Goal: Task Accomplishment & Management: Complete application form

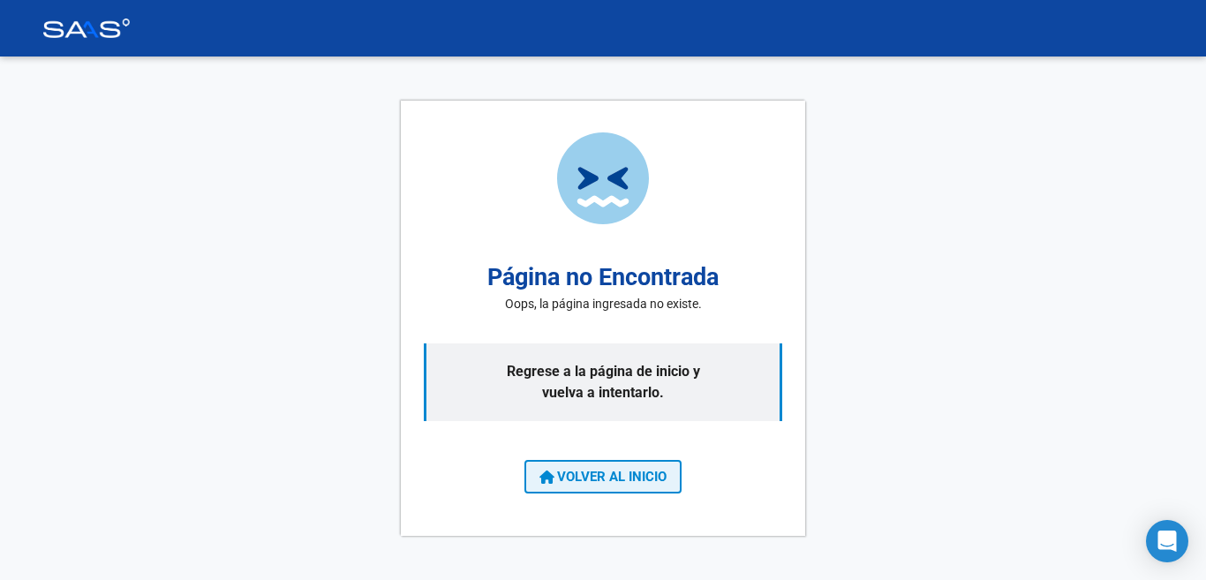
click at [606, 489] on button "VOLVER AL INICIO" at bounding box center [602, 477] width 157 height 34
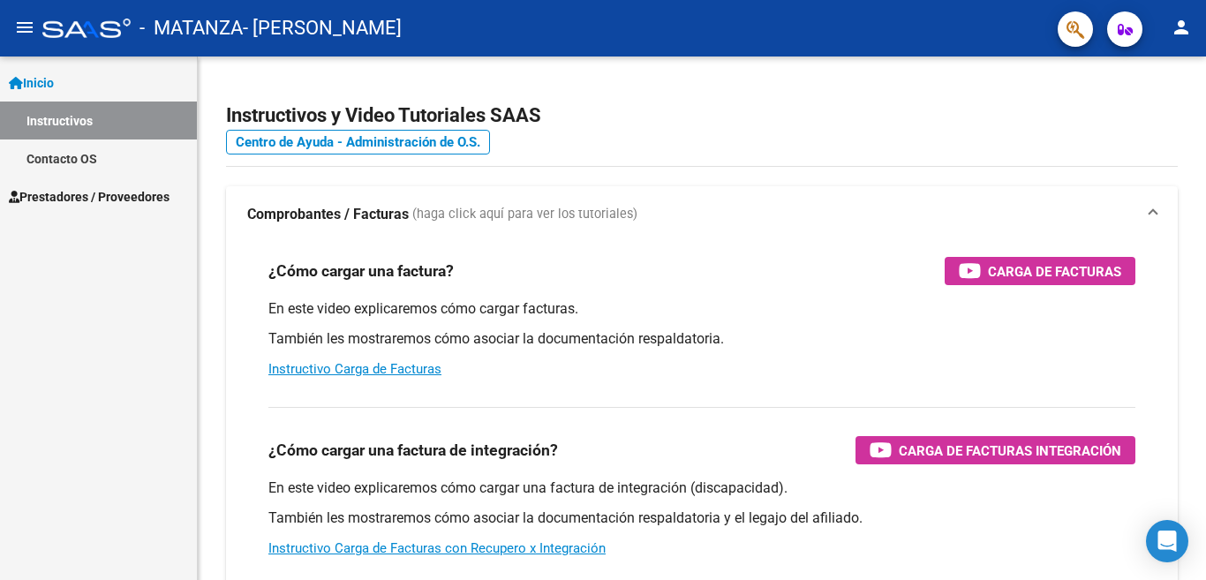
click at [77, 109] on link "Instructivos" at bounding box center [98, 121] width 197 height 38
click at [71, 193] on span "Prestadores / Proveedores" at bounding box center [89, 196] width 161 height 19
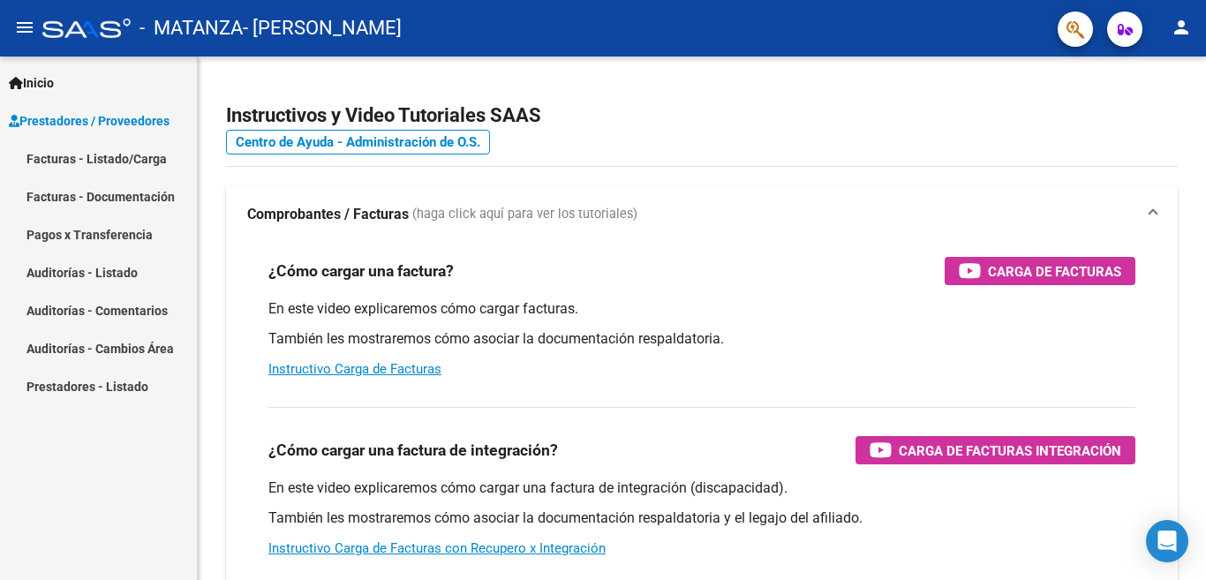
click at [74, 154] on link "Facturas - Listado/Carga" at bounding box center [98, 158] width 197 height 38
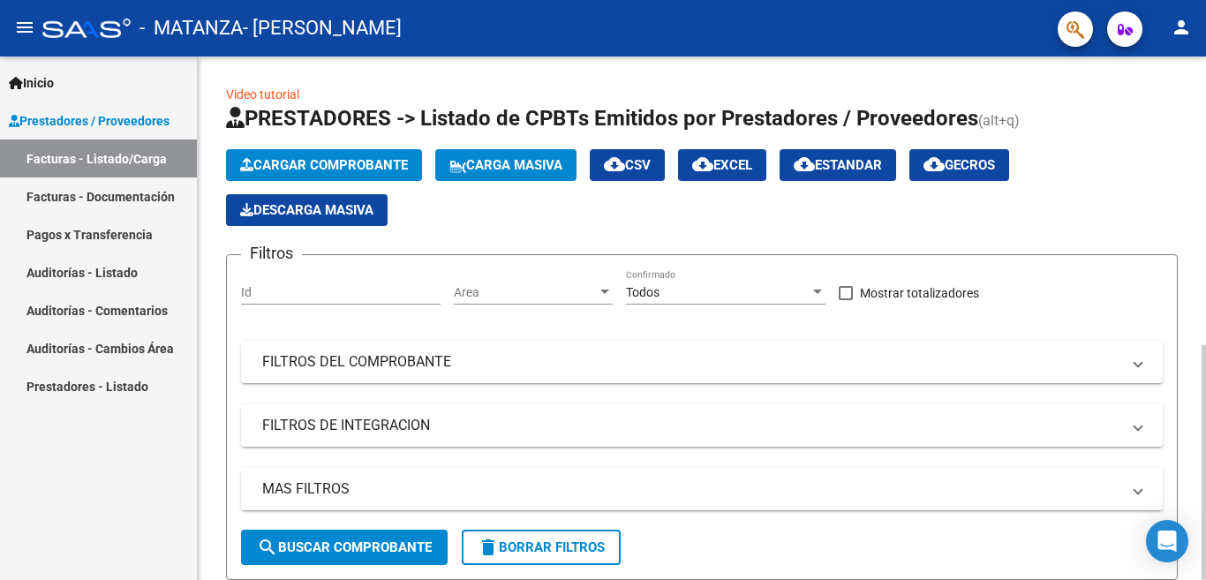
click at [376, 167] on span "Cargar Comprobante" at bounding box center [324, 165] width 168 height 16
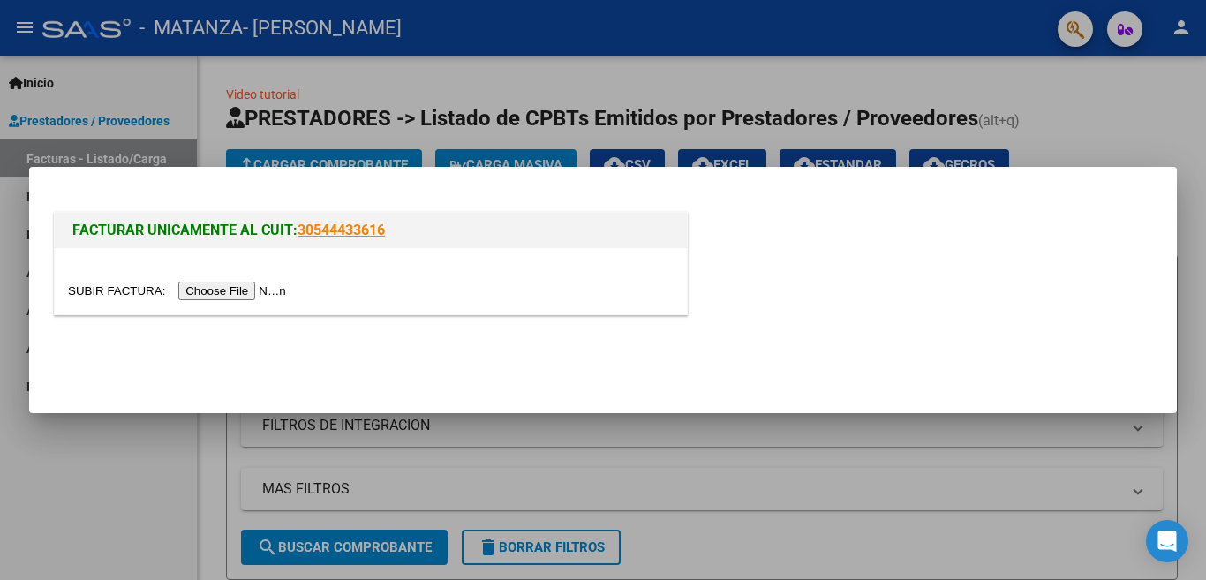
click at [247, 285] on input "file" at bounding box center [179, 291] width 223 height 19
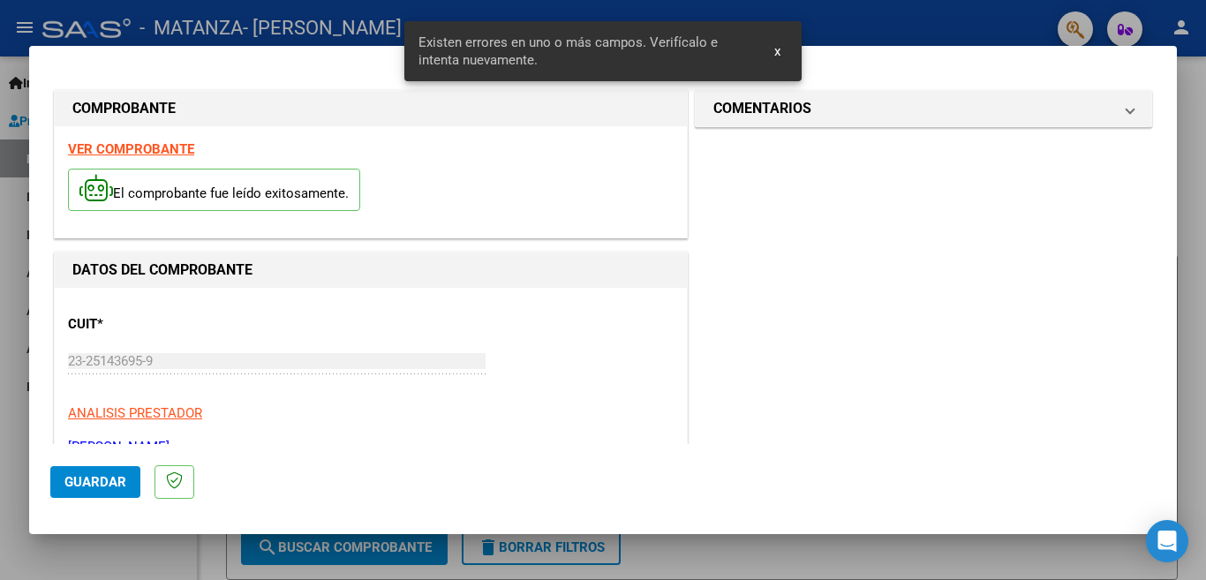
scroll to position [393, 0]
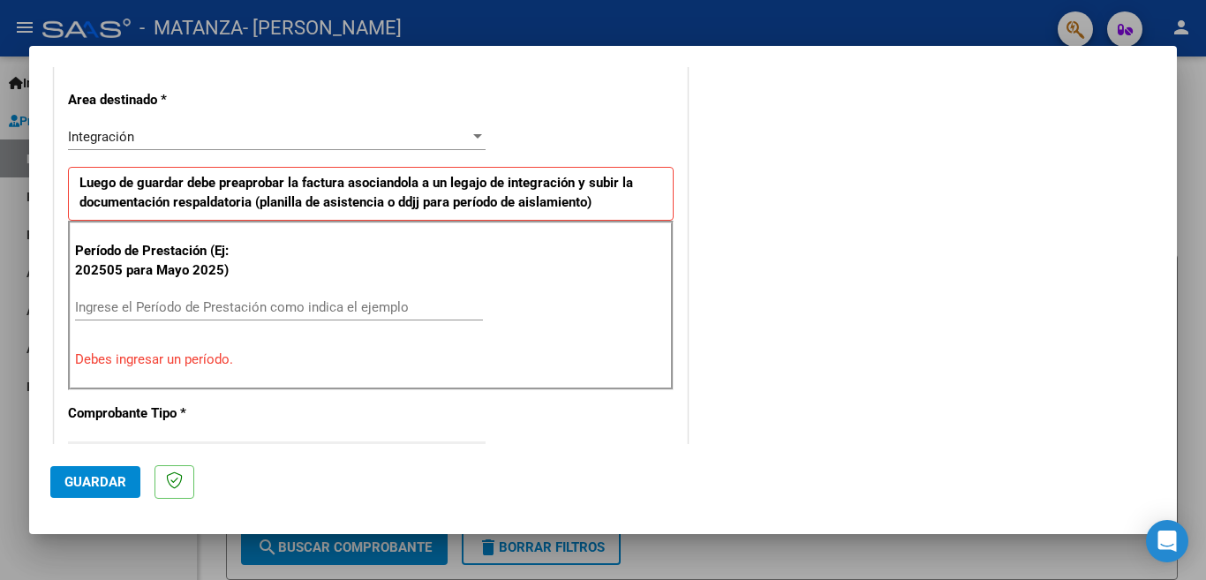
click at [386, 289] on div "Período de Prestación (Ej: 202505 para [DATE]) Ingrese el Período de Prestación…" at bounding box center [370, 305] width 605 height 169
click at [384, 302] on input "Ingrese el Período de Prestación como indica el ejemplo" at bounding box center [279, 307] width 408 height 16
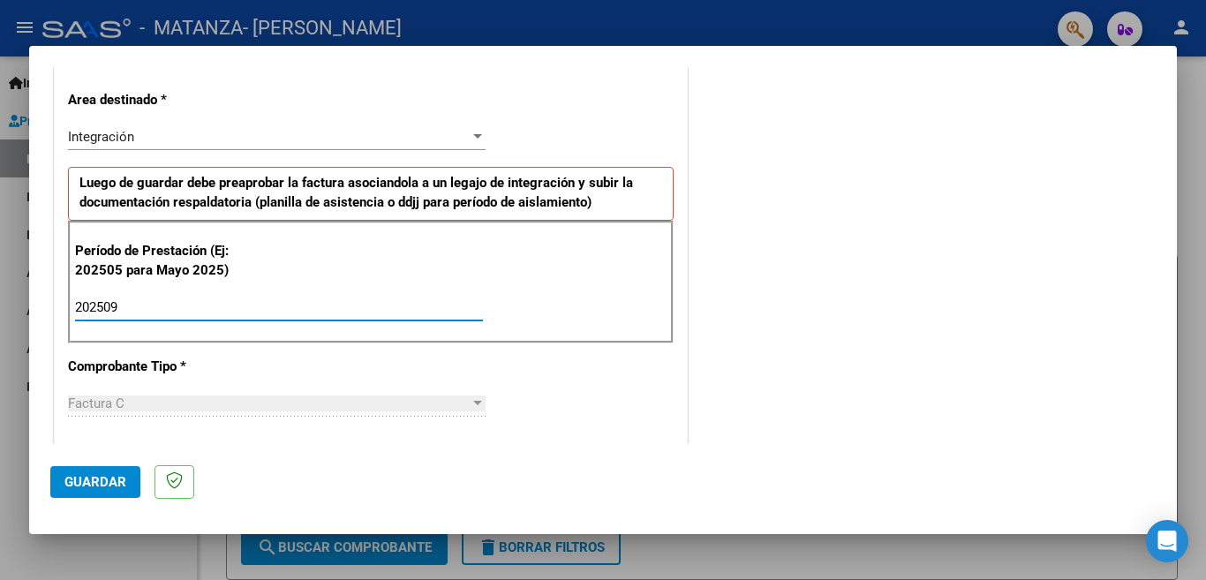
type input "202509"
click at [96, 485] on span "Guardar" at bounding box center [95, 482] width 62 height 16
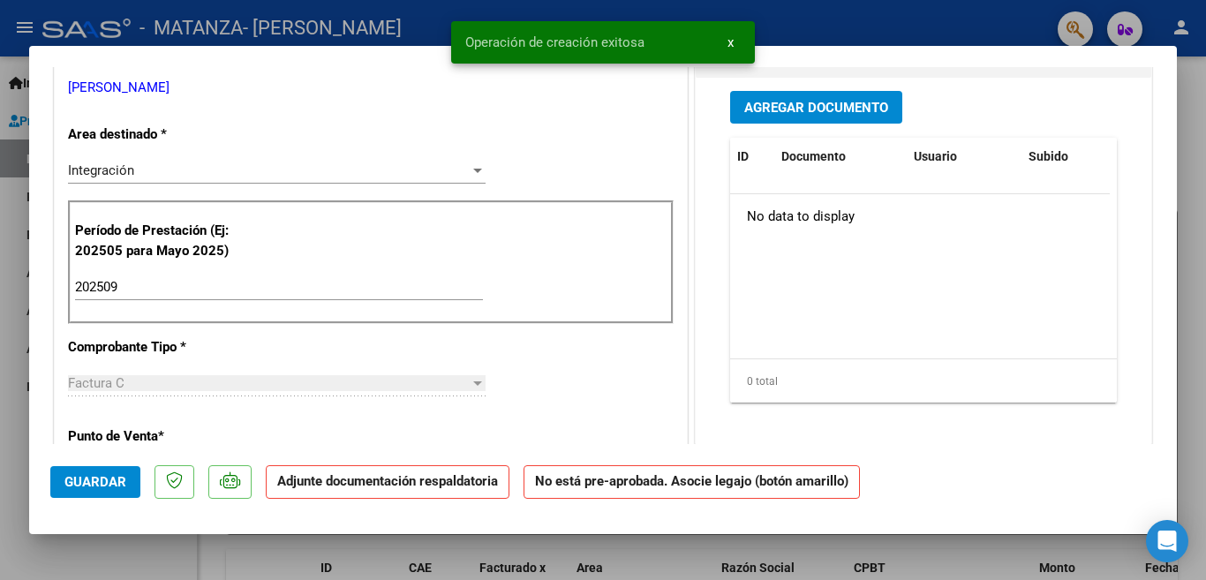
scroll to position [0, 0]
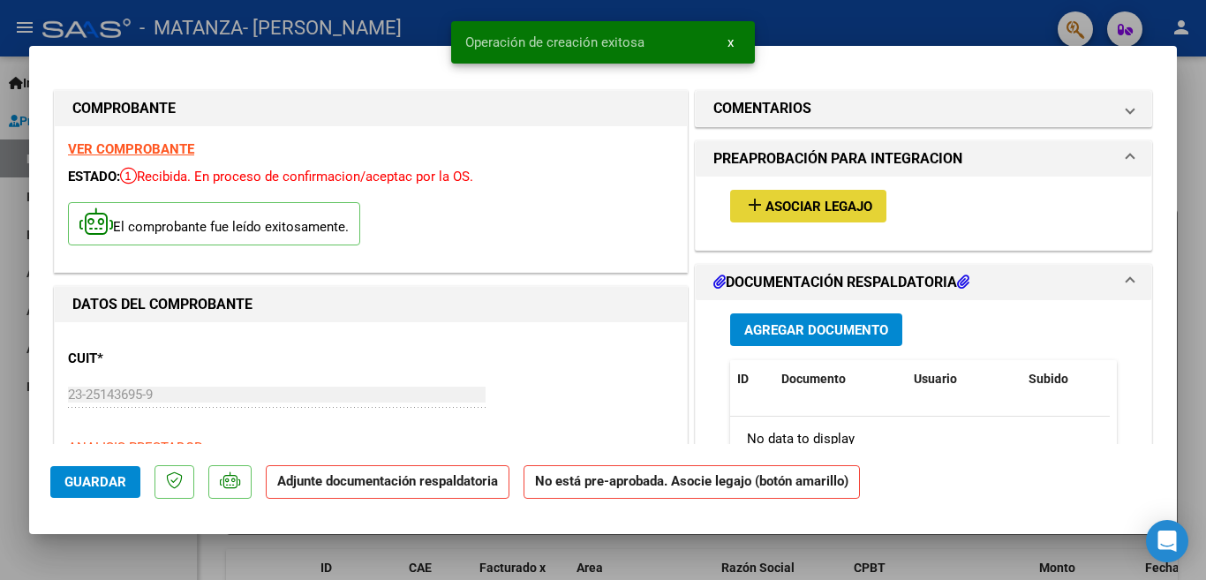
click at [775, 218] on button "add Asociar Legajo" at bounding box center [808, 206] width 156 height 33
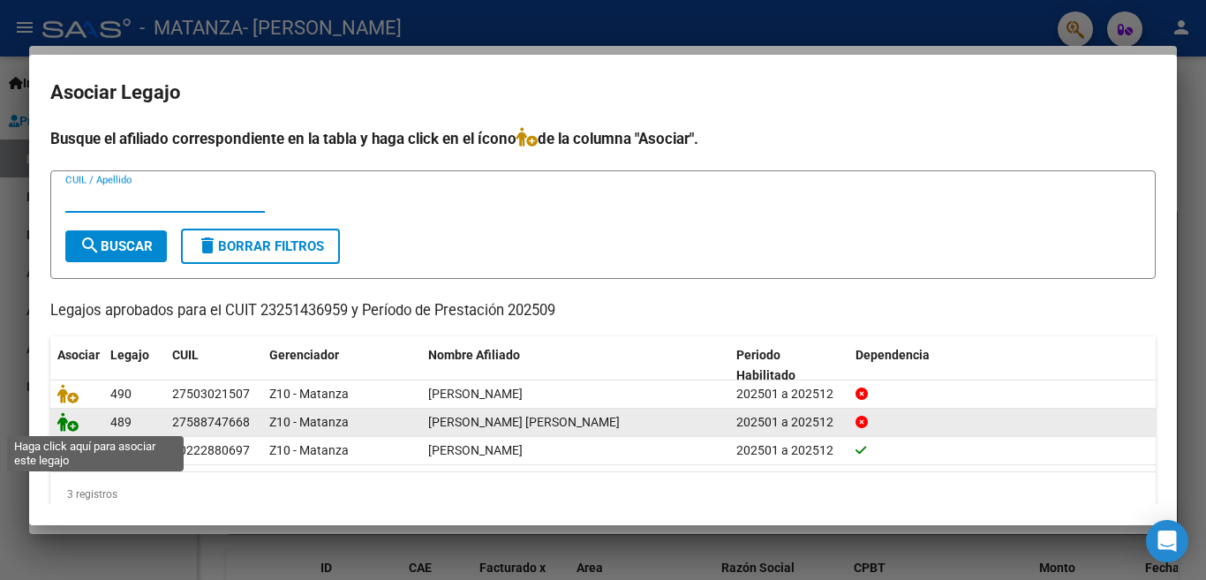
click at [71, 421] on icon at bounding box center [67, 421] width 21 height 19
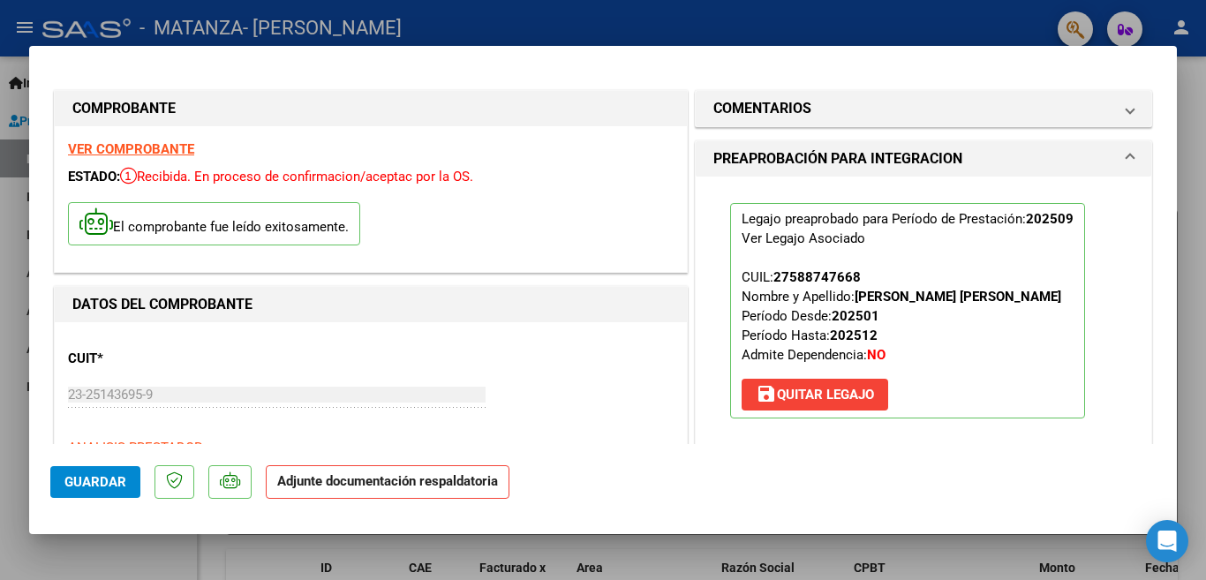
click at [759, 455] on mat-dialog-actions "Guardar Adjunte documentación respaldatoria" at bounding box center [602, 479] width 1105 height 70
click at [127, 483] on button "Guardar" at bounding box center [95, 482] width 90 height 32
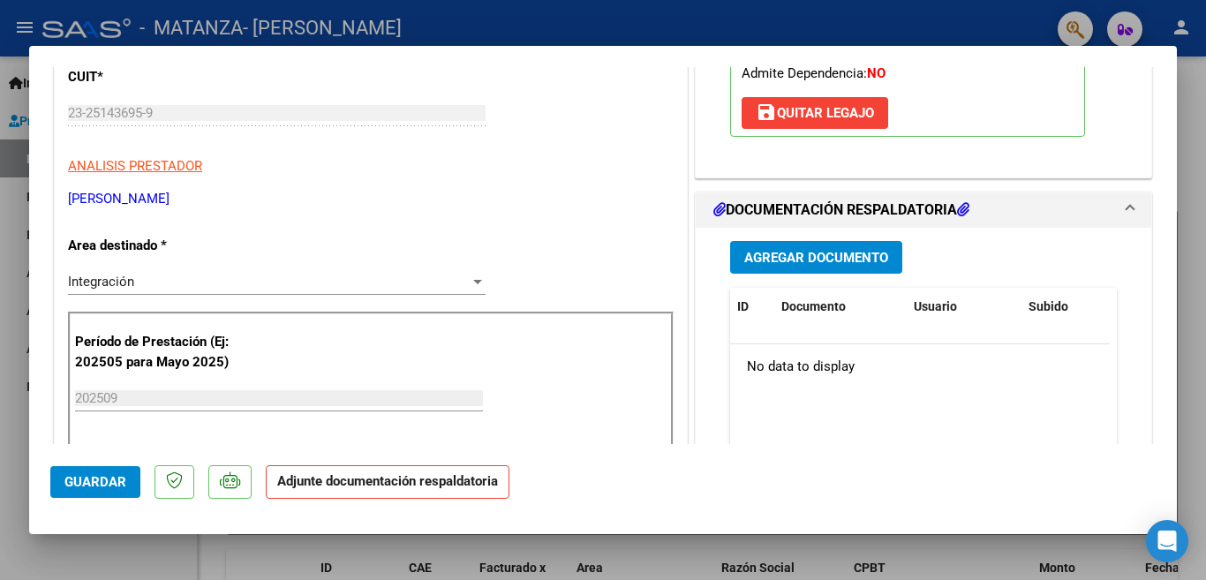
scroll to position [282, 0]
click at [831, 260] on span "Agregar Documento" at bounding box center [816, 257] width 144 height 16
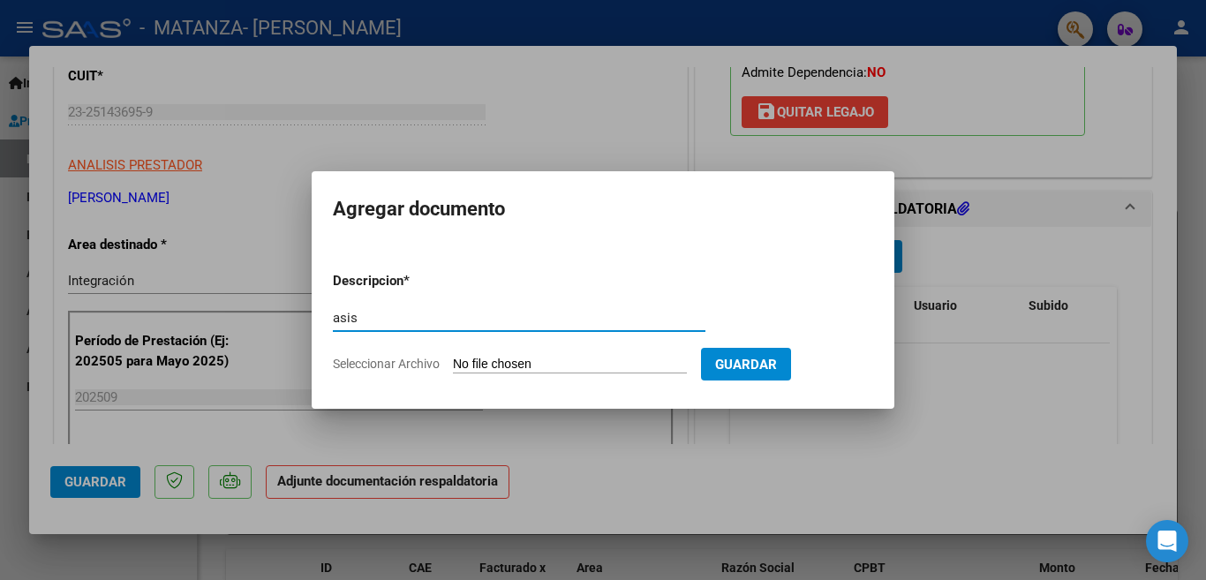
type input "asistencia"
click at [474, 364] on input "Seleccionar Archivo" at bounding box center [570, 365] width 234 height 17
type input "C:\fakepath\Asistencia [DATE] [PERSON_NAME].jpeg"
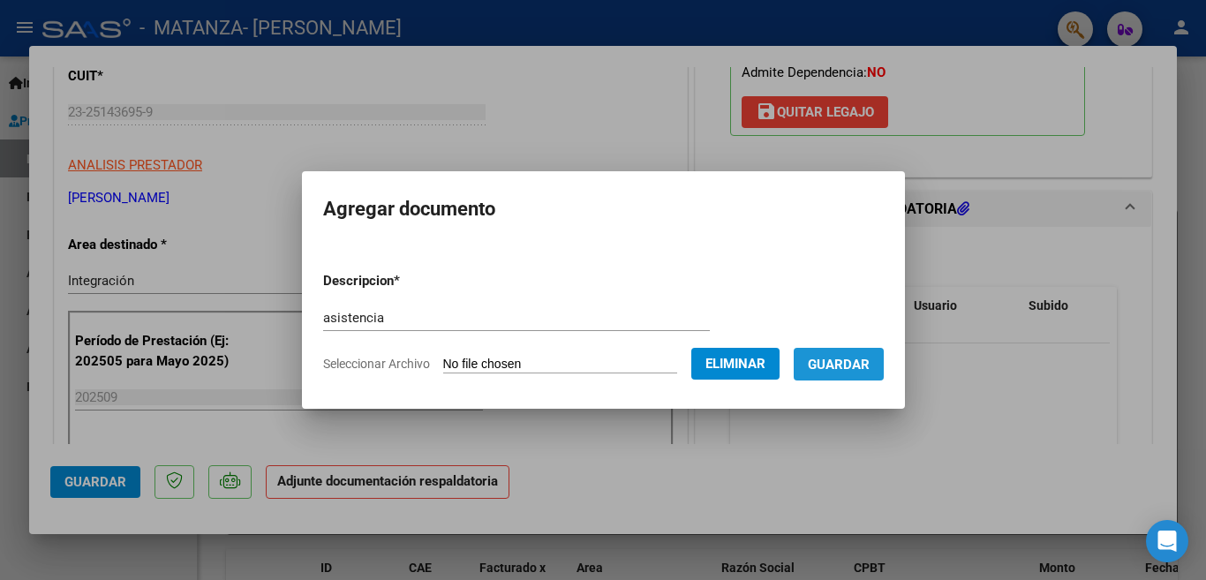
click at [846, 359] on span "Guardar" at bounding box center [839, 365] width 62 height 16
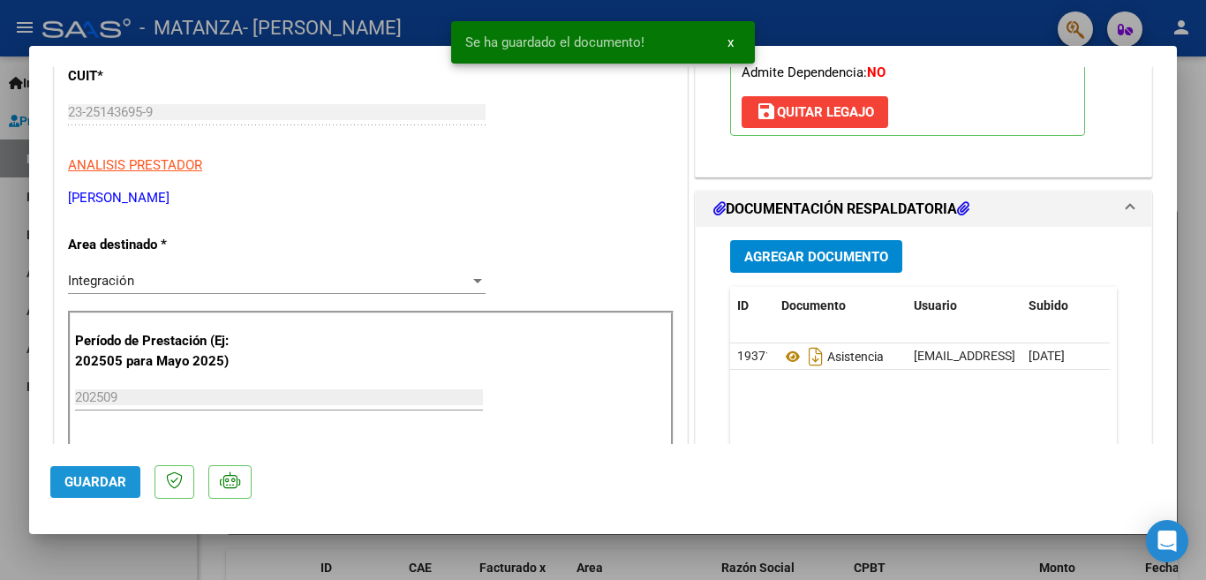
click at [112, 474] on span "Guardar" at bounding box center [95, 482] width 62 height 16
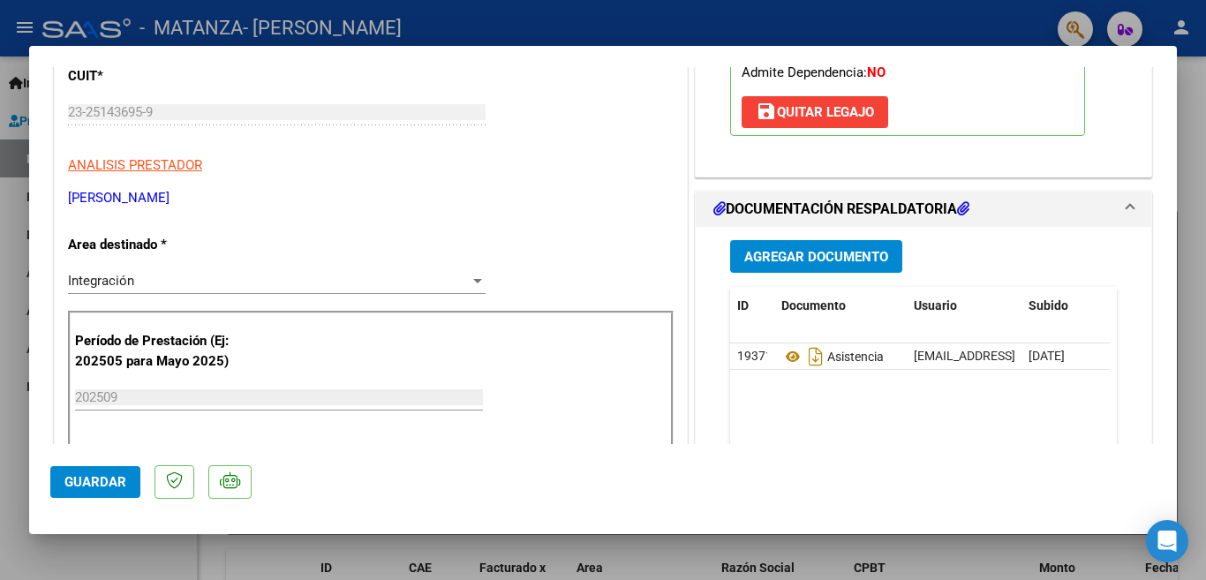
click at [61, 486] on button "Guardar" at bounding box center [95, 482] width 90 height 32
click at [105, 485] on span "Guardar" at bounding box center [95, 482] width 62 height 16
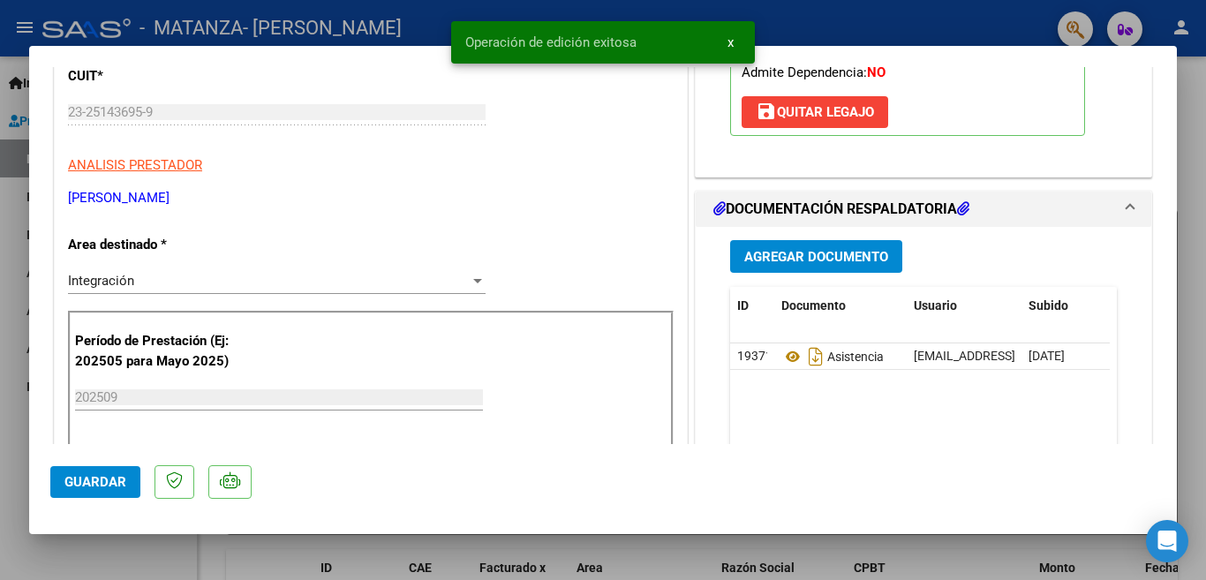
click at [266, 26] on div at bounding box center [603, 290] width 1206 height 580
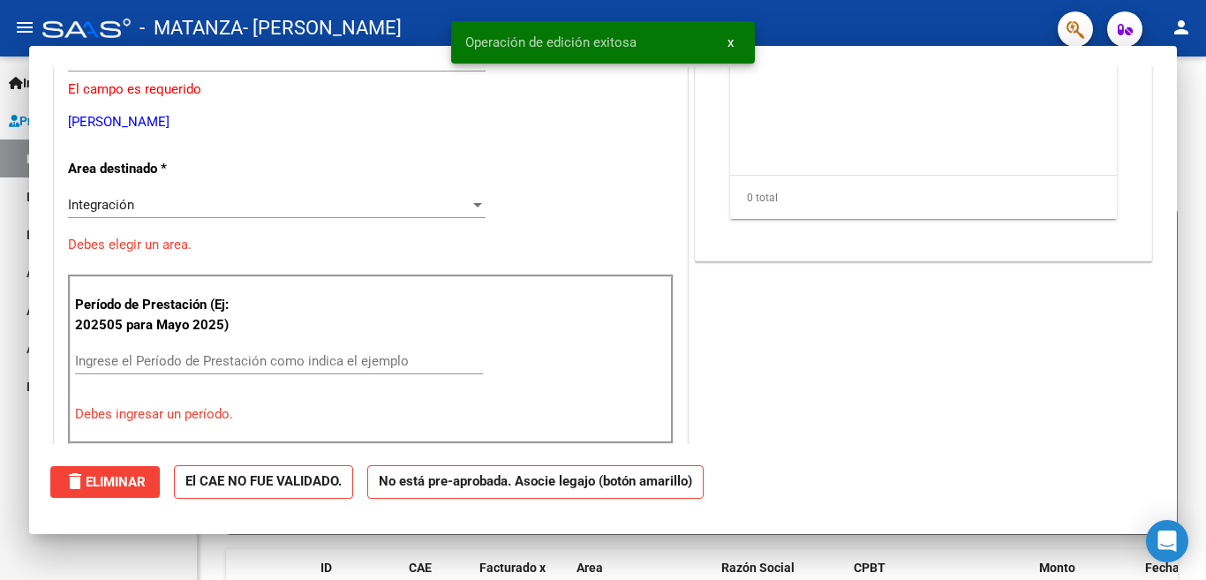
click at [266, 26] on span "- [PERSON_NAME]" at bounding box center [322, 28] width 159 height 39
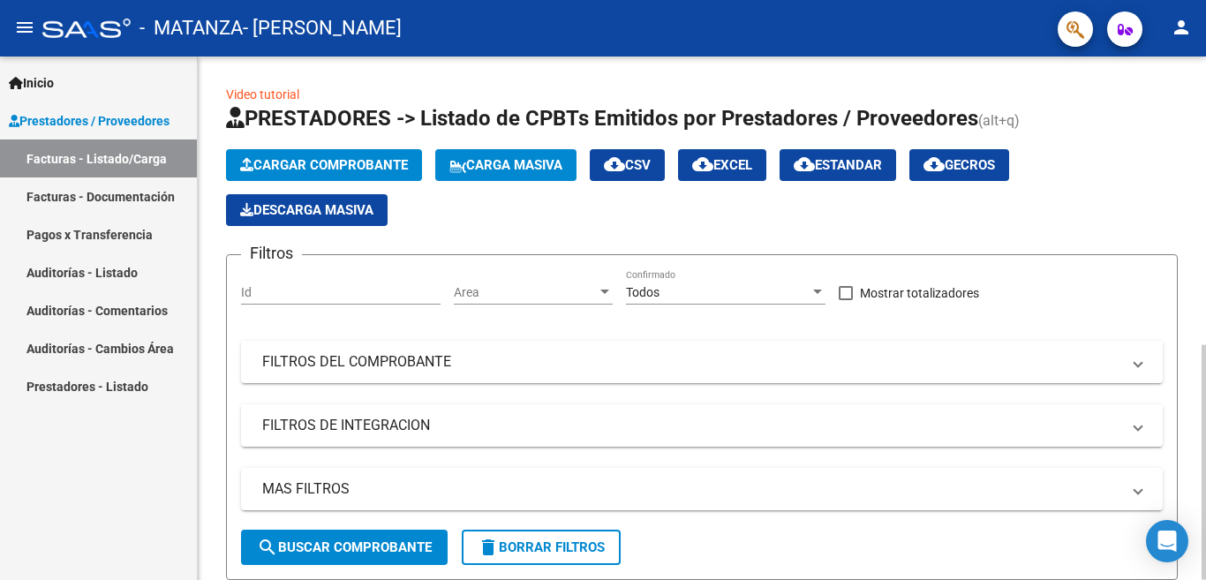
click at [302, 161] on span "Cargar Comprobante" at bounding box center [324, 165] width 168 height 16
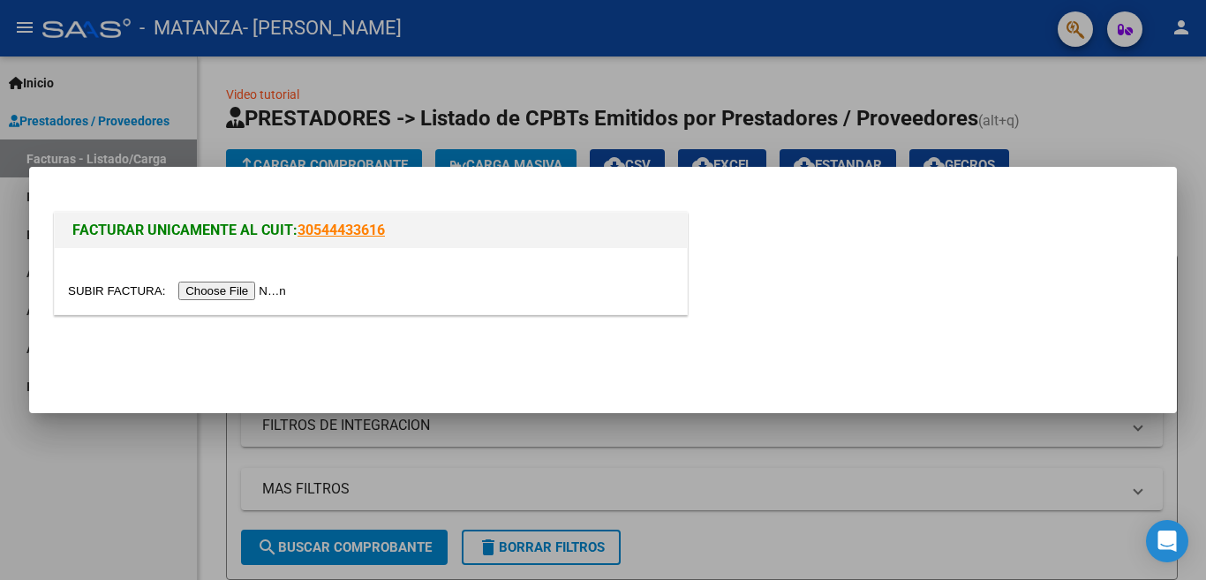
click at [270, 290] on input "file" at bounding box center [179, 291] width 223 height 19
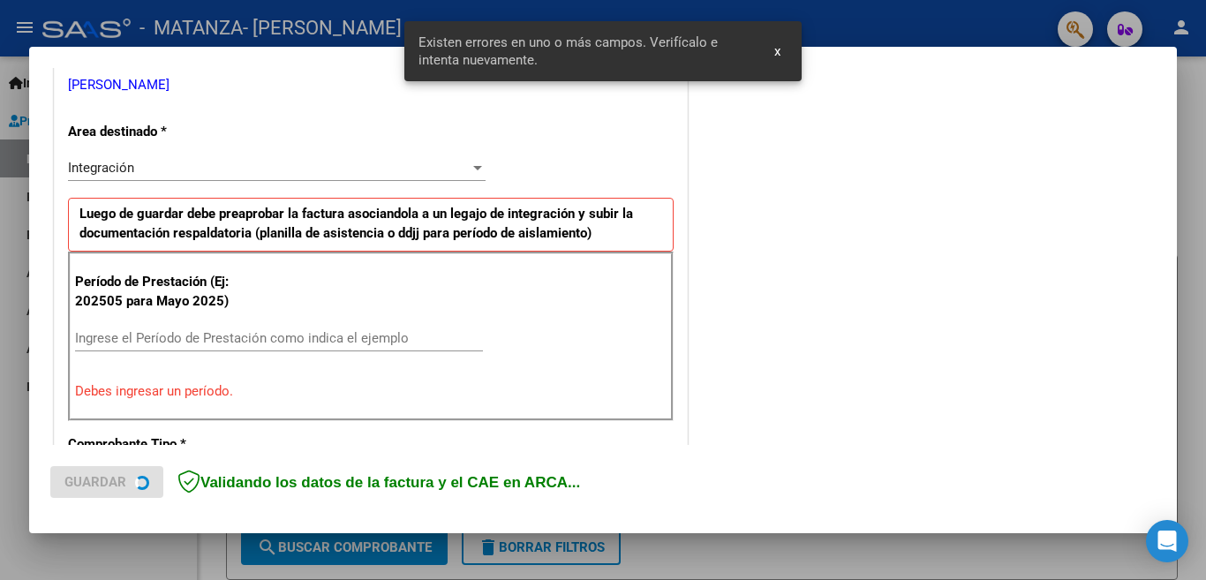
scroll to position [426, 0]
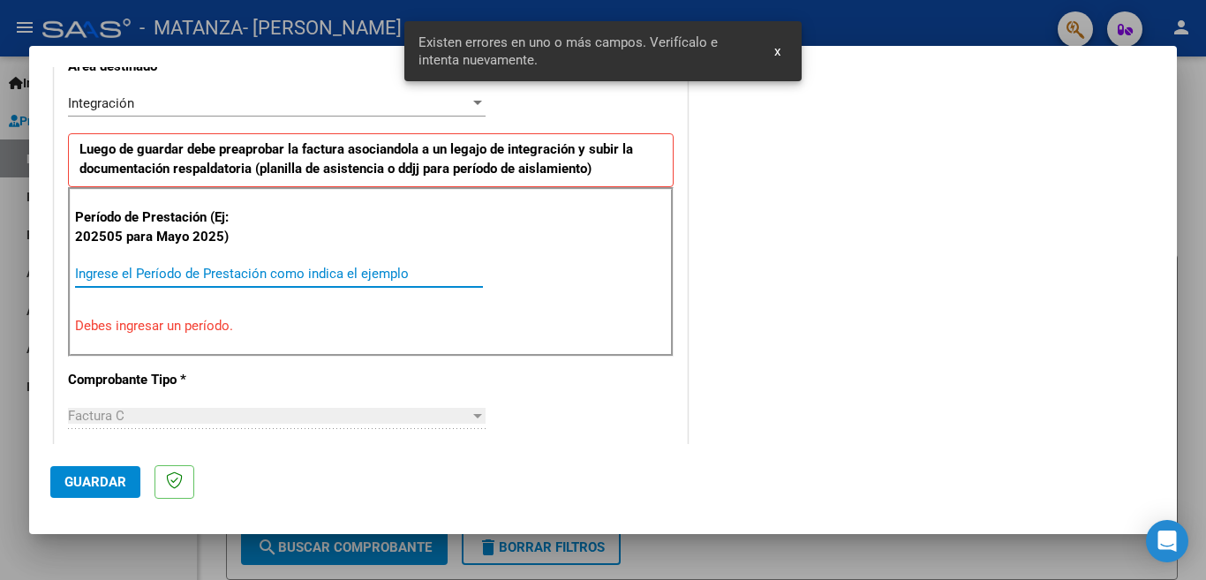
click at [417, 266] on input "Ingrese el Período de Prestación como indica el ejemplo" at bounding box center [279, 274] width 408 height 16
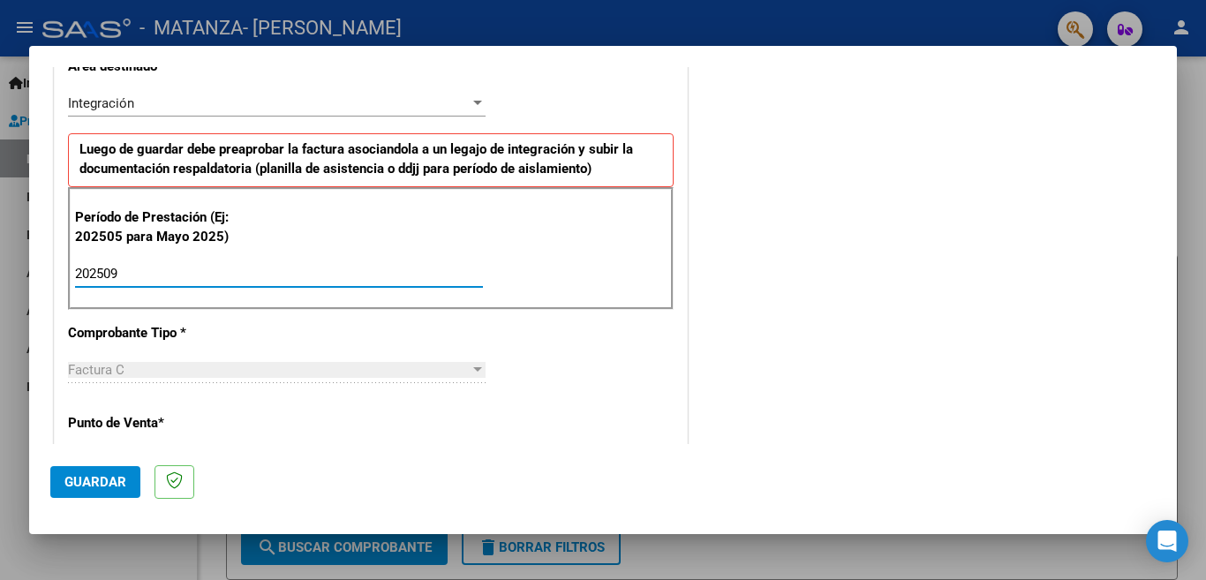
type input "202509"
click at [90, 481] on span "Guardar" at bounding box center [95, 482] width 62 height 16
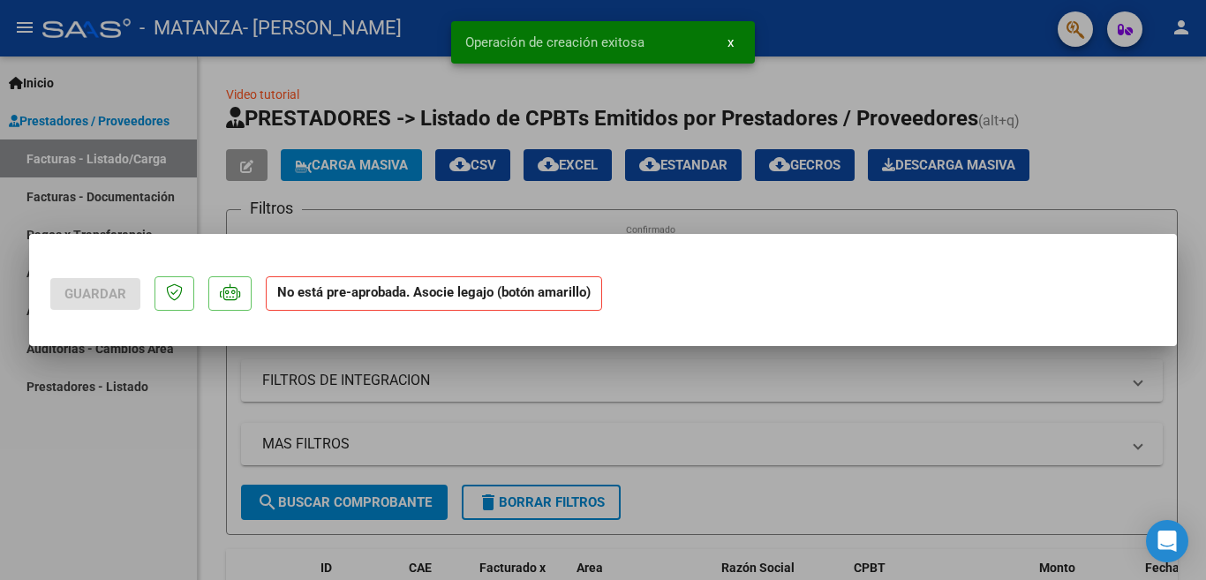
scroll to position [0, 0]
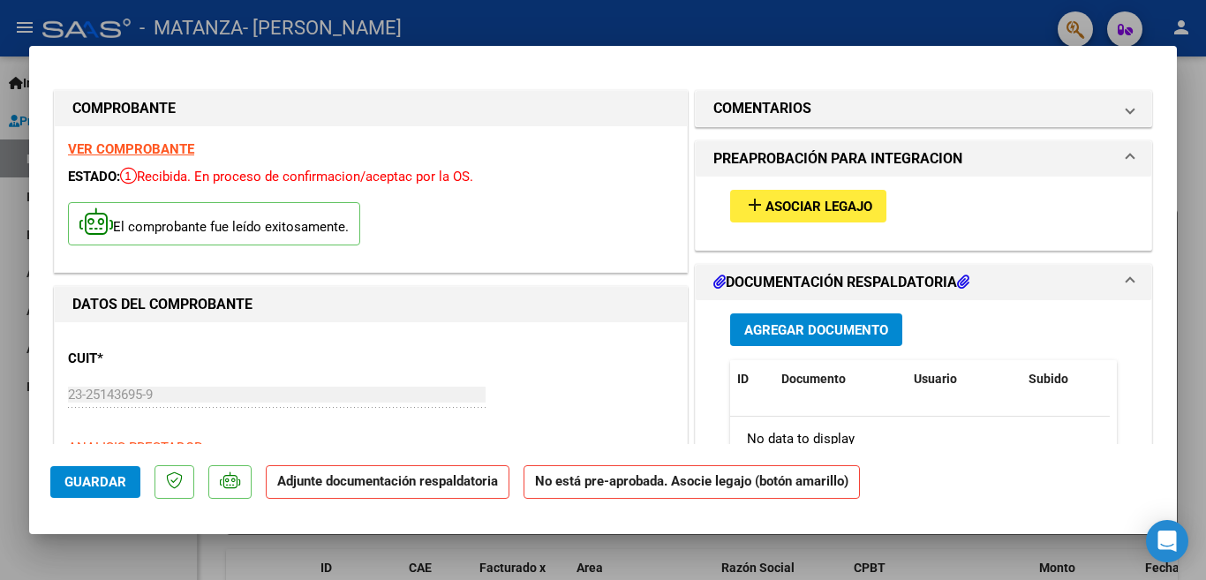
click at [773, 220] on button "add Asociar Legajo" at bounding box center [808, 206] width 156 height 33
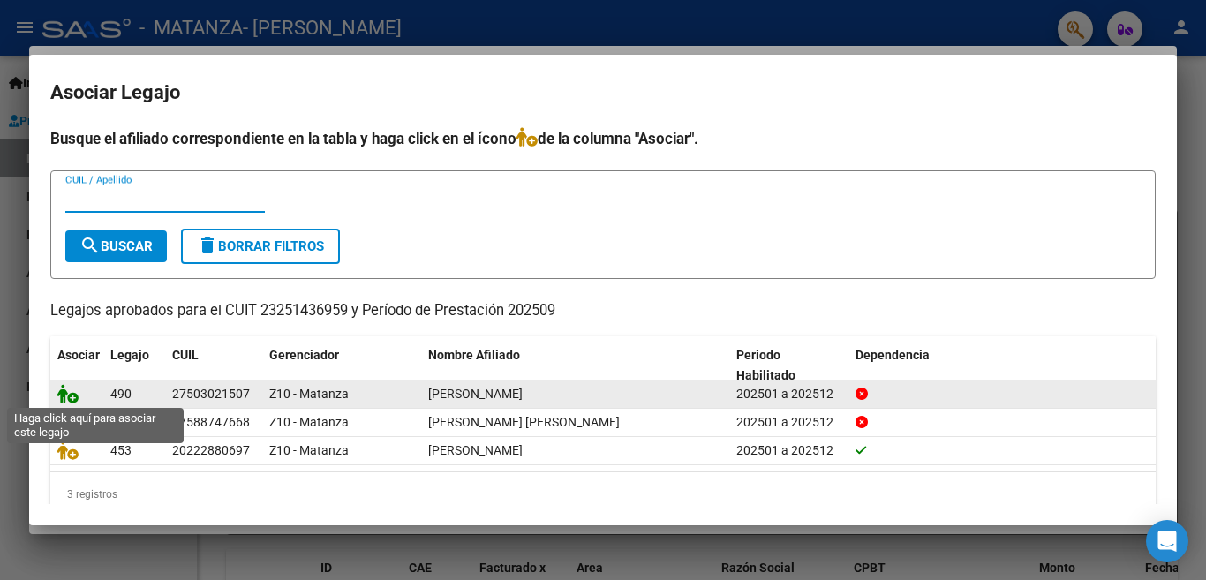
click at [76, 402] on icon at bounding box center [67, 393] width 21 height 19
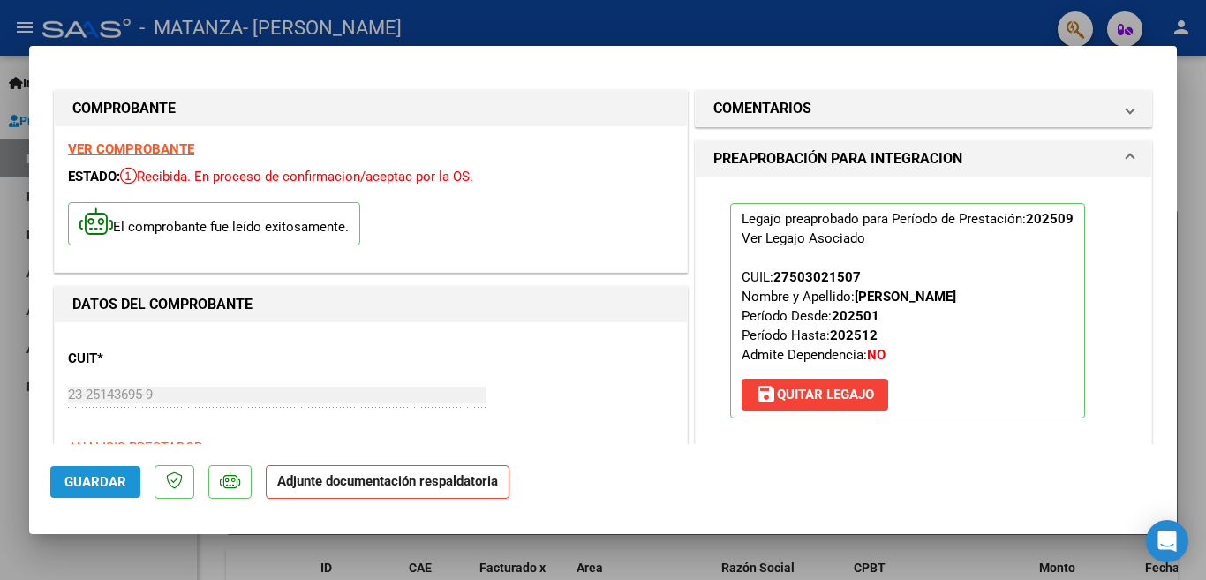
click at [126, 485] on button "Guardar" at bounding box center [95, 482] width 90 height 32
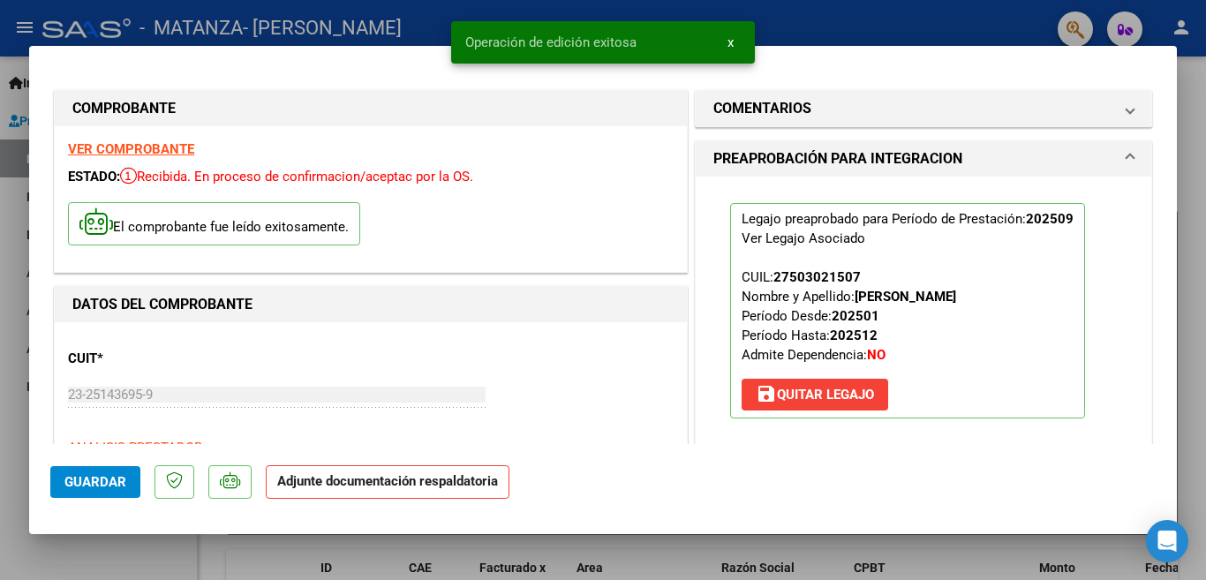
click at [703, 387] on div "Legajo preaprobado para Período de Prestación: 202509 Ver Legajo Asociado CUIL:…" at bounding box center [923, 318] width 455 height 282
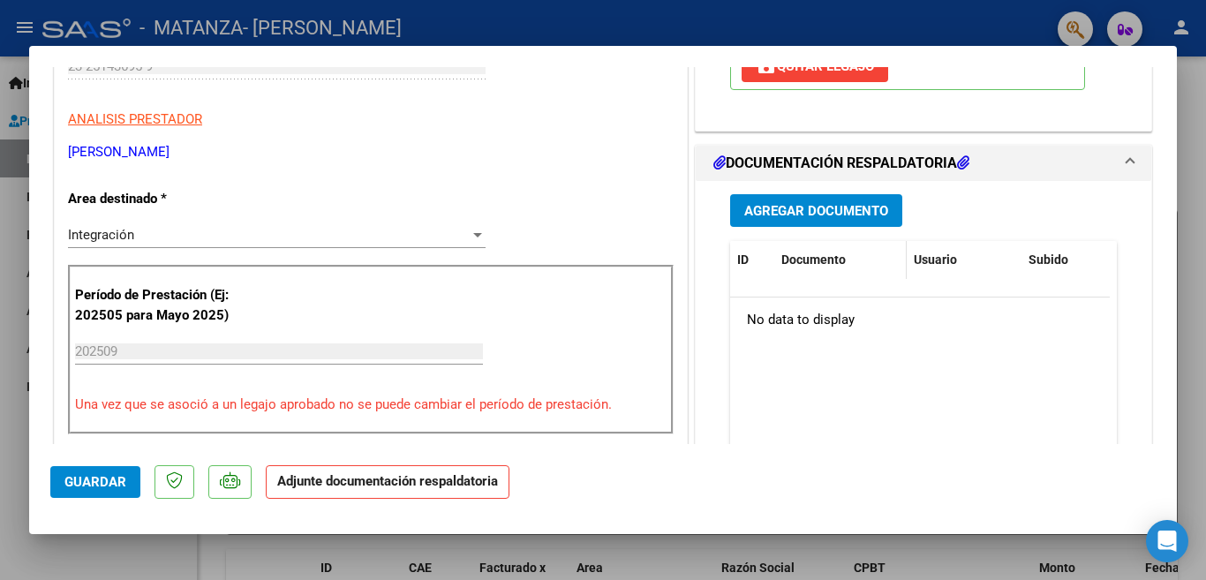
scroll to position [388, 0]
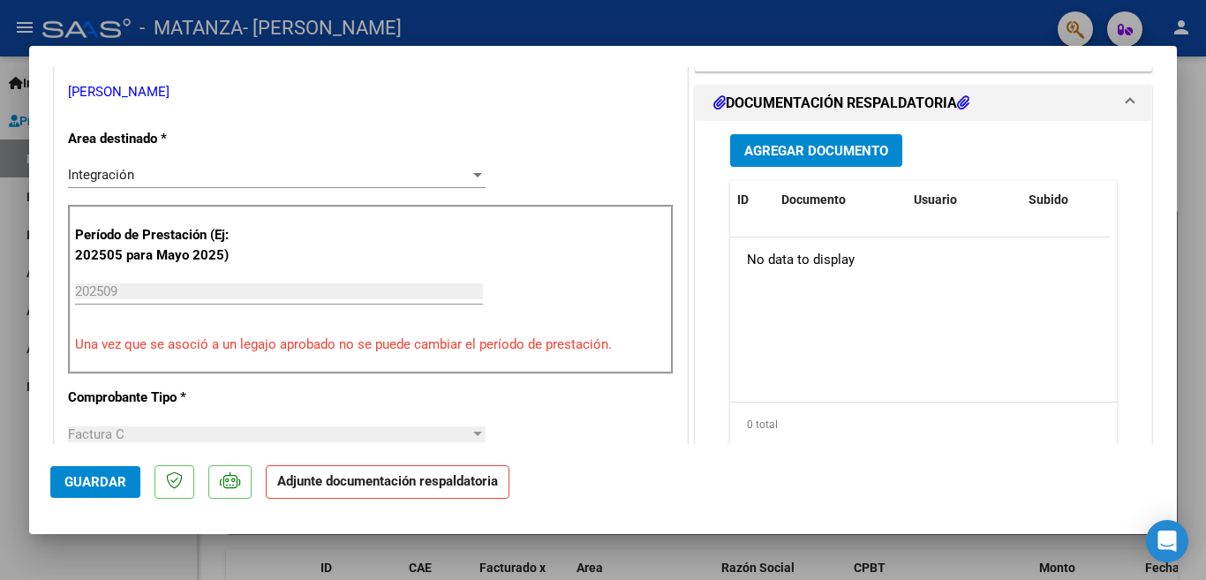
click at [842, 138] on button "Agregar Documento" at bounding box center [816, 150] width 172 height 33
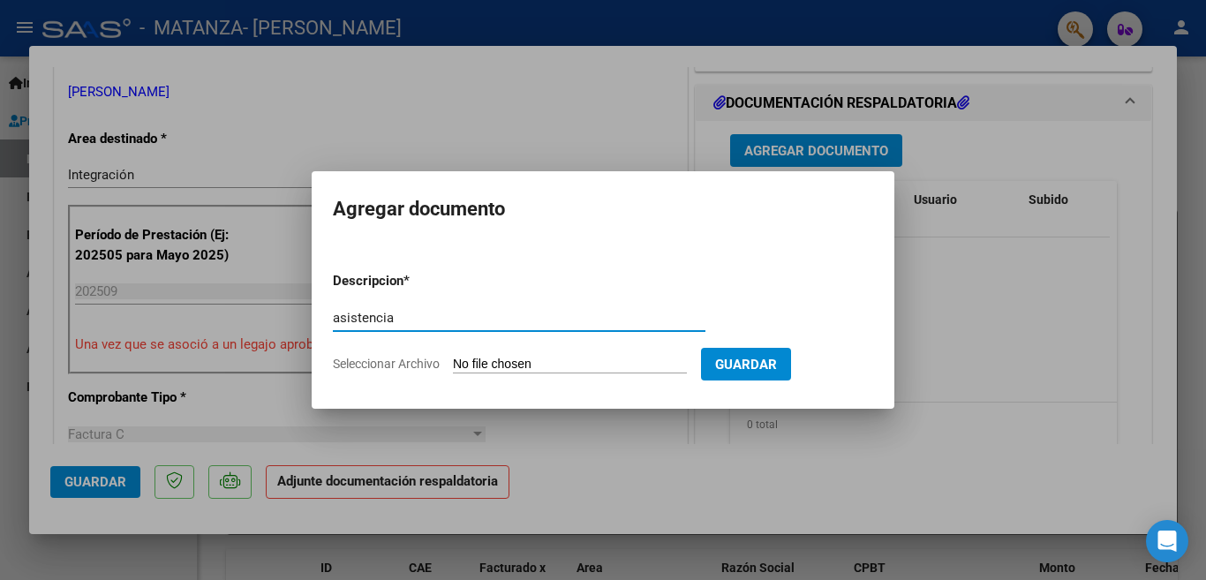
type input "asistencia"
click at [532, 361] on input "Seleccionar Archivo" at bounding box center [570, 365] width 234 height 17
type input "C:\fakepath\[PERSON_NAME] Asistencia [DATE].jpeg"
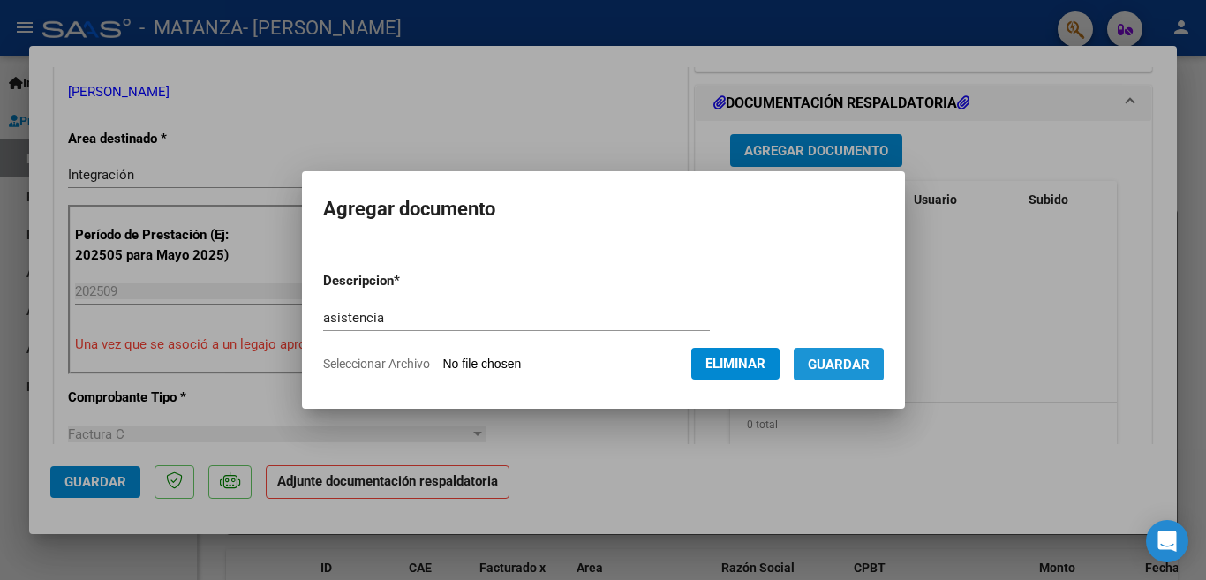
click at [846, 349] on button "Guardar" at bounding box center [838, 364] width 90 height 33
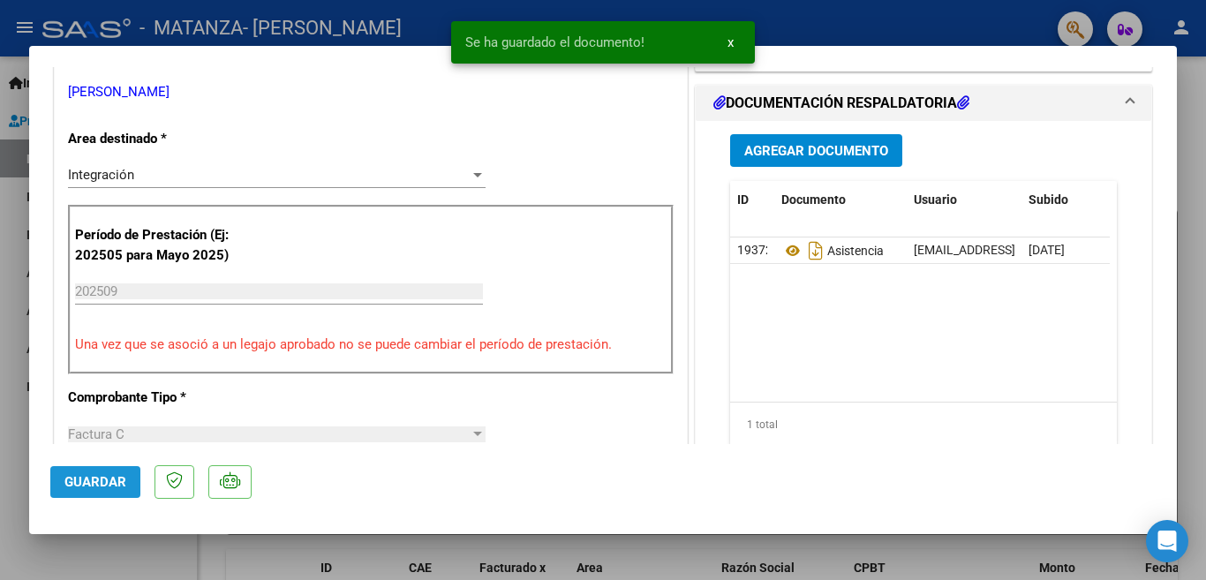
click at [107, 485] on span "Guardar" at bounding box center [95, 482] width 62 height 16
click at [285, 13] on div at bounding box center [603, 290] width 1206 height 580
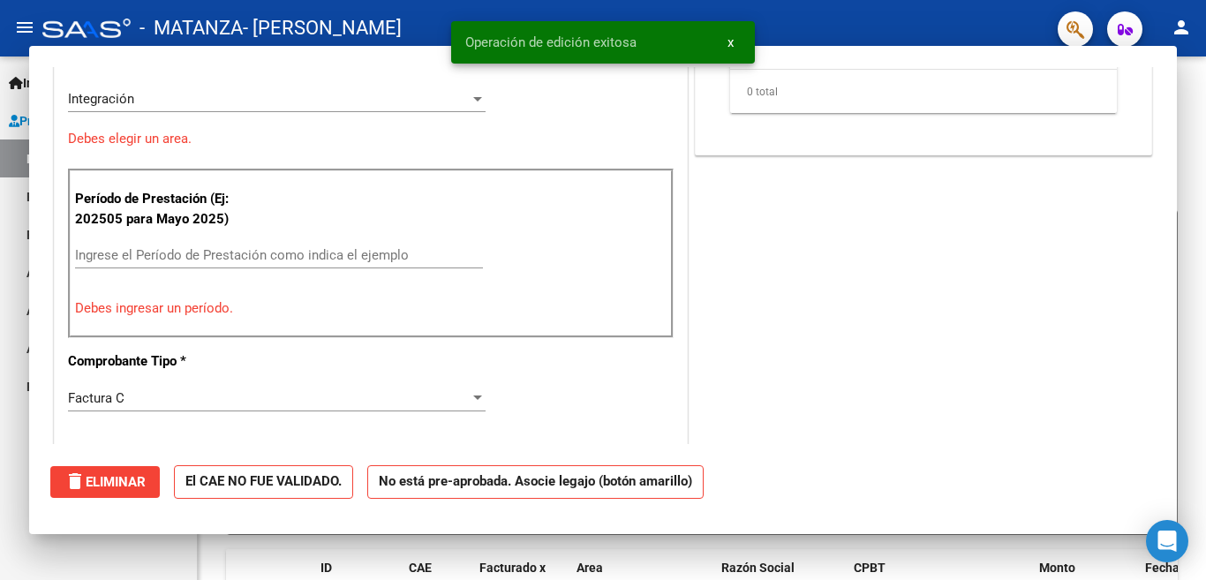
scroll to position [0, 0]
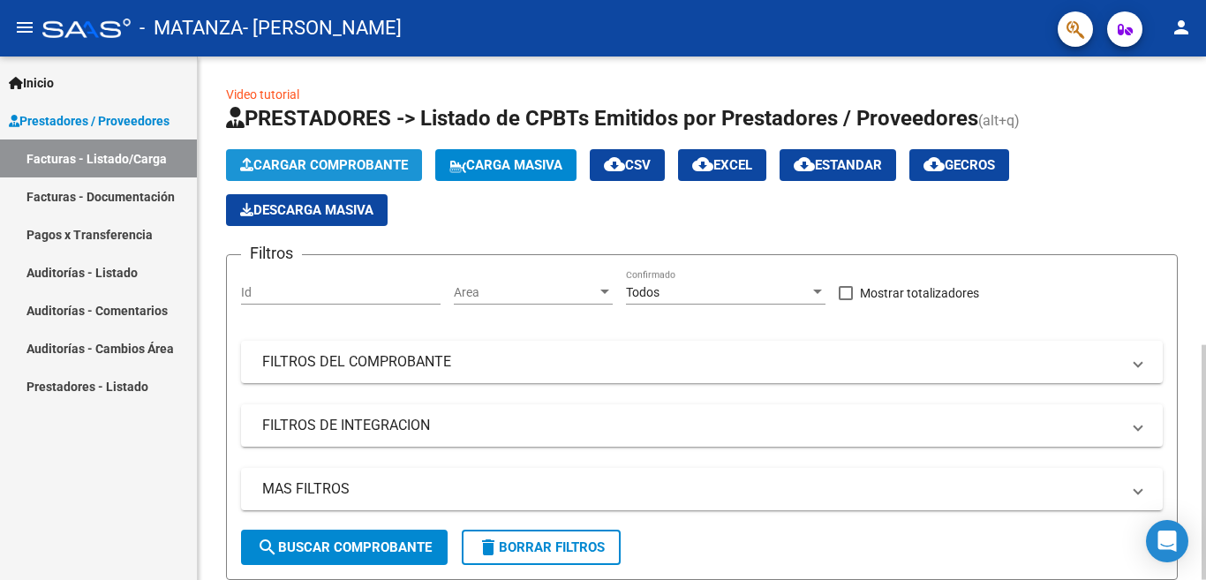
click at [267, 162] on span "Cargar Comprobante" at bounding box center [324, 165] width 168 height 16
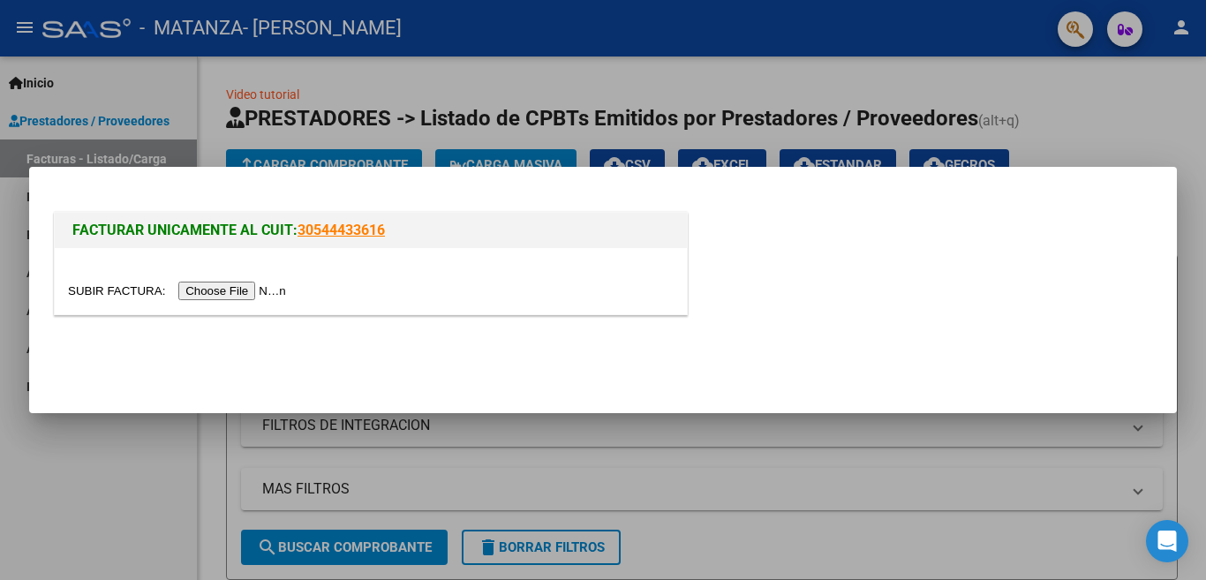
click at [246, 289] on input "file" at bounding box center [179, 291] width 223 height 19
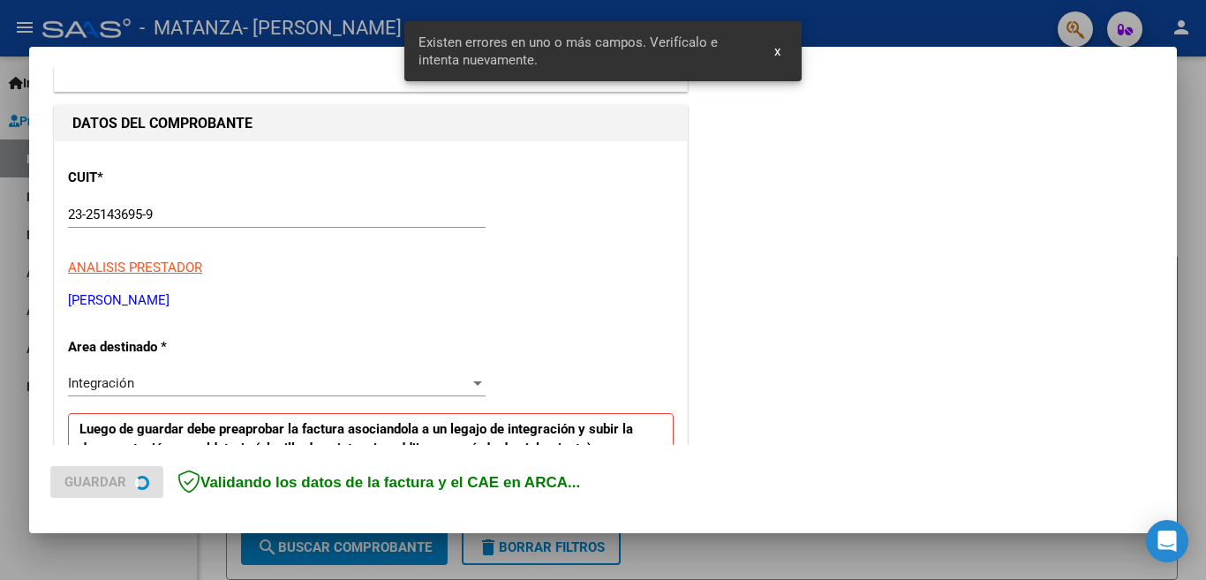
scroll to position [393, 0]
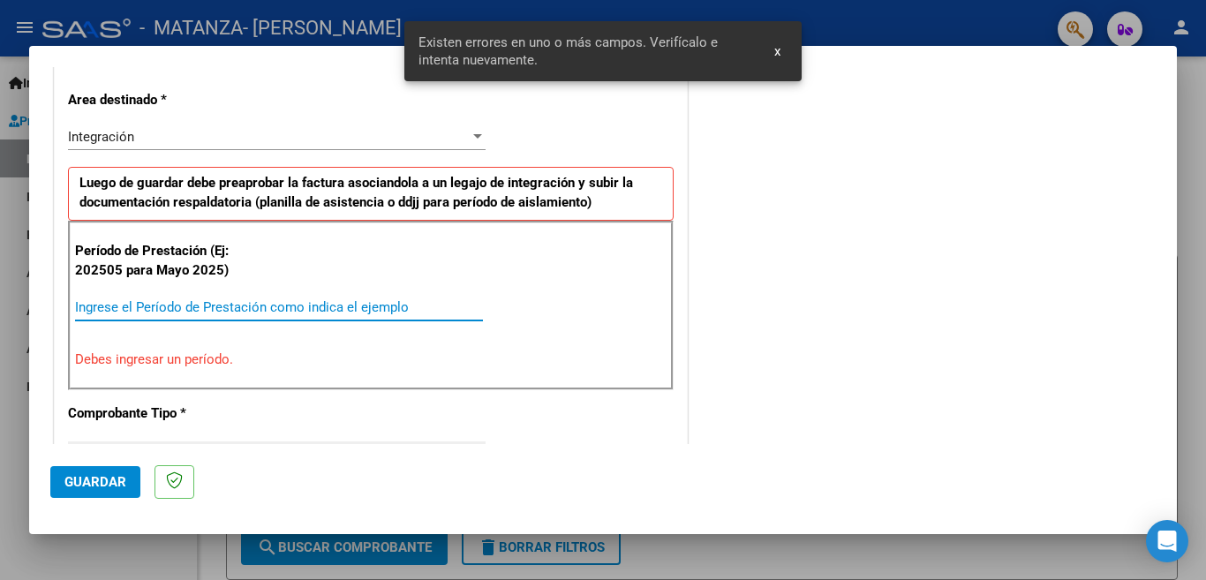
click at [409, 308] on input "Ingrese el Período de Prestación como indica el ejemplo" at bounding box center [279, 307] width 408 height 16
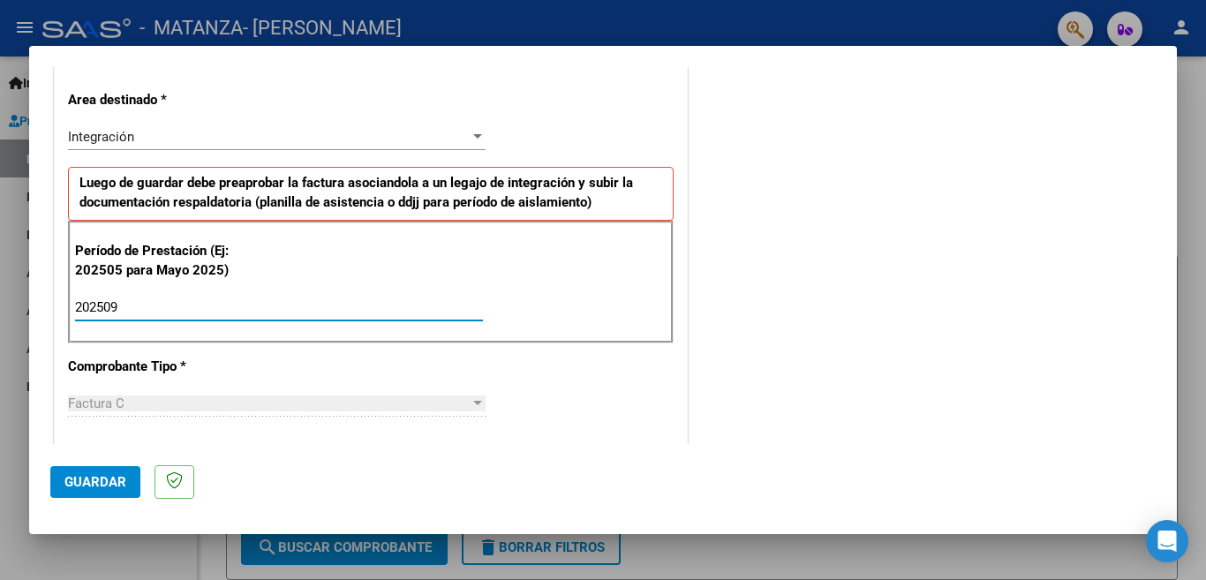
type input "202509"
click at [112, 481] on span "Guardar" at bounding box center [95, 482] width 62 height 16
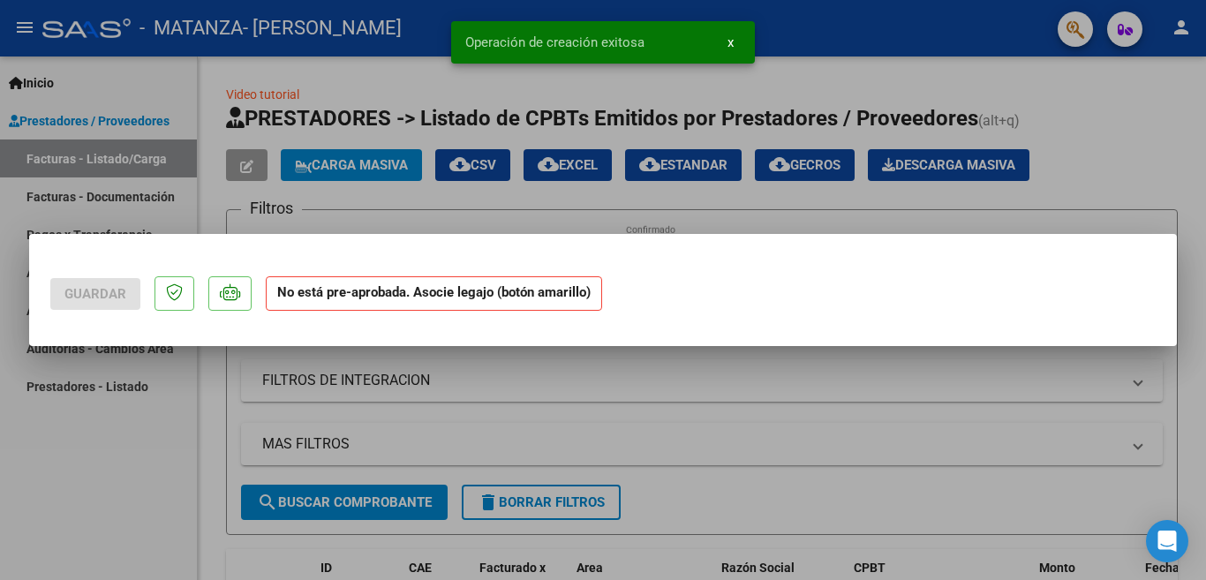
scroll to position [0, 0]
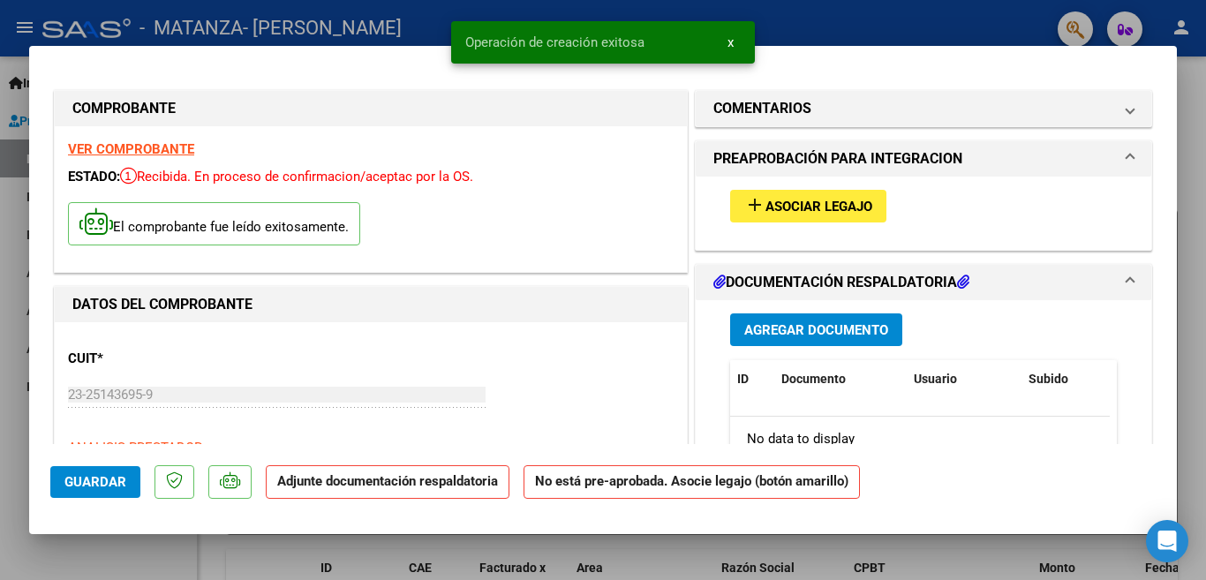
click at [755, 216] on button "add Asociar Legajo" at bounding box center [808, 206] width 156 height 33
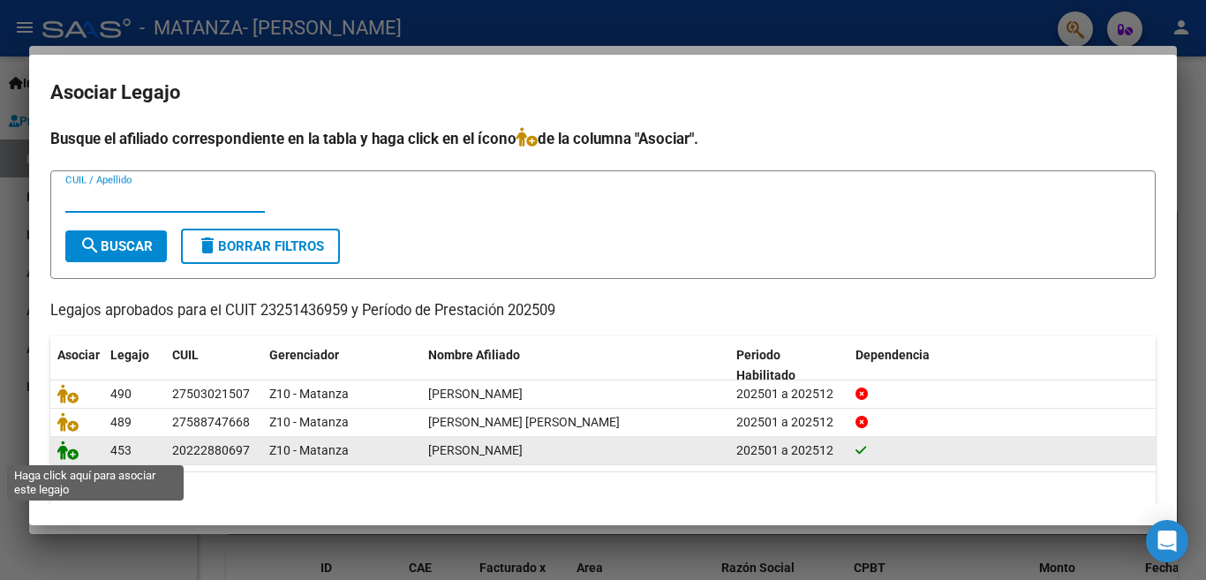
click at [66, 452] on icon at bounding box center [67, 449] width 21 height 19
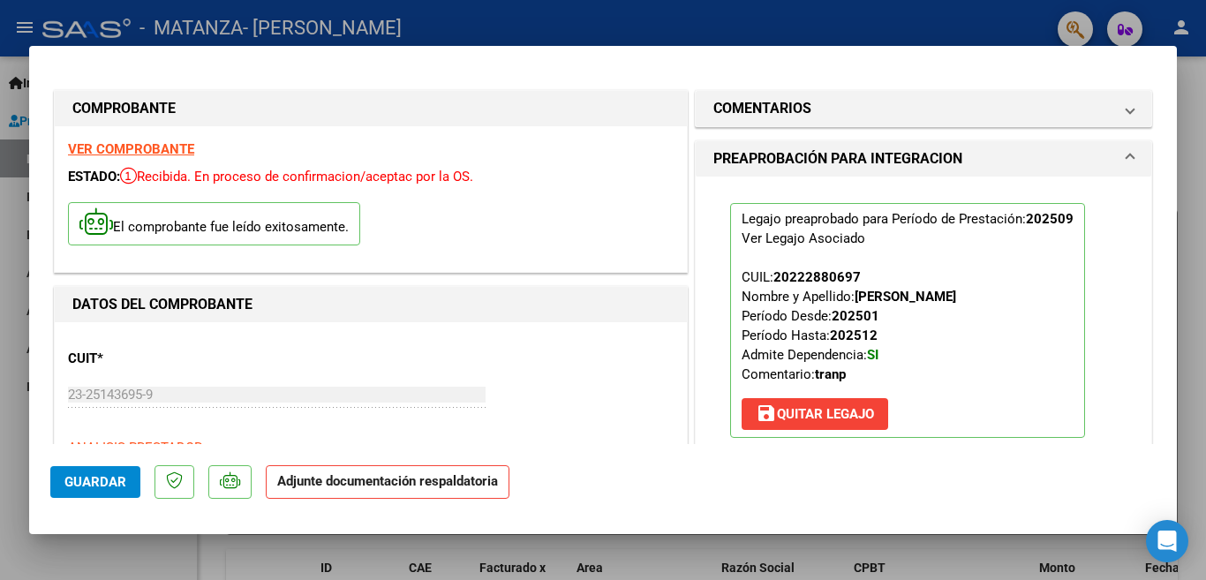
click at [79, 480] on span "Guardar" at bounding box center [95, 482] width 62 height 16
click at [836, 466] on mat-dialog-actions "Guardar Adjunte documentación respaldatoria" at bounding box center [602, 479] width 1105 height 70
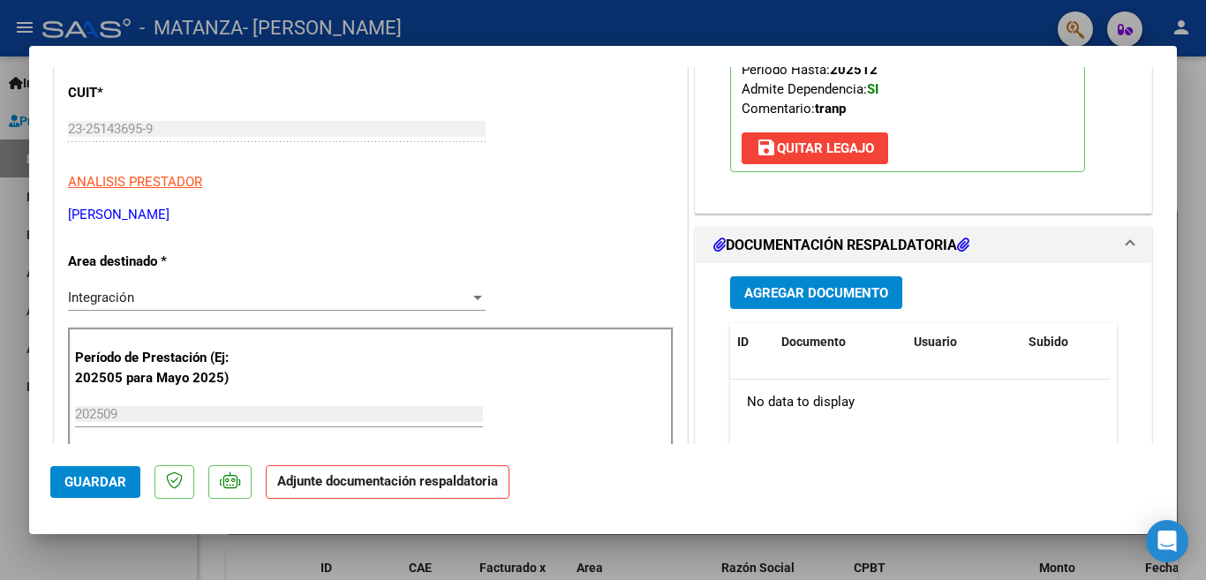
scroll to position [282, 0]
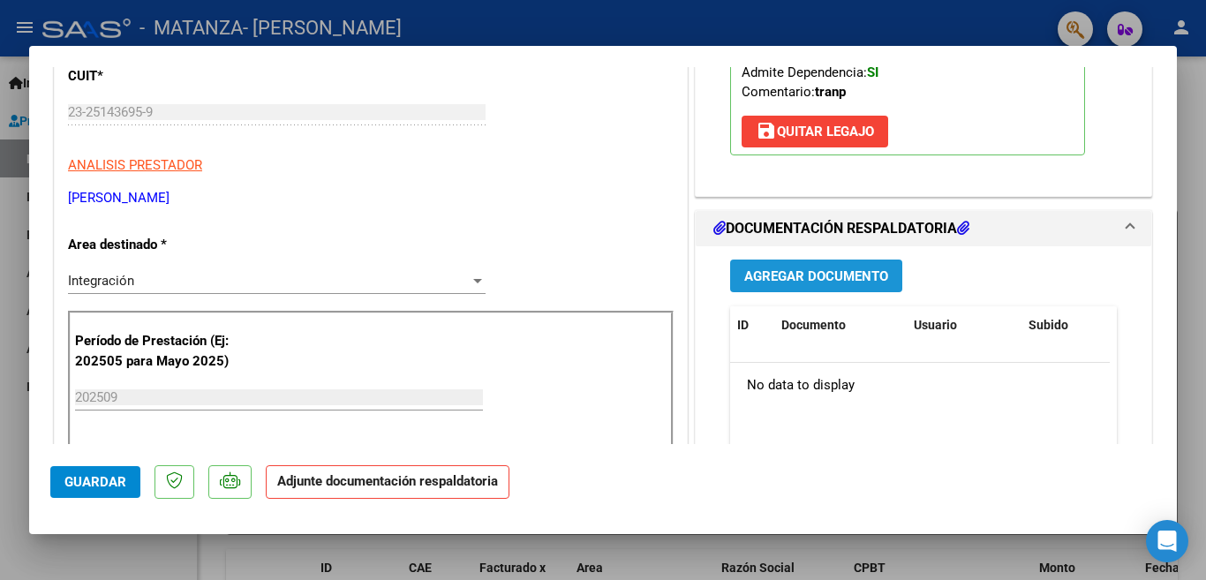
click at [799, 285] on button "Agregar Documento" at bounding box center [816, 275] width 172 height 33
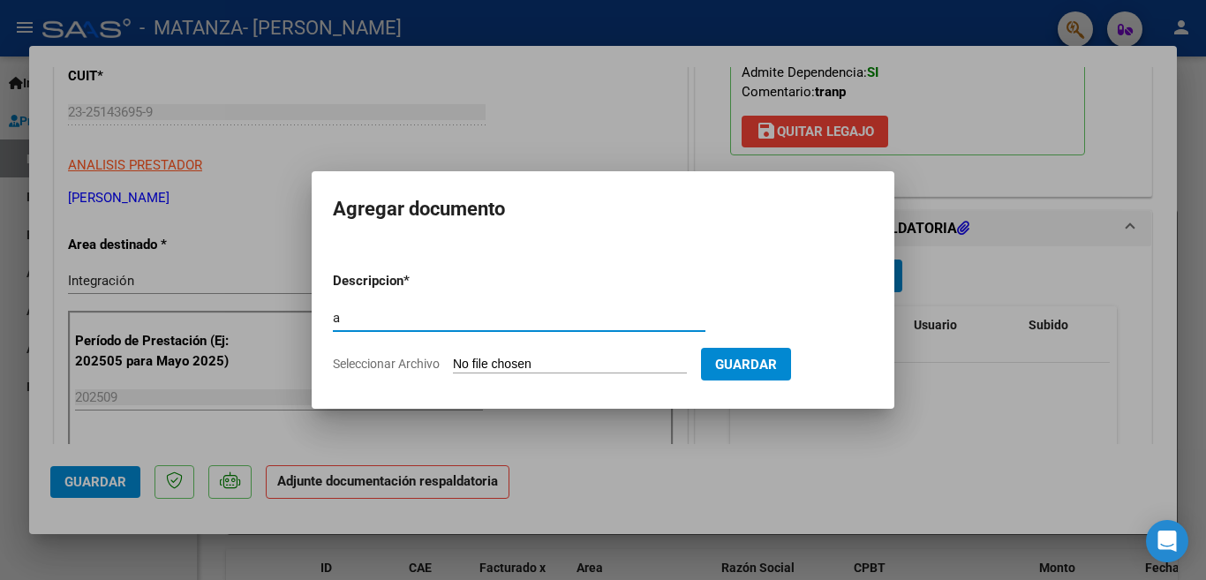
click at [591, 310] on input "a" at bounding box center [519, 318] width 372 height 16
type input "asistencia"
click at [481, 360] on input "Seleccionar Archivo" at bounding box center [570, 365] width 234 height 17
type input "C:\fakepath\Baza Asistencia [DATE].jpeg"
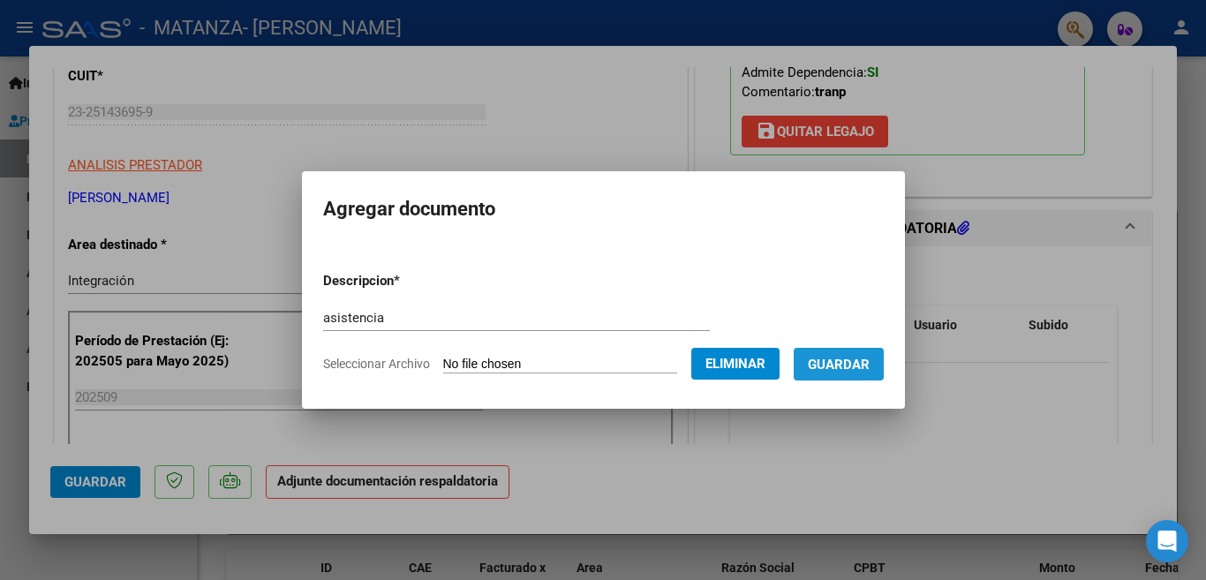
click at [843, 352] on button "Guardar" at bounding box center [838, 364] width 90 height 33
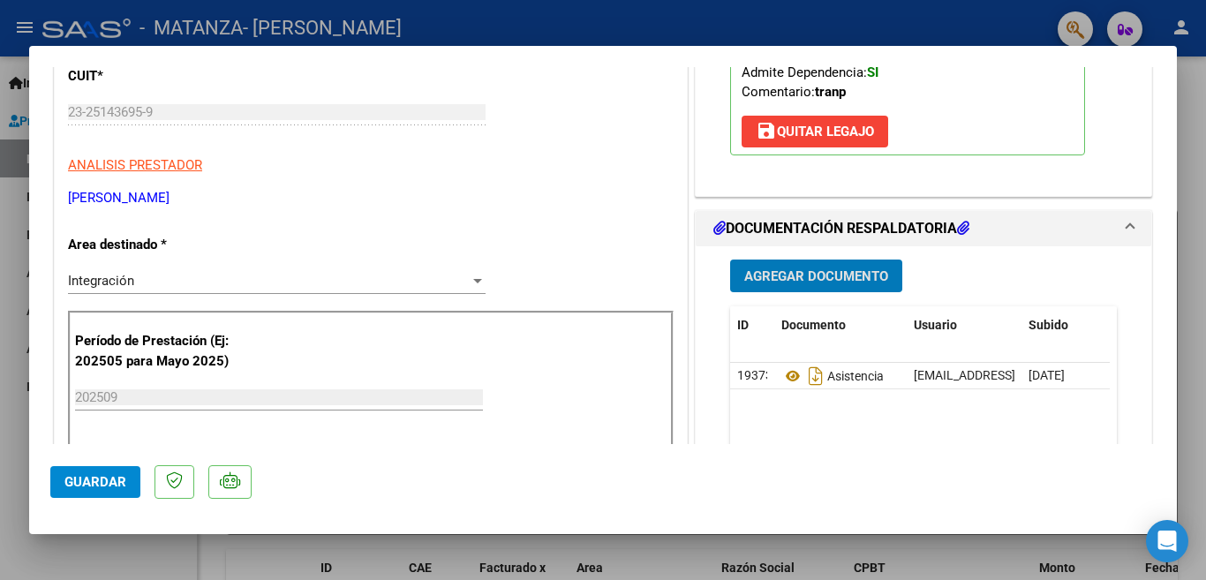
click at [124, 474] on span "Guardar" at bounding box center [95, 482] width 62 height 16
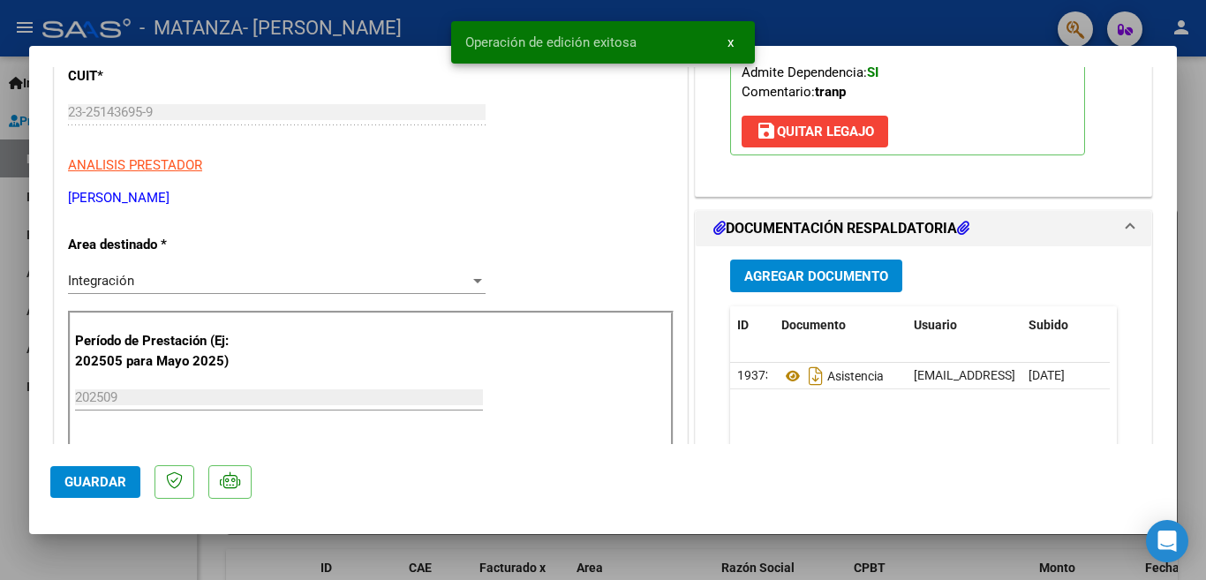
click at [254, 25] on div at bounding box center [603, 290] width 1206 height 580
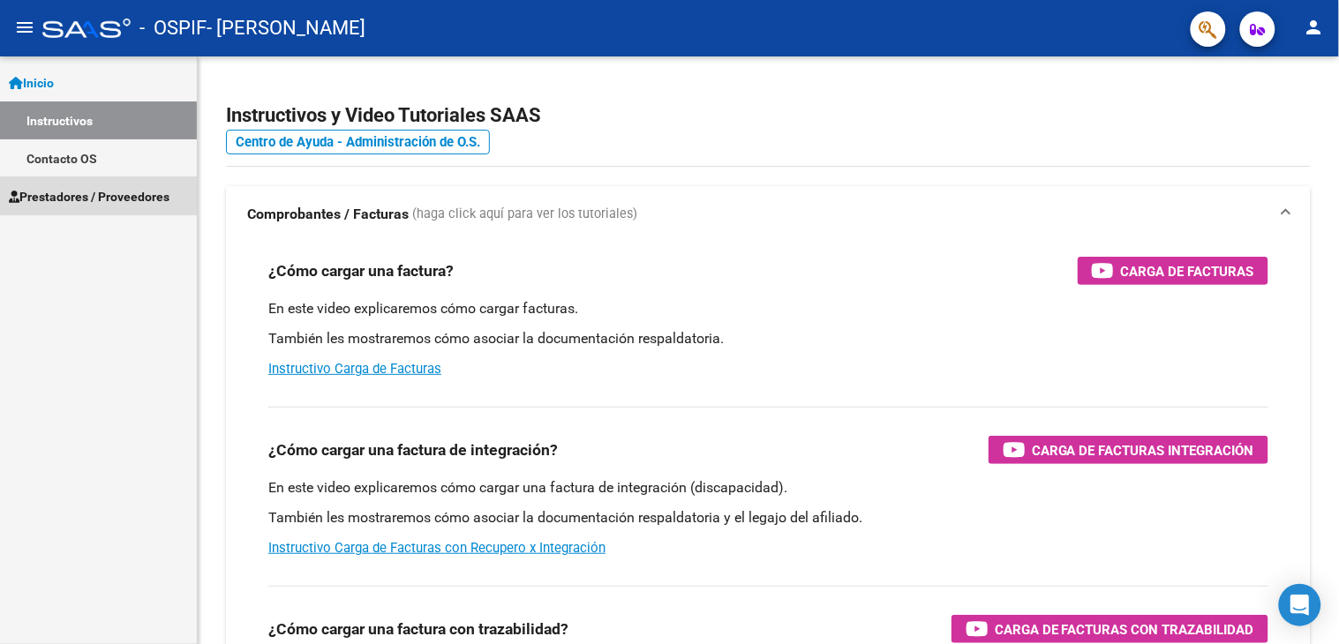
click at [102, 200] on span "Prestadores / Proveedores" at bounding box center [89, 196] width 161 height 19
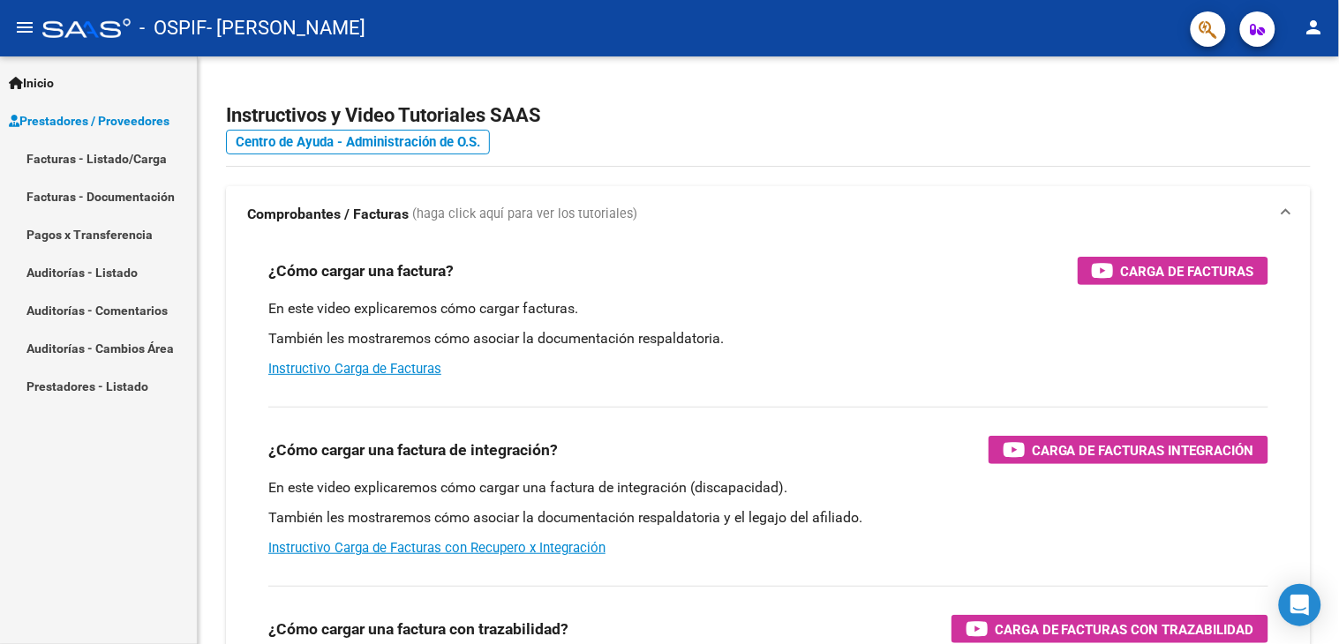
click at [102, 148] on link "Facturas - Listado/Carga" at bounding box center [98, 158] width 197 height 38
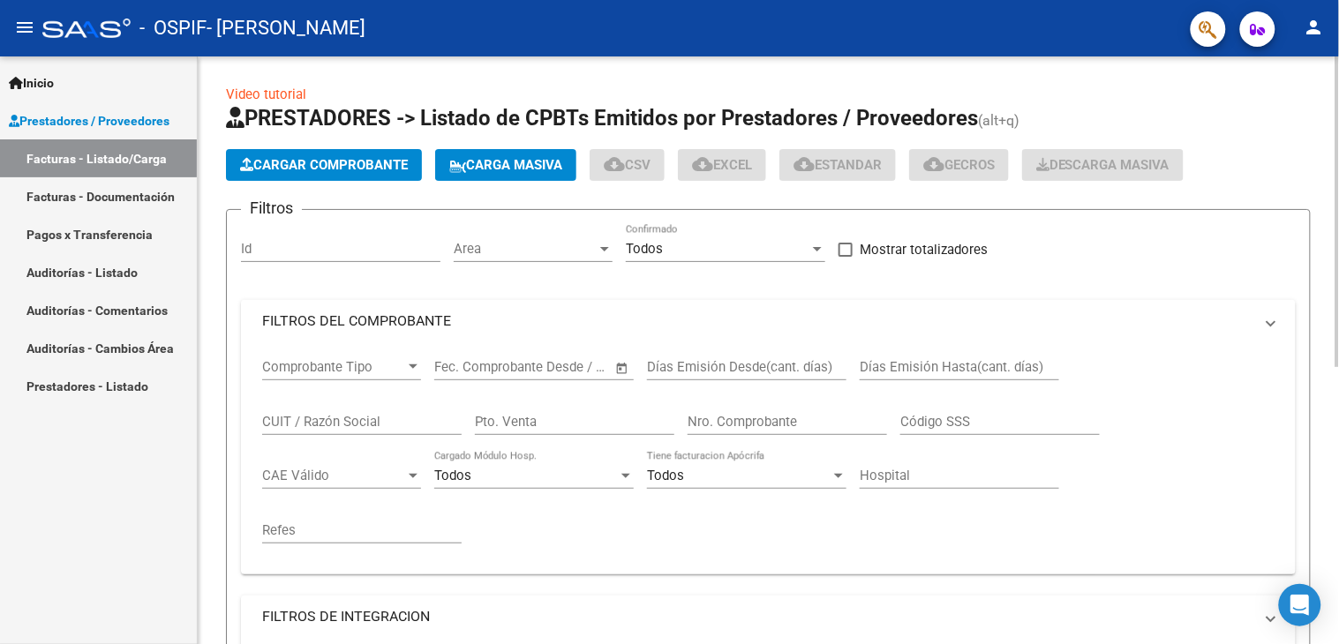
click at [286, 154] on button "Cargar Comprobante" at bounding box center [324, 165] width 196 height 32
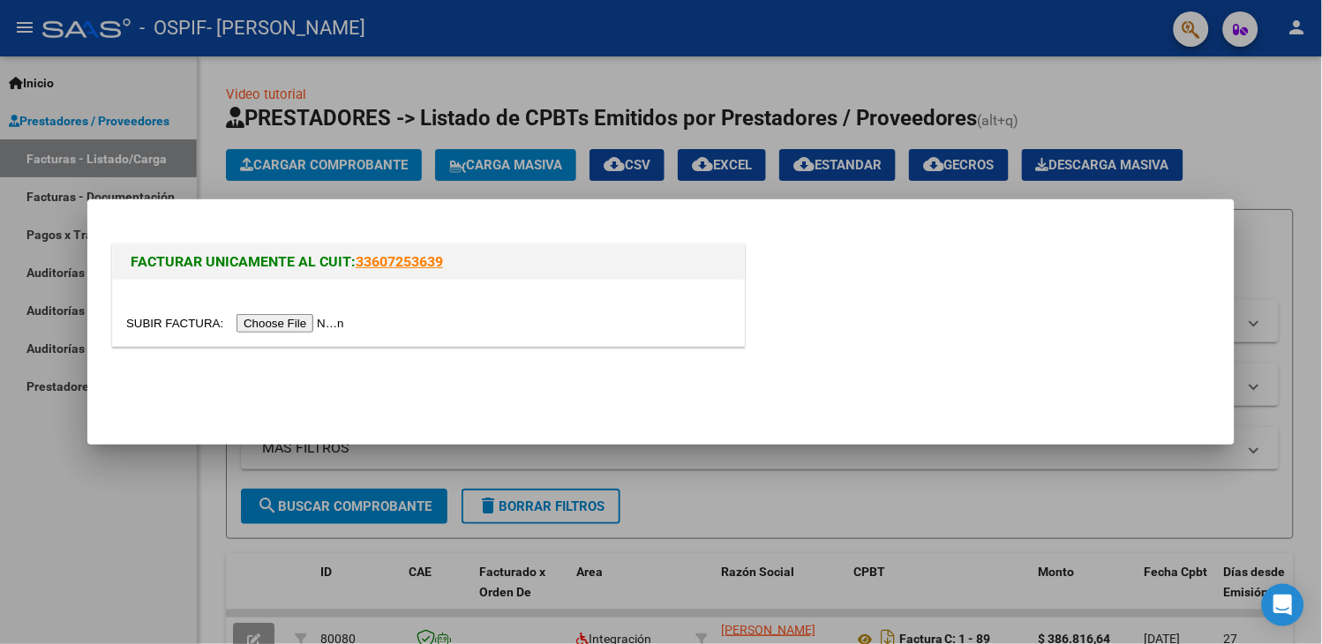
click at [322, 318] on input "file" at bounding box center [237, 323] width 223 height 19
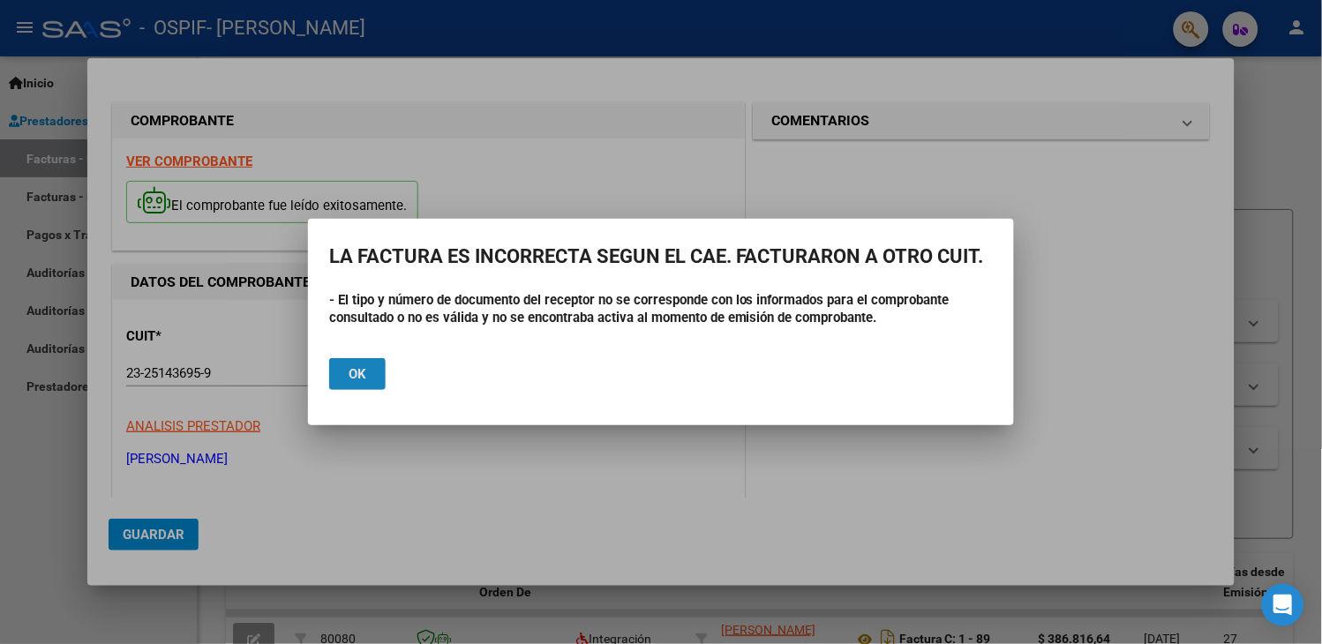
click at [366, 366] on span "Ok" at bounding box center [358, 374] width 18 height 16
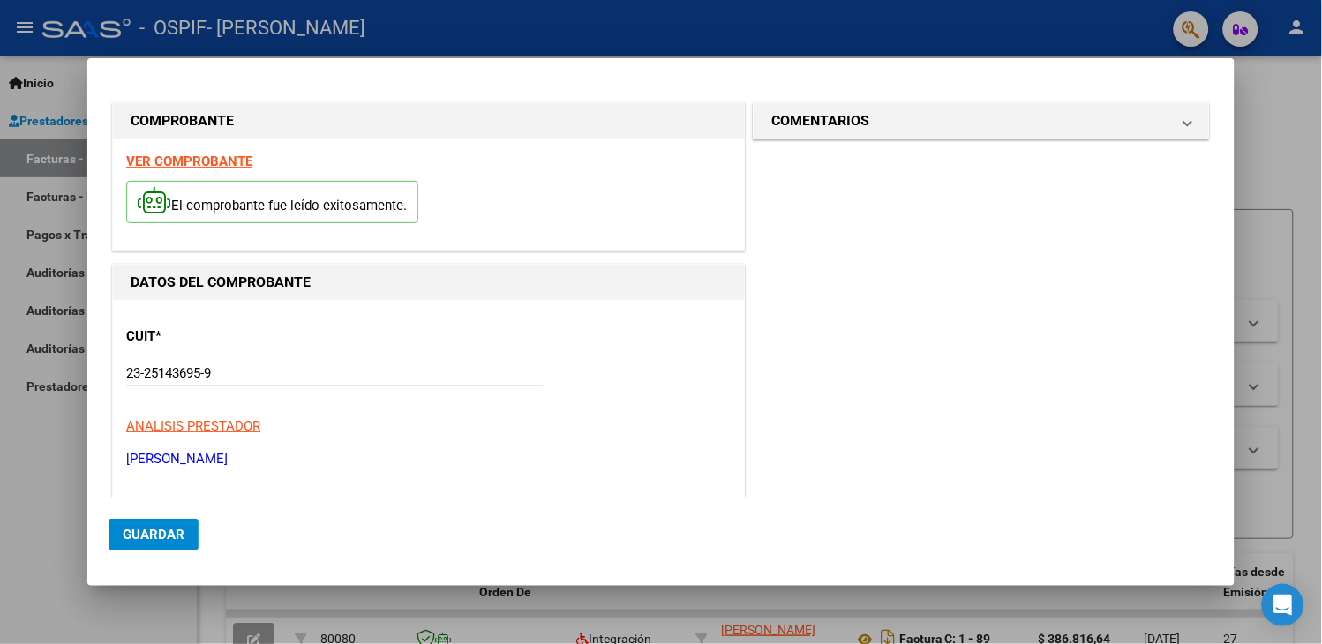
click at [417, 163] on div "VER COMPROBANTE El comprobante fue leído exitosamente." at bounding box center [429, 194] width 632 height 111
click at [375, 426] on p "ANALISIS PRESTADOR" at bounding box center [428, 427] width 605 height 20
click at [157, 528] on span "Guardar" at bounding box center [154, 535] width 62 height 16
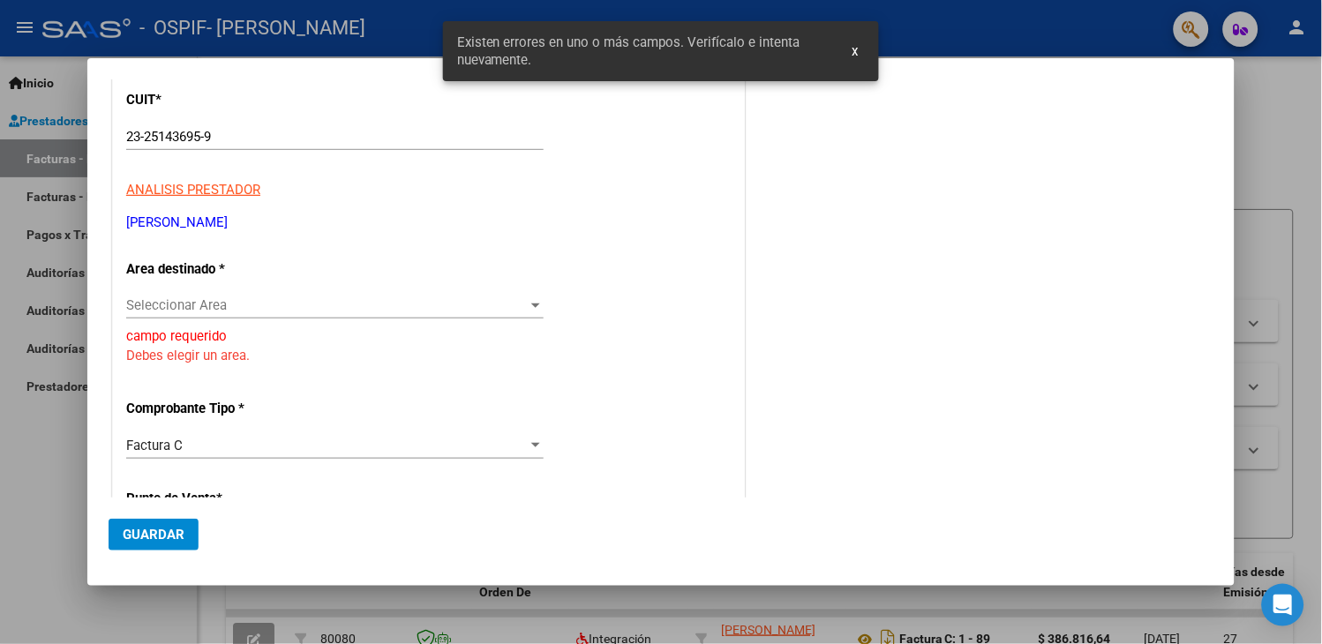
scroll to position [244, 0]
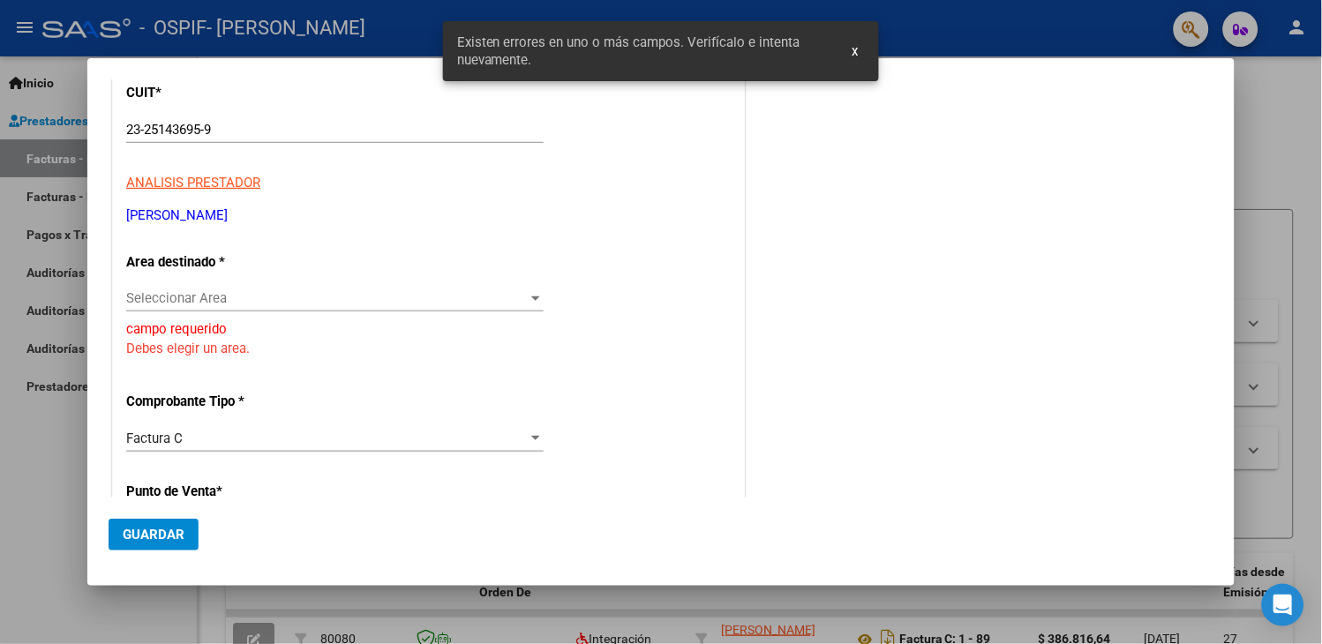
click at [221, 303] on span "Seleccionar Area" at bounding box center [327, 298] width 402 height 16
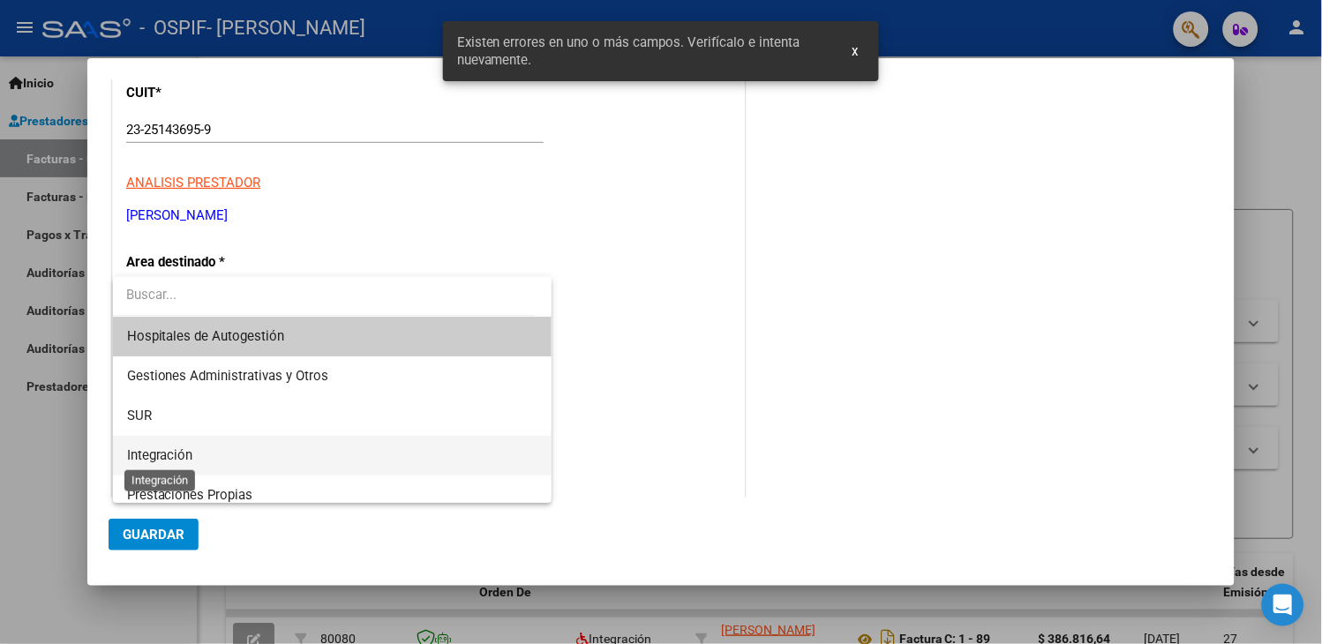
click at [172, 455] on span "Integración" at bounding box center [160, 455] width 66 height 16
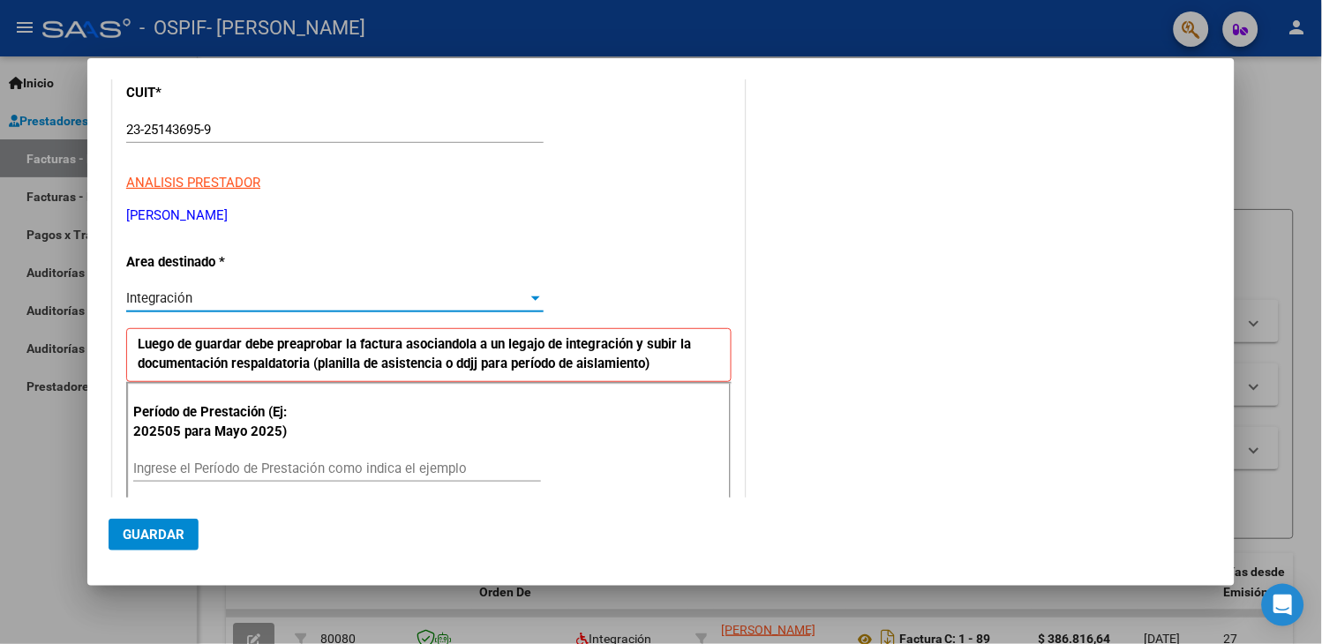
click at [177, 469] on input "Ingrese el Período de Prestación como indica el ejemplo" at bounding box center [337, 469] width 408 height 16
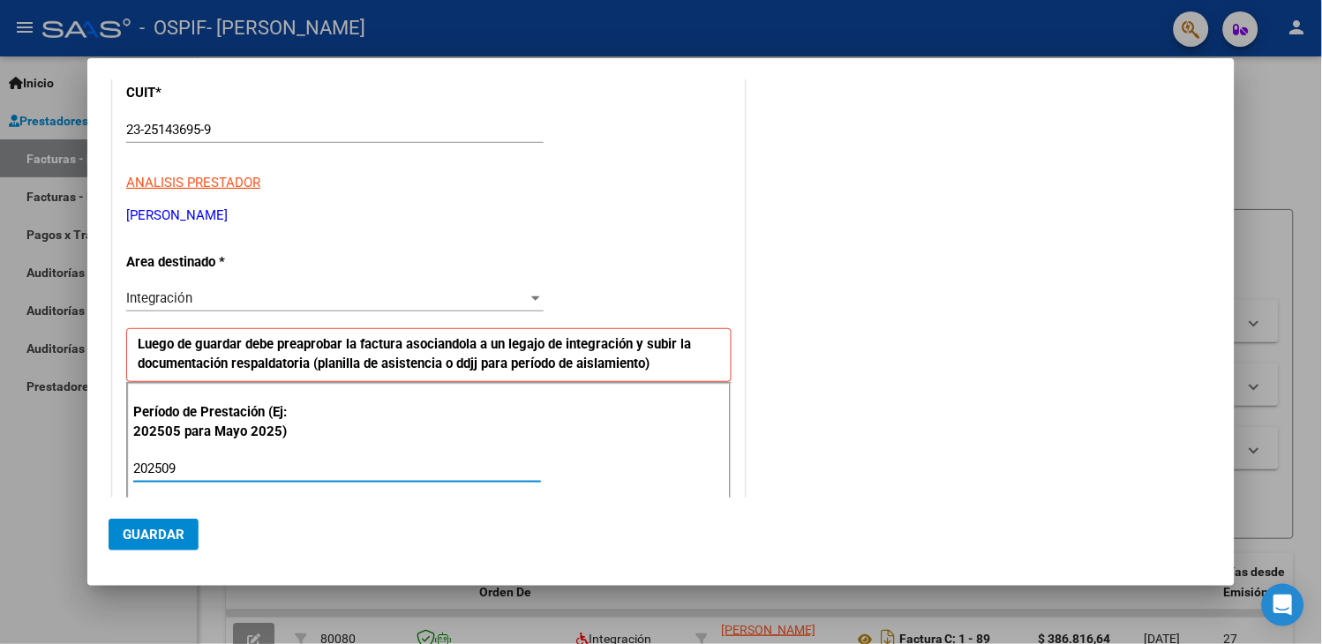
type input "202509"
click at [156, 545] on button "Guardar" at bounding box center [154, 535] width 90 height 32
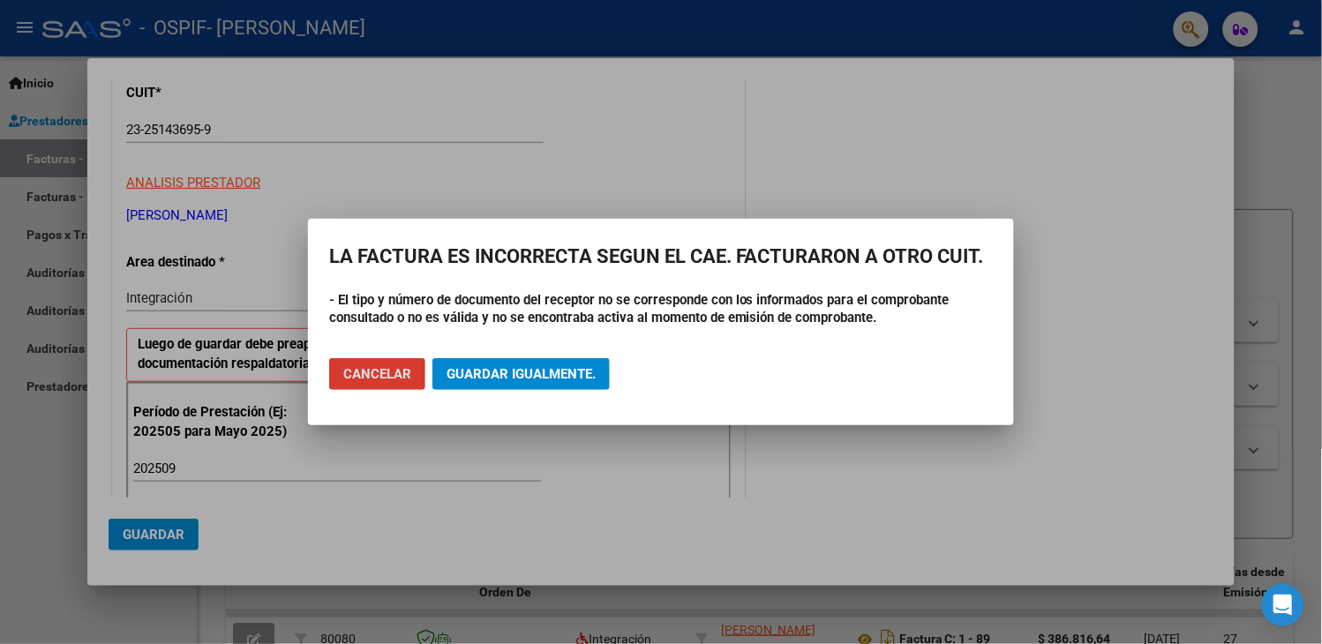
click at [365, 373] on span "Cancelar" at bounding box center [377, 374] width 68 height 16
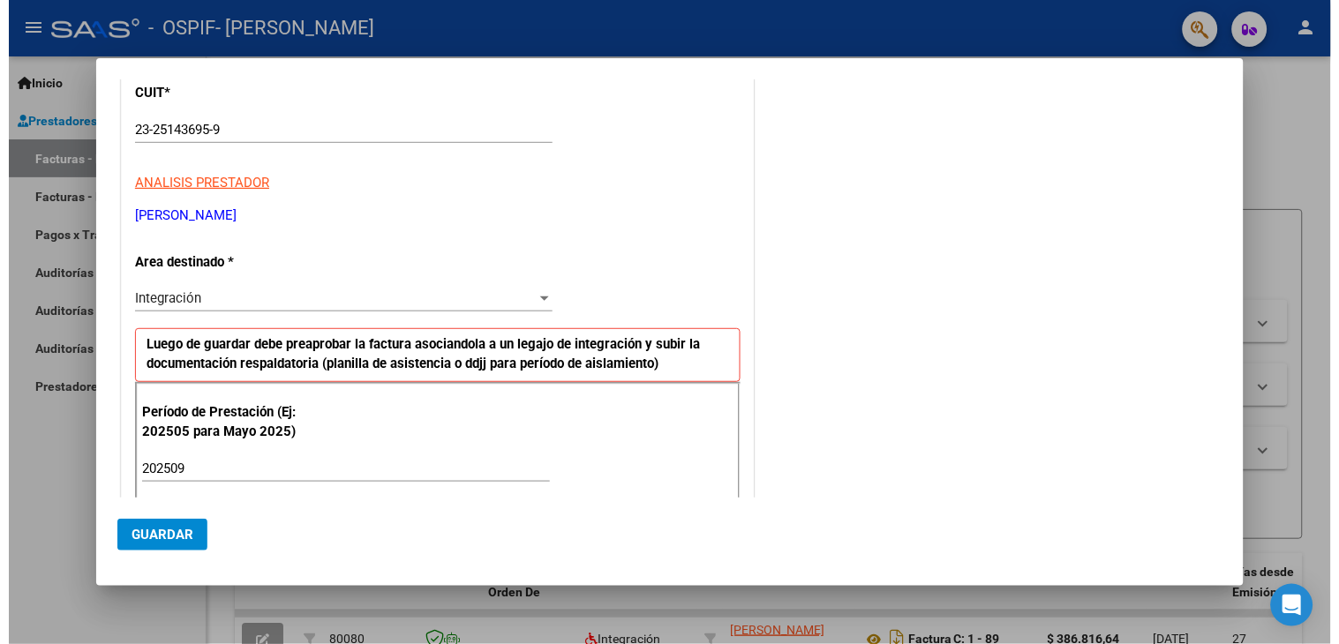
scroll to position [0, 0]
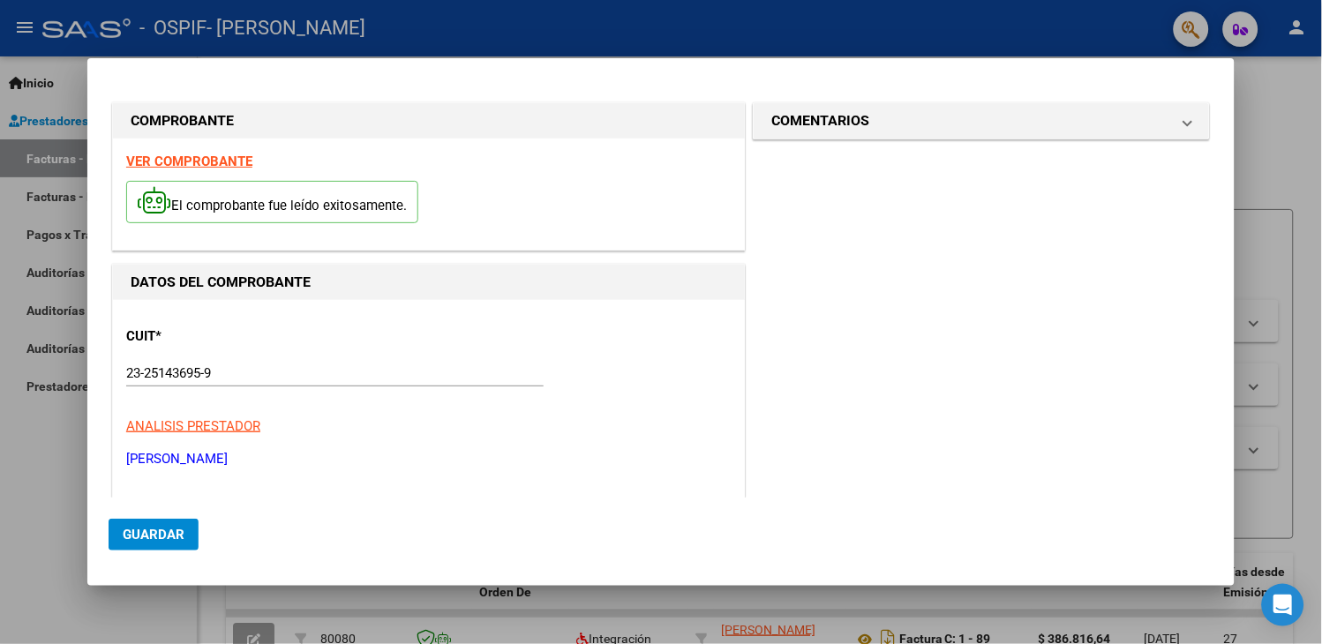
click at [223, 166] on strong "VER COMPROBANTE" at bounding box center [189, 162] width 126 height 16
click at [517, 19] on div at bounding box center [661, 322] width 1322 height 644
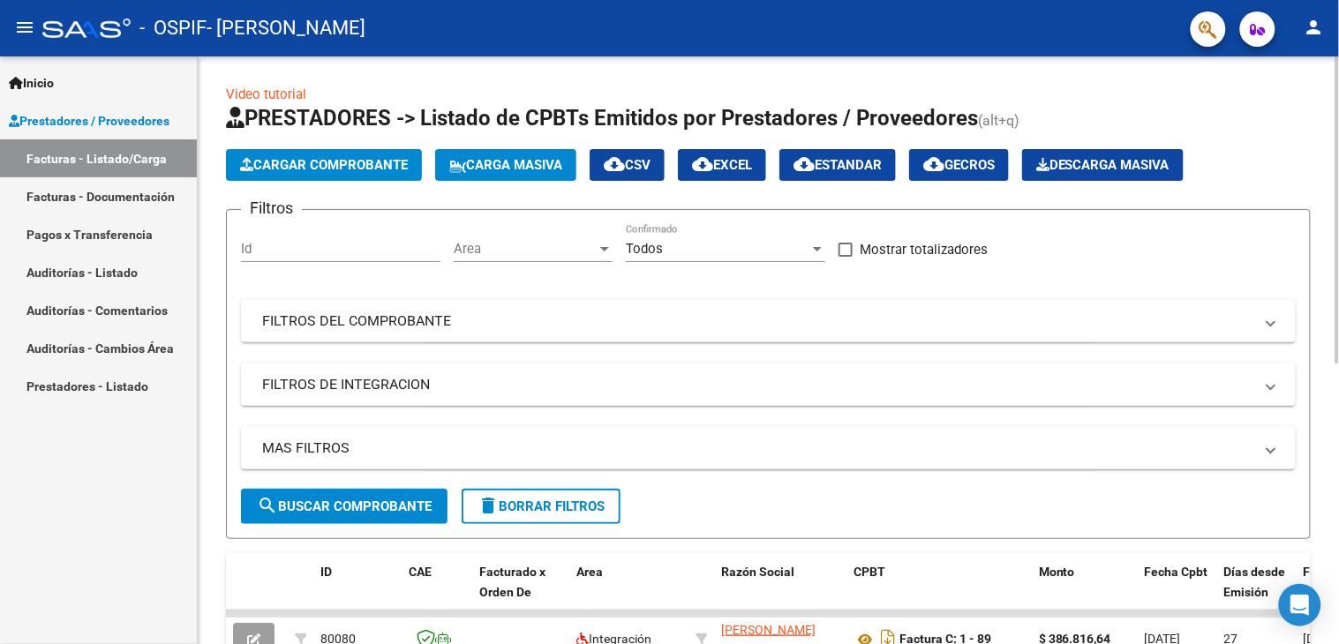
scroll to position [537, 0]
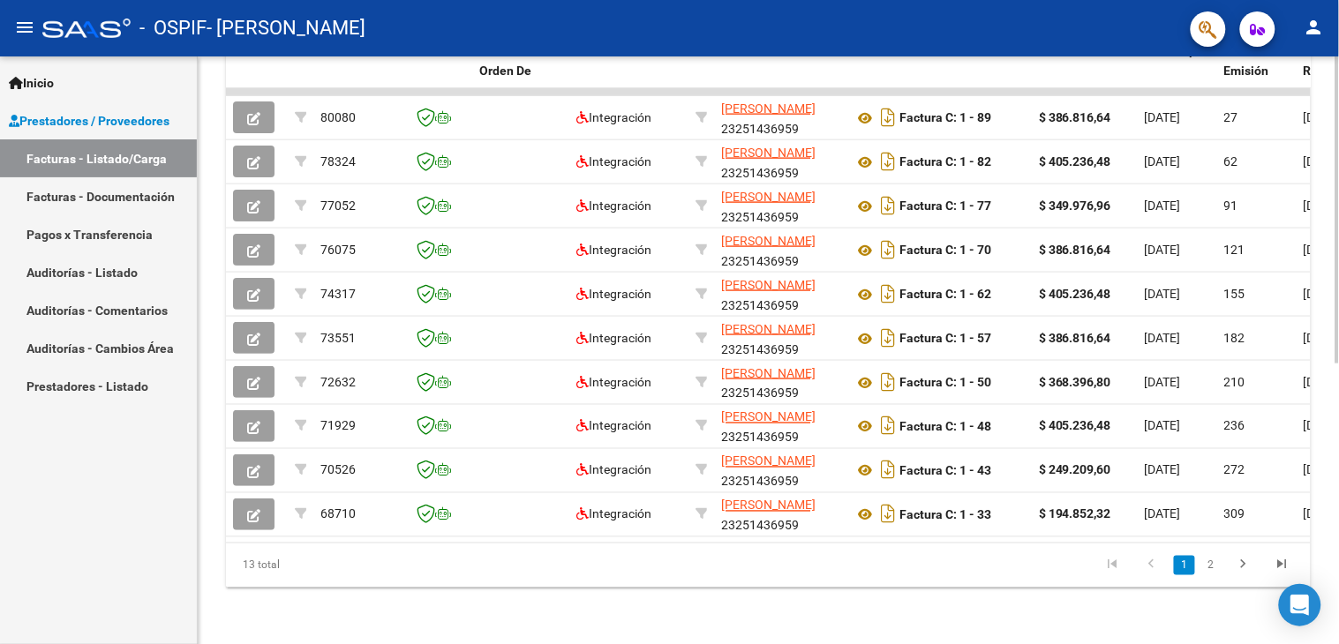
click at [1338, 602] on div at bounding box center [1337, 350] width 4 height 588
click at [1338, 125] on div at bounding box center [1337, 350] width 4 height 588
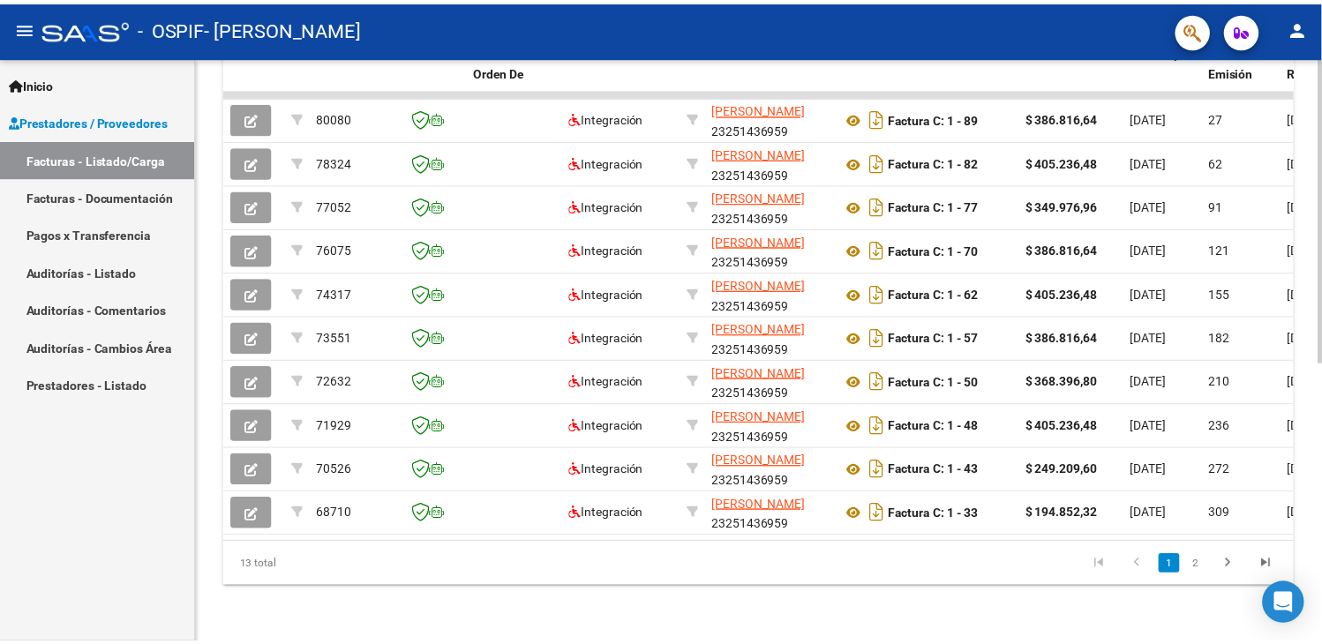
scroll to position [0, 0]
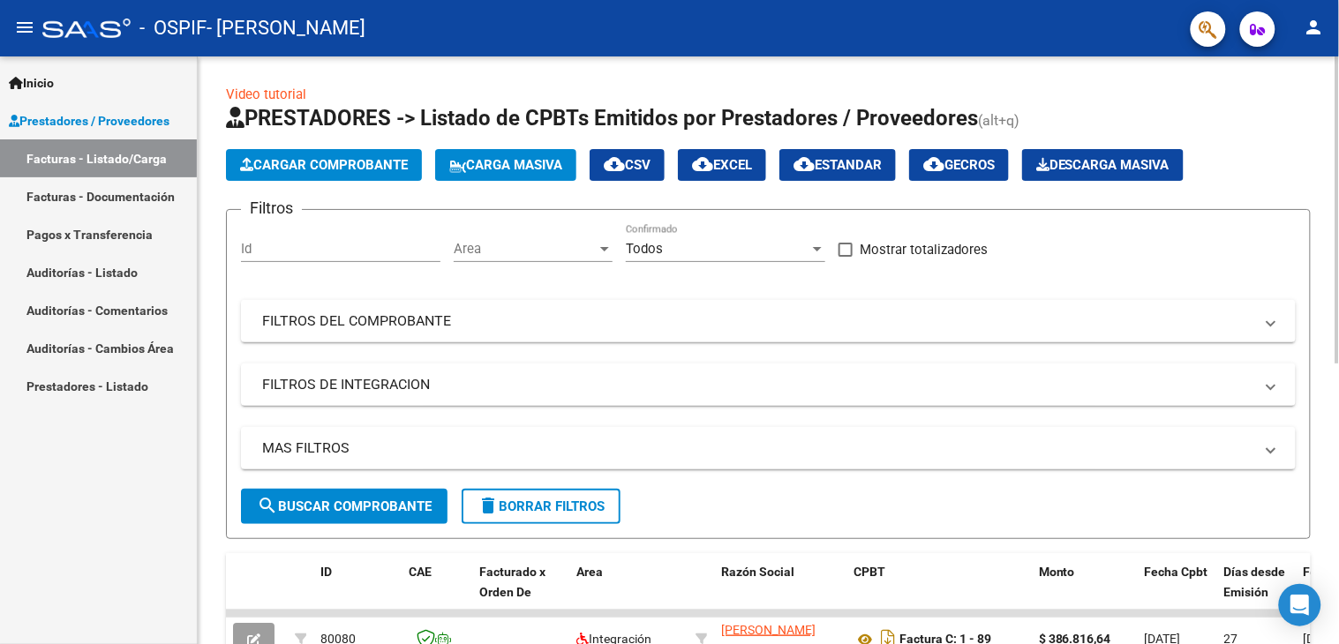
click at [309, 164] on span "Cargar Comprobante" at bounding box center [324, 165] width 168 height 16
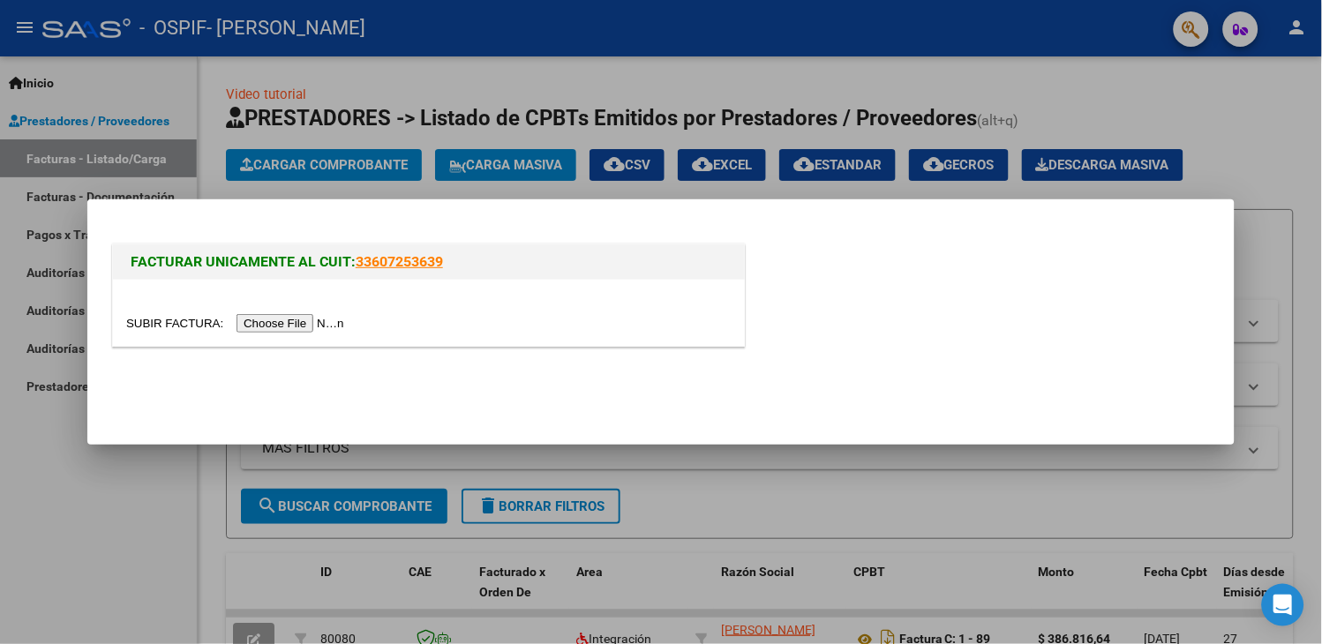
click at [304, 322] on input "file" at bounding box center [237, 323] width 223 height 19
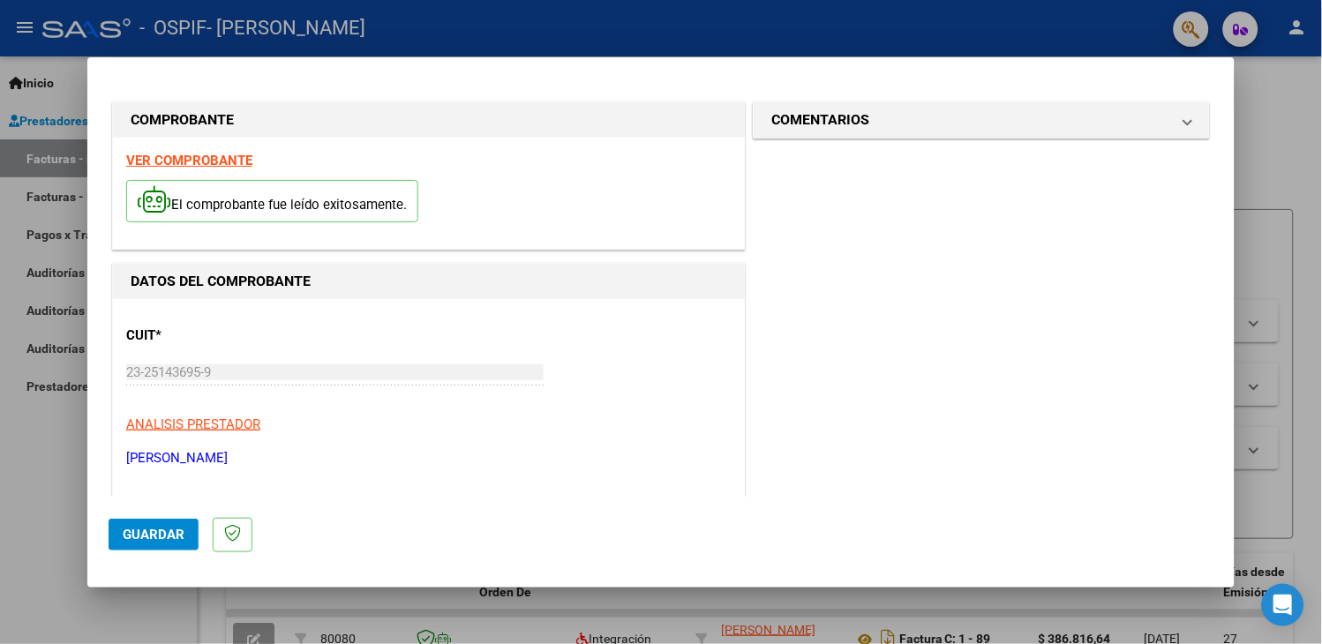
click at [633, 409] on div "CUIT * 23-25143695-9 Ingresar CUIT ANALISIS PRESTADOR SUAREZ MARCELO JAVIER ARC…" at bounding box center [428, 389] width 605 height 155
click at [137, 530] on span "Guardar" at bounding box center [154, 535] width 62 height 16
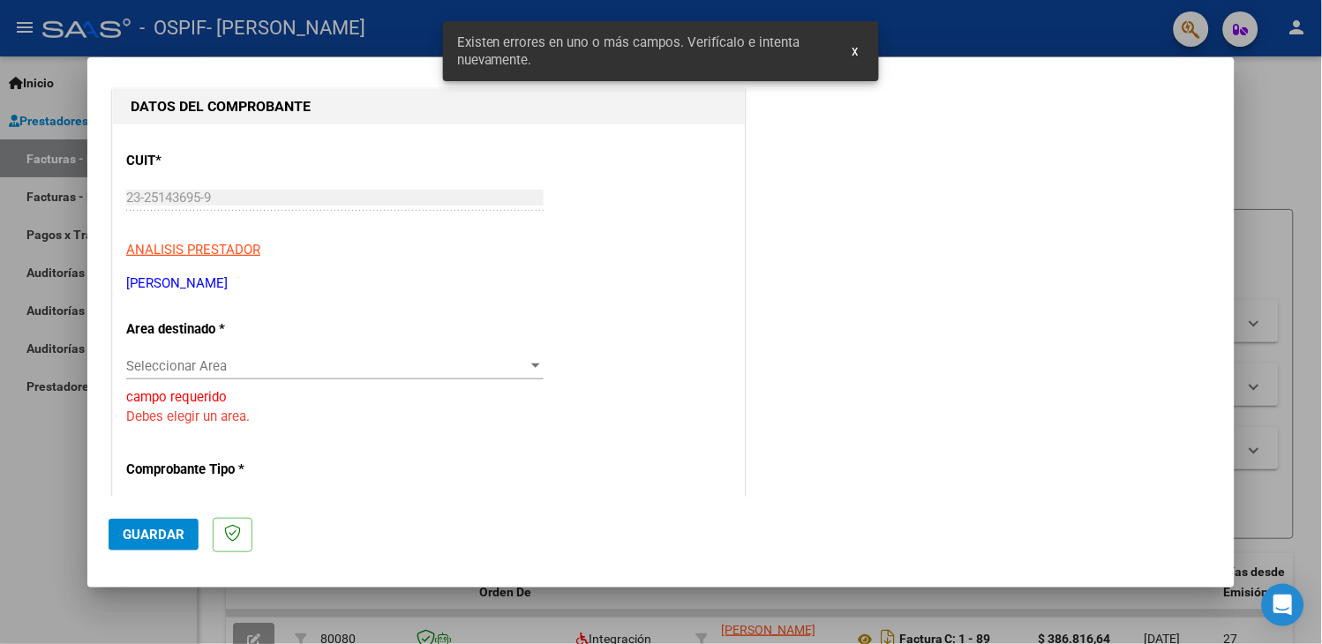
scroll to position [244, 0]
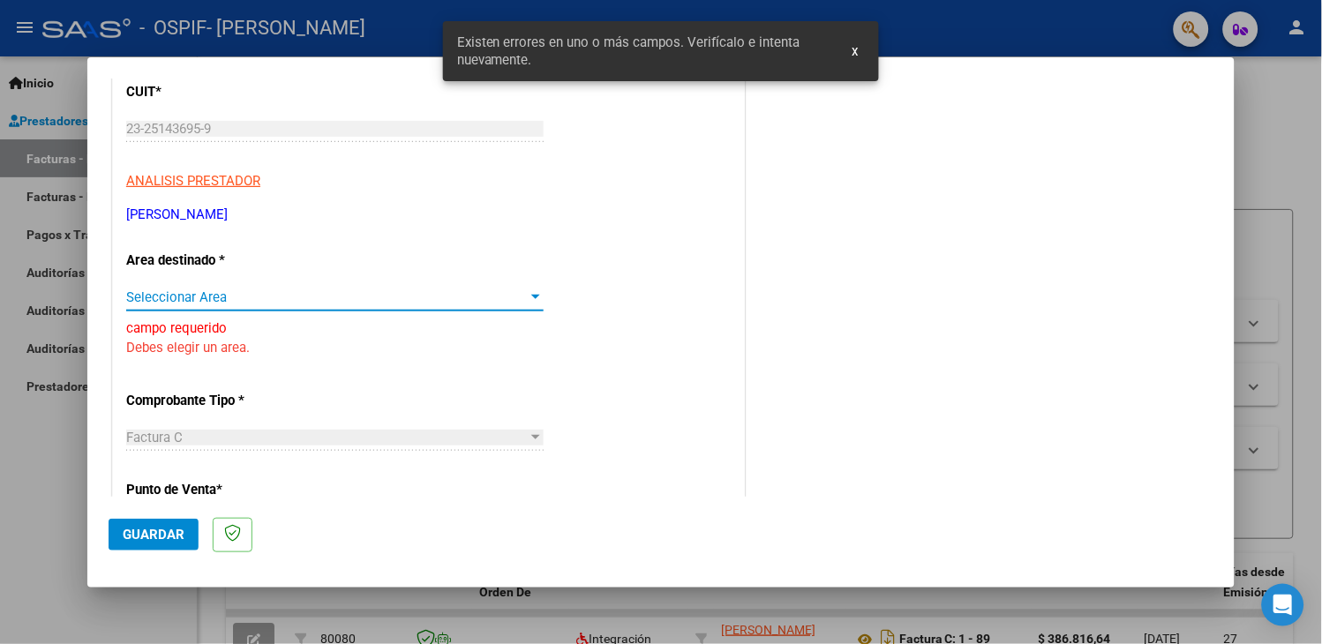
click at [203, 289] on span "Seleccionar Area" at bounding box center [327, 297] width 402 height 16
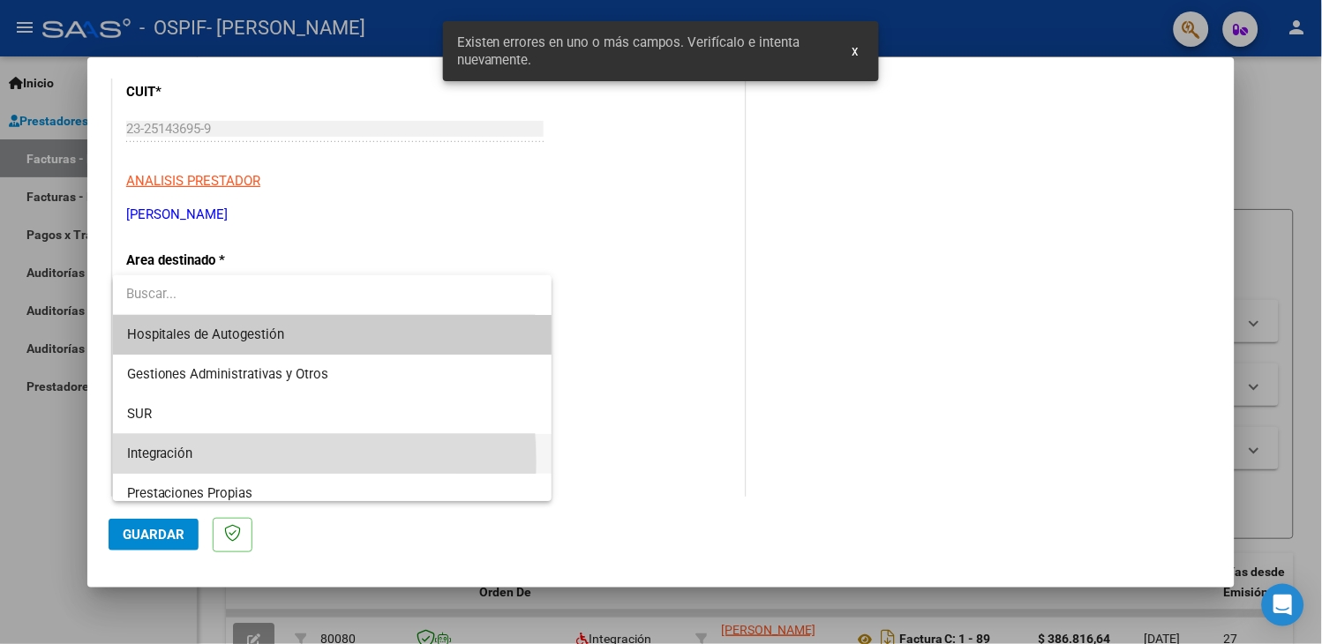
click at [160, 462] on span "Integración" at bounding box center [332, 454] width 411 height 40
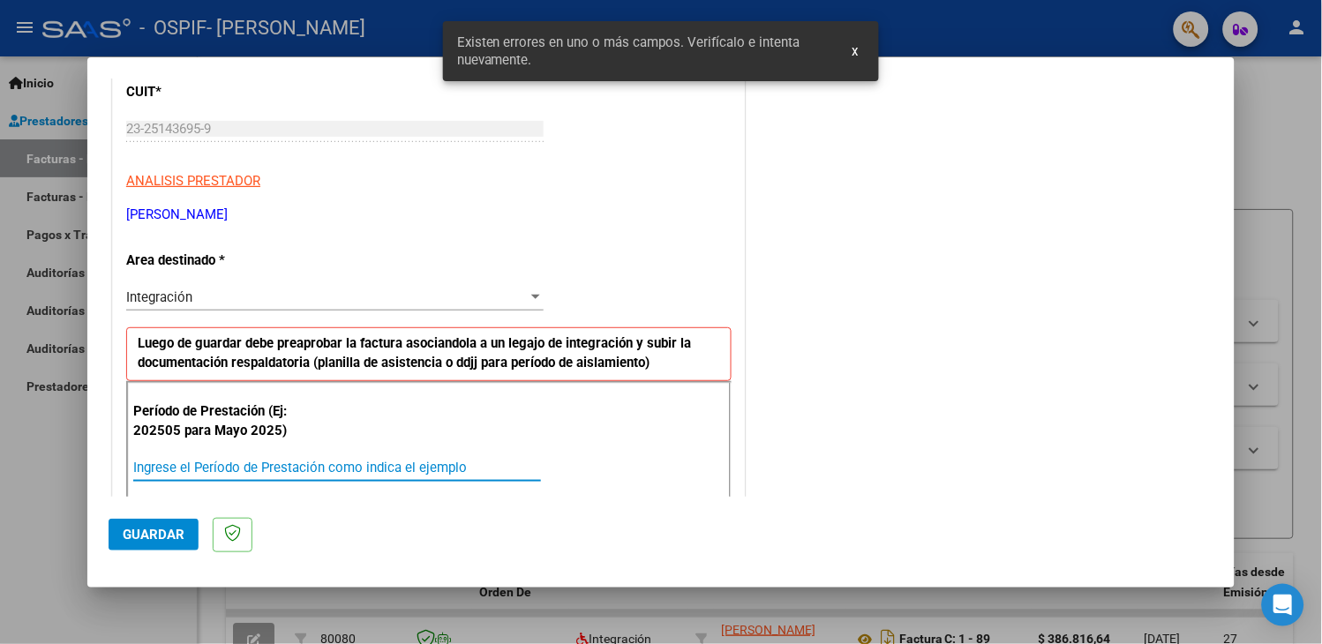
click at [160, 462] on input "Ingrese el Período de Prestación como indica el ejemplo" at bounding box center [337, 468] width 408 height 16
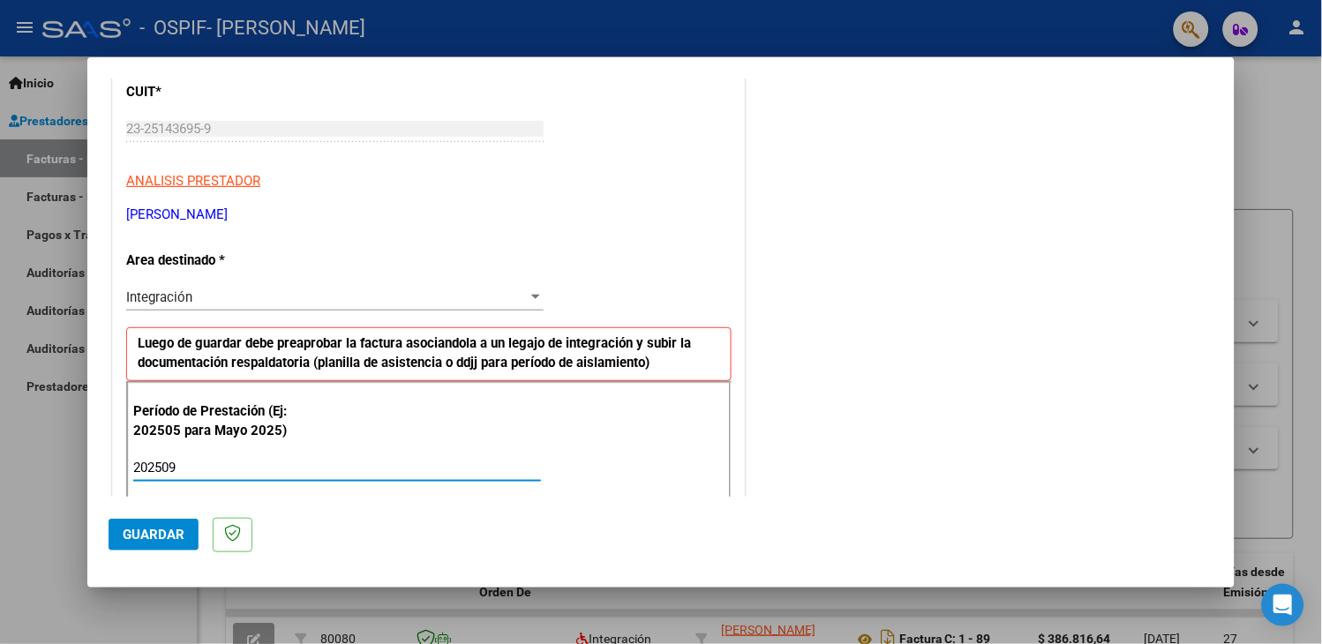
type input "202509"
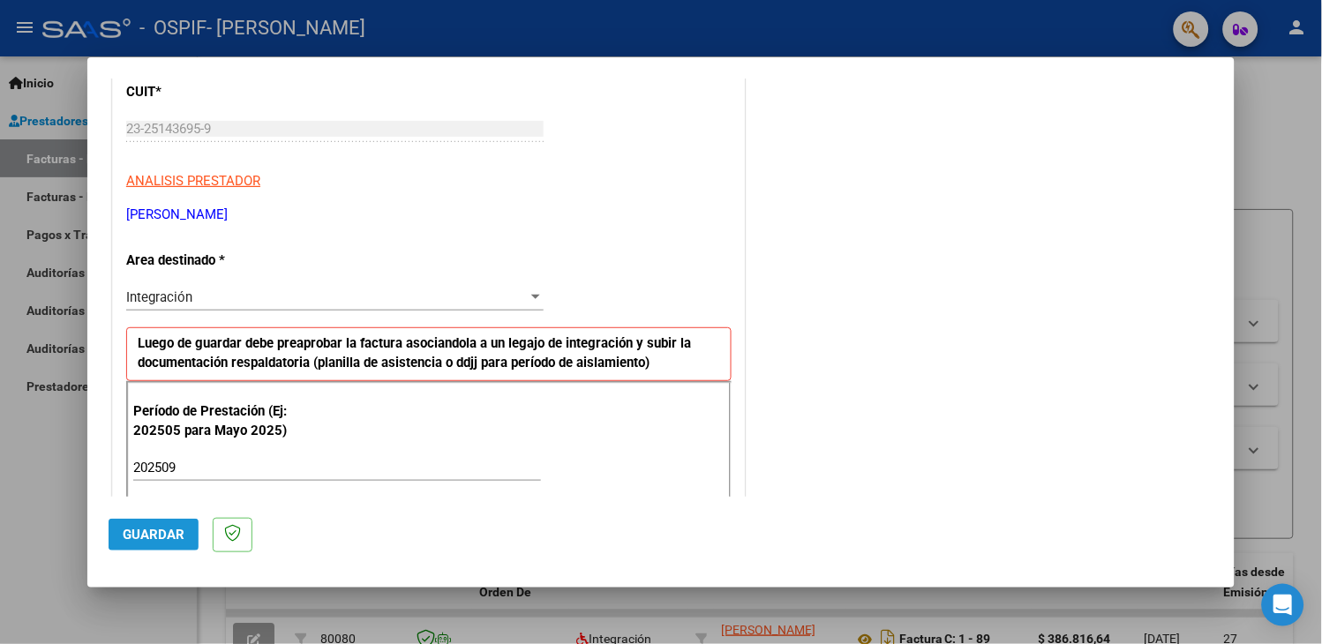
click at [162, 523] on button "Guardar" at bounding box center [154, 535] width 90 height 32
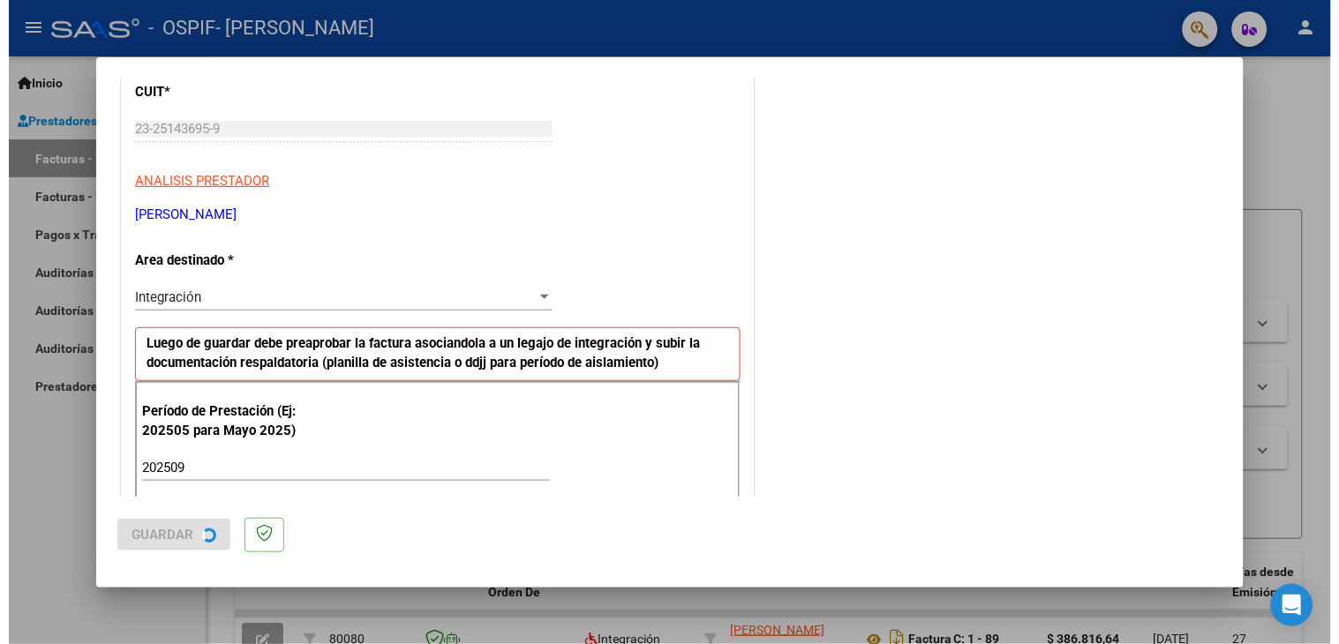
scroll to position [0, 0]
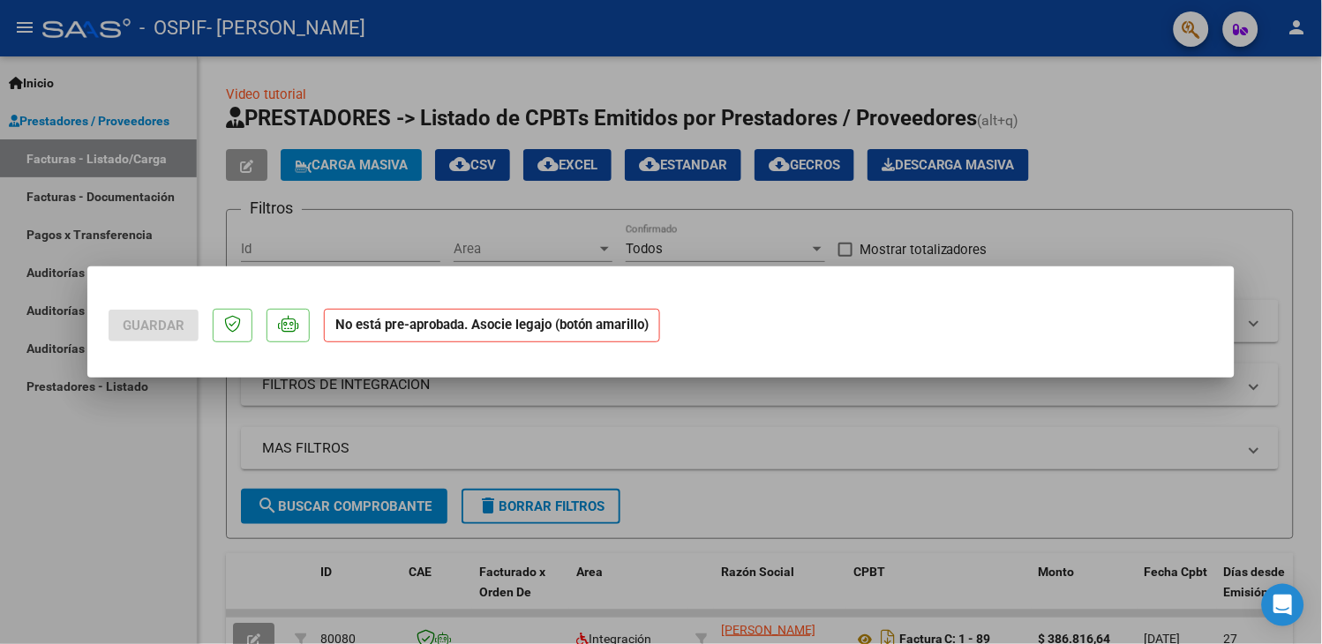
click at [446, 322] on strong "No está pre-aprobada. Asocie legajo (botón amarillo)" at bounding box center [492, 326] width 336 height 34
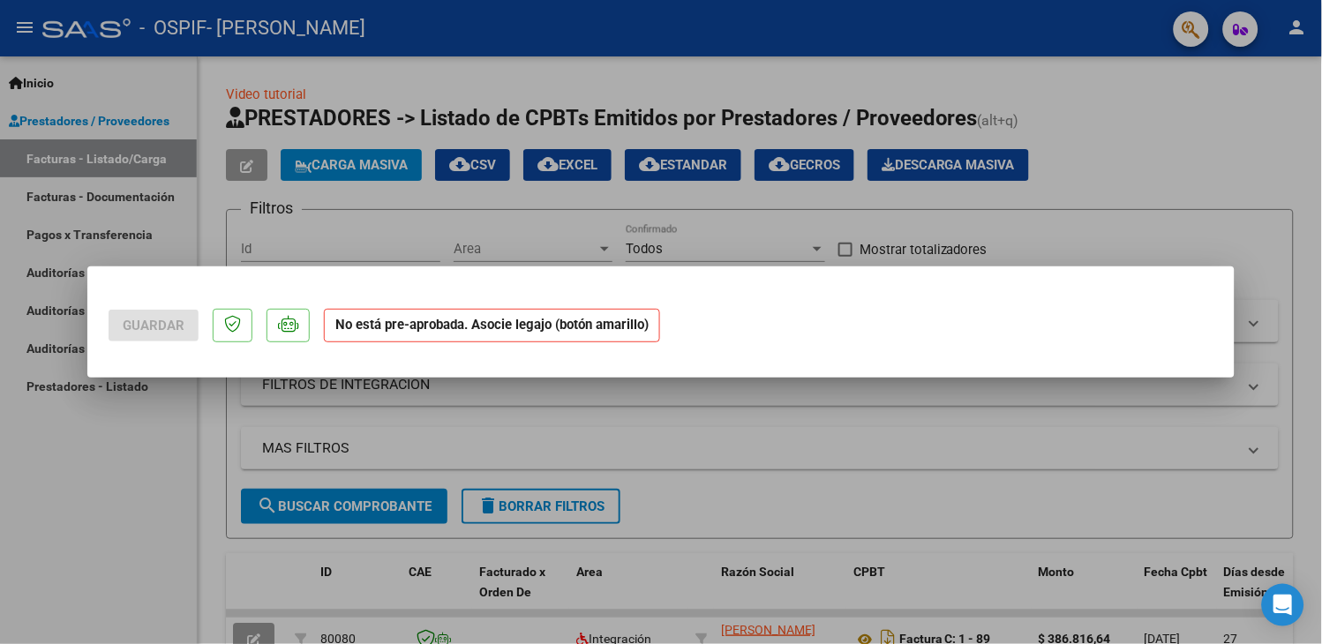
click at [446, 322] on strong "No está pre-aprobada. Asocie legajo (botón amarillo)" at bounding box center [492, 326] width 336 height 34
click at [583, 446] on div at bounding box center [661, 322] width 1322 height 644
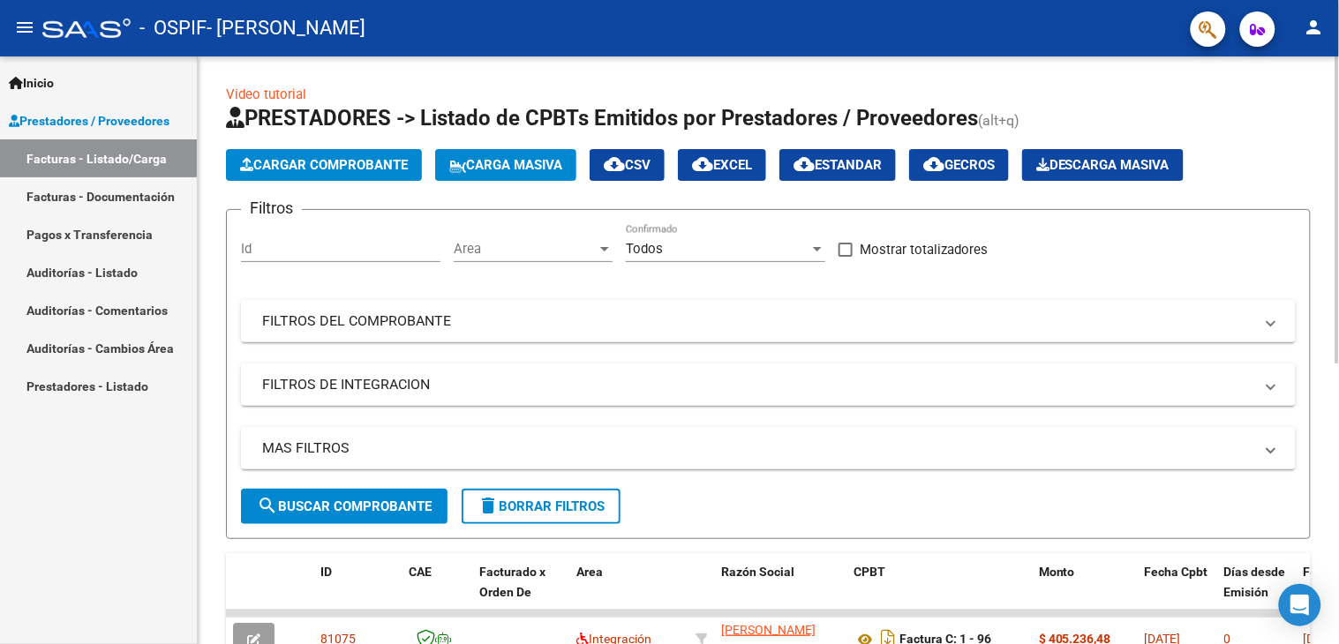
click at [1307, 434] on form "Filtros Id Area Area Todos Confirmado Mostrar totalizadores FILTROS DEL COMPROB…" at bounding box center [768, 374] width 1085 height 330
click at [1320, 433] on div "Video tutorial PRESTADORES -> Listado de CPBTs Emitidos por Prestadores / Prove…" at bounding box center [768, 610] width 1141 height 1109
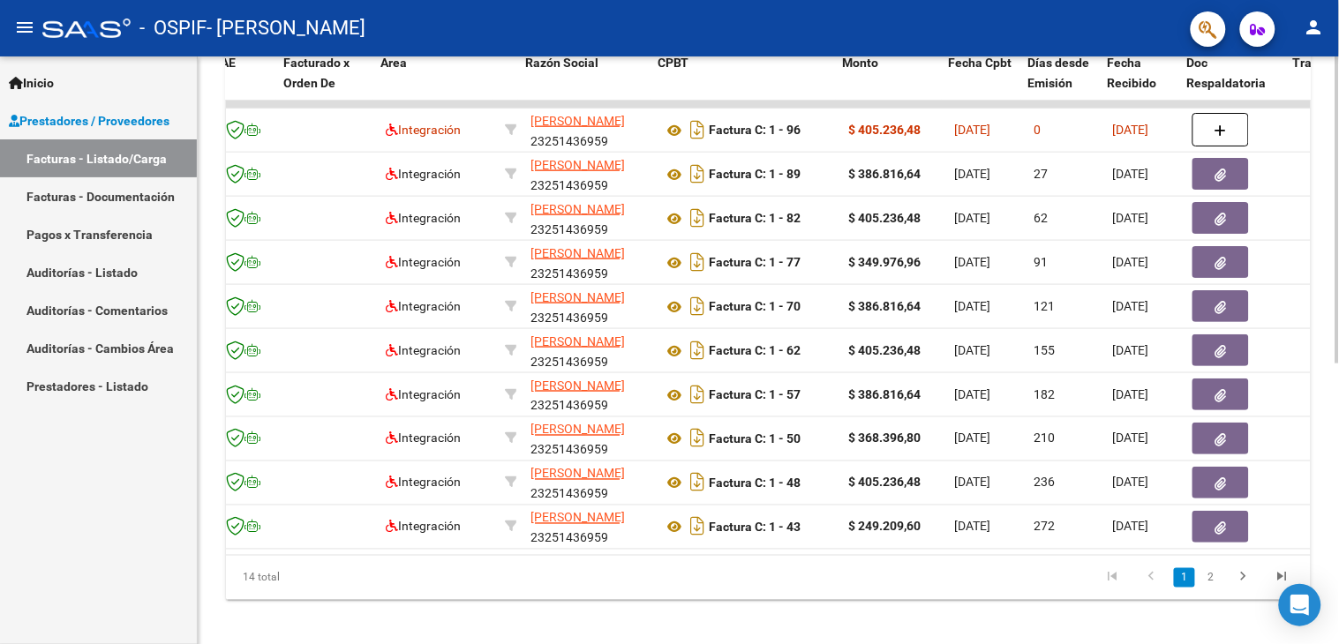
scroll to position [0, 196]
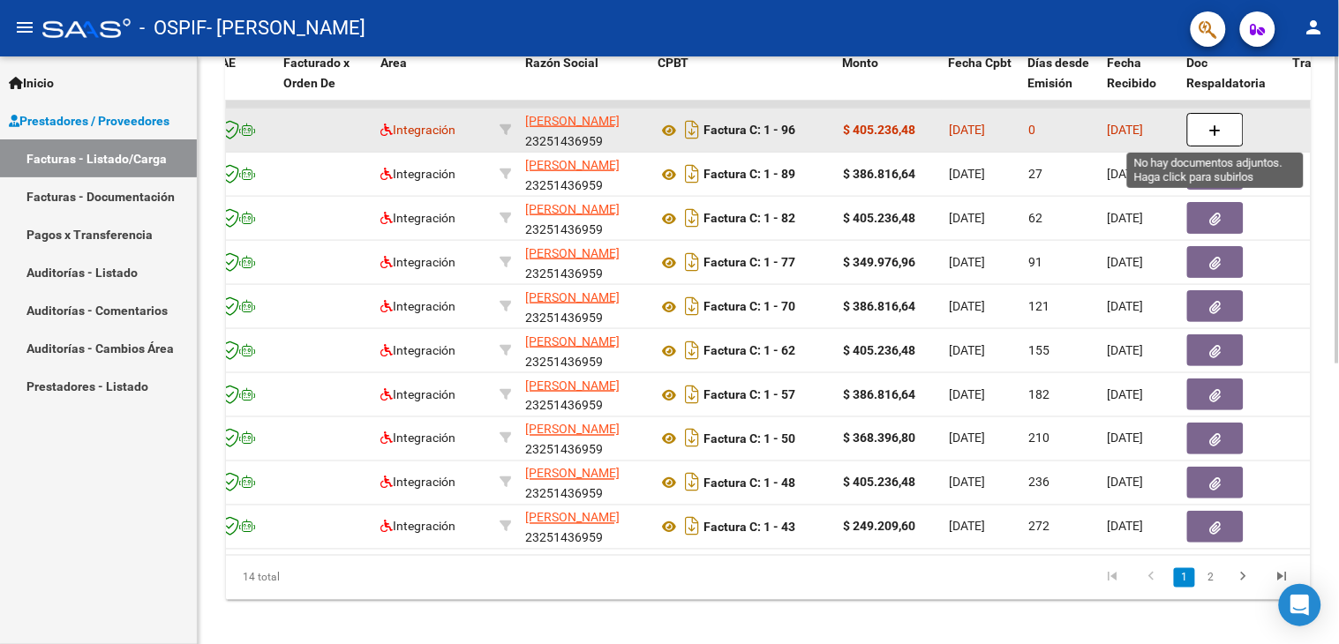
click at [1204, 131] on button "button" at bounding box center [1215, 130] width 56 height 34
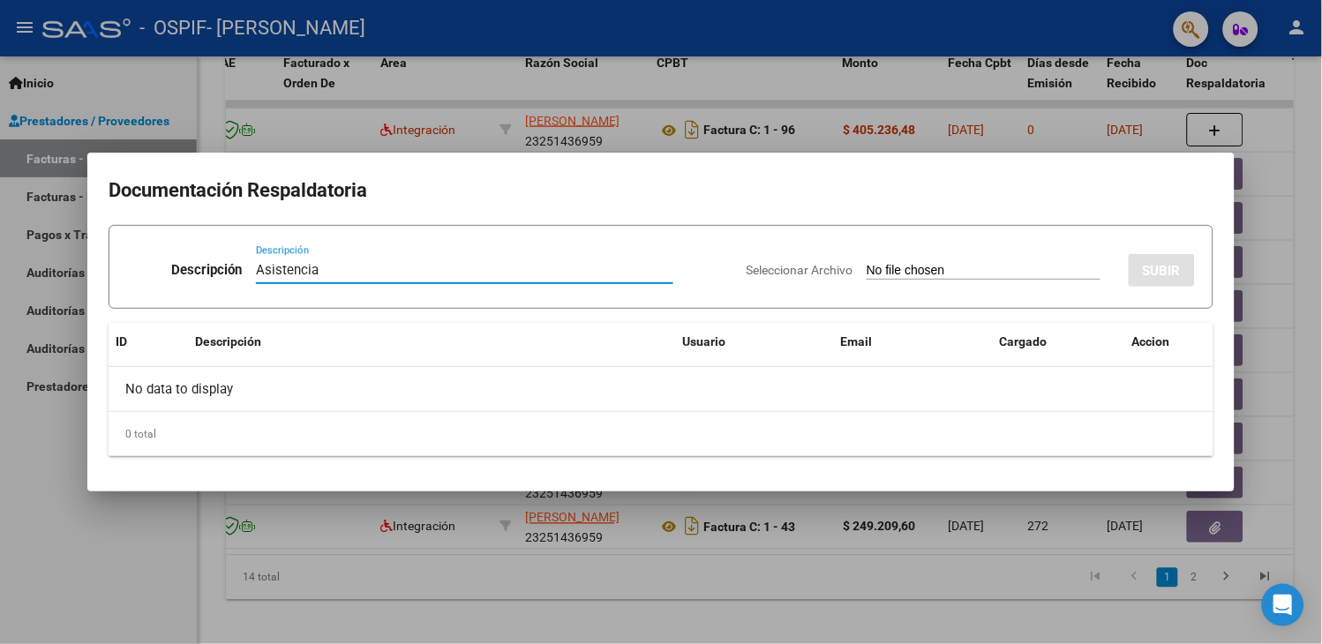
type input "Asistencia"
click at [1001, 277] on input "Seleccionar Archivo" at bounding box center [984, 271] width 234 height 17
type input "C:\fakepath\WhatsApp Image 2025-10-05 at 20.39.18.jpeg"
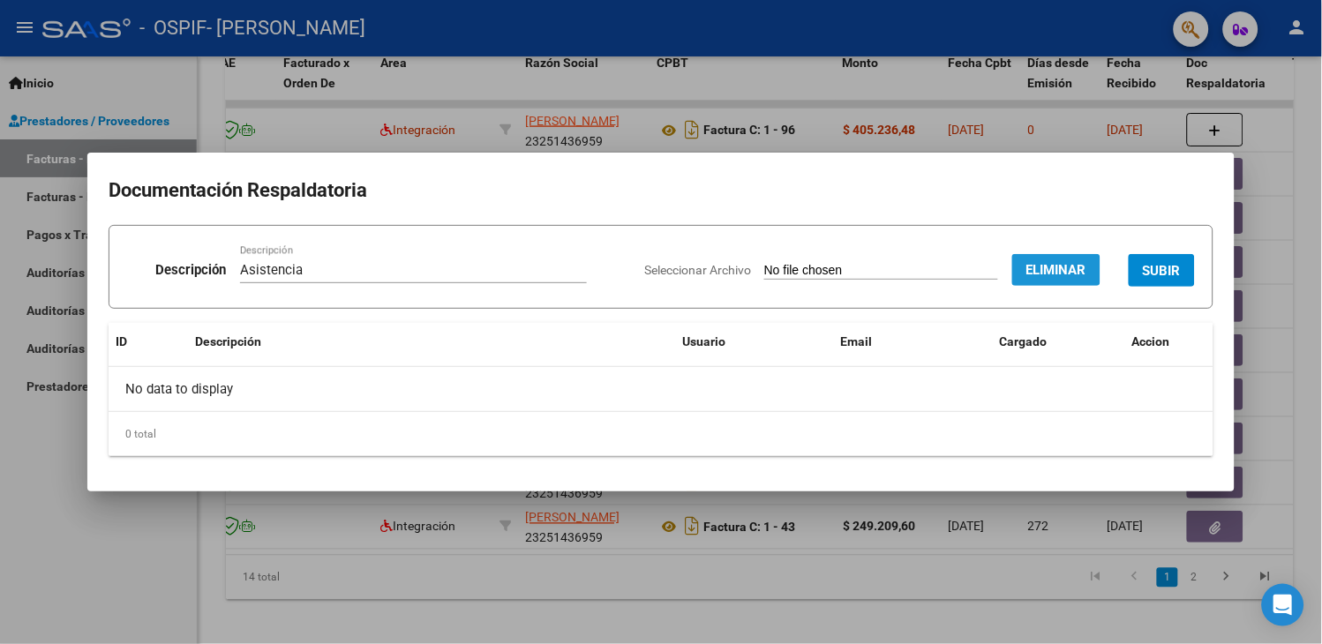
click at [1042, 259] on button "Eliminar" at bounding box center [1056, 270] width 88 height 32
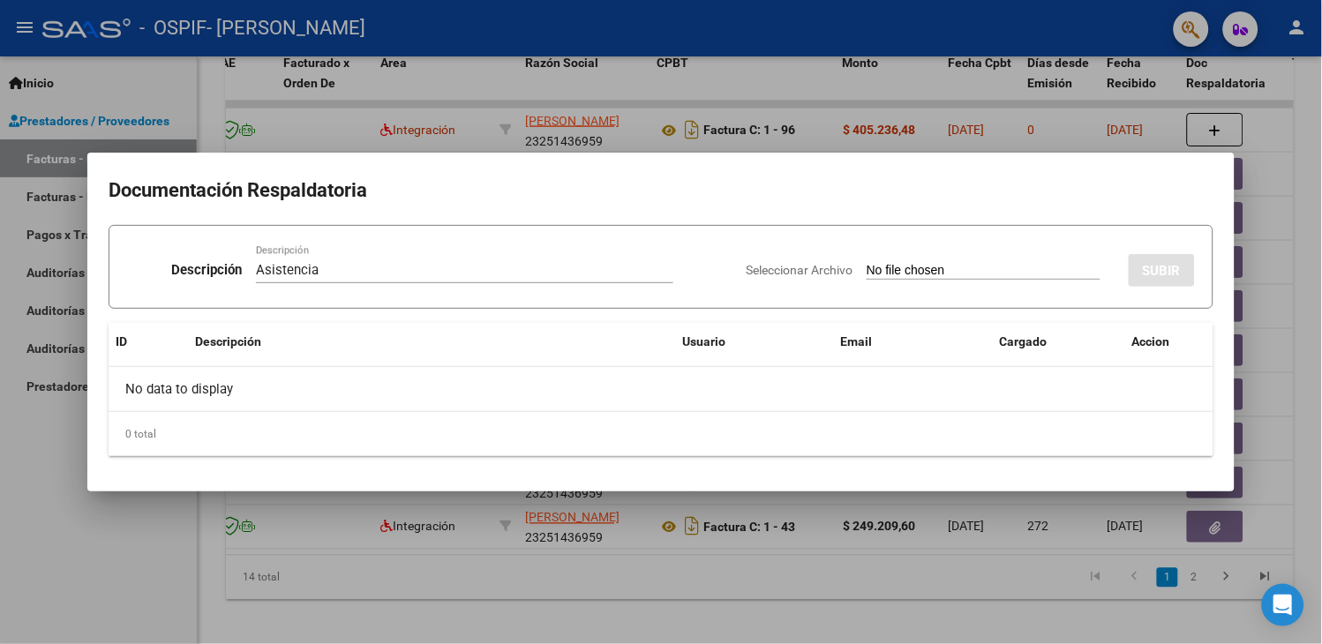
click at [920, 267] on input "Seleccionar Archivo" at bounding box center [984, 271] width 234 height 17
type input "C:\fakepath\Roldan Mateo Asitencia 25.jpeg"
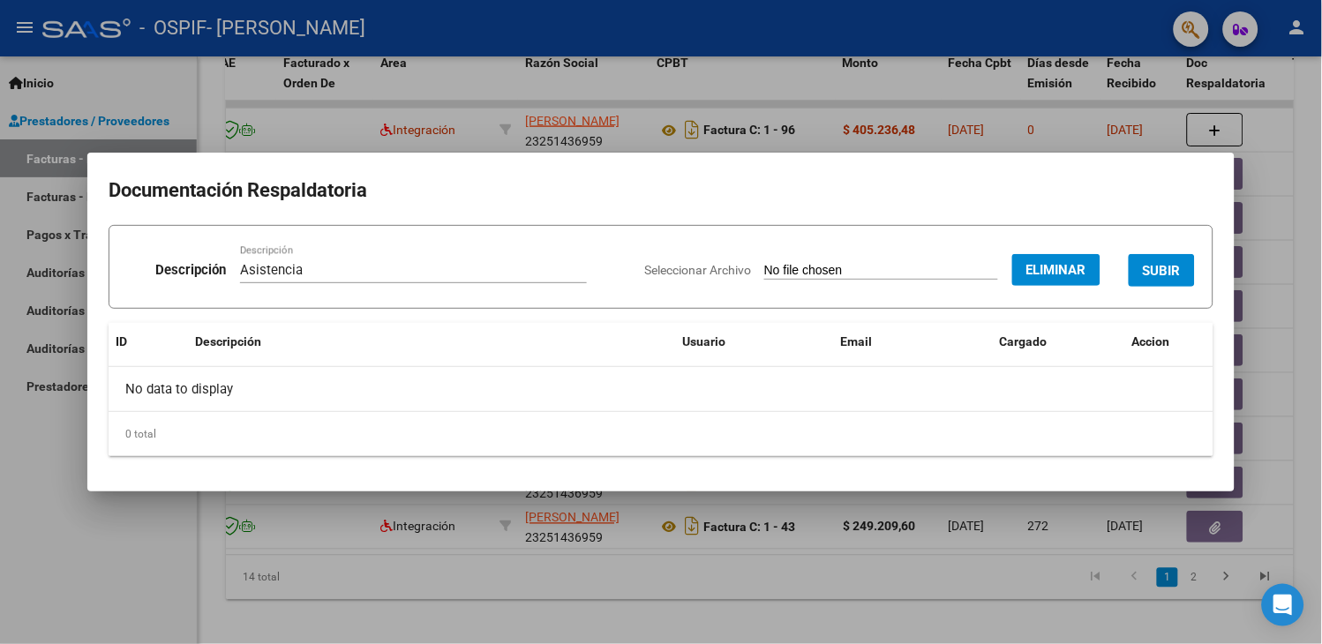
click at [889, 263] on input "Seleccionar Archivo" at bounding box center [881, 271] width 234 height 17
click at [897, 266] on input "Seleccionar Archivo" at bounding box center [881, 271] width 234 height 17
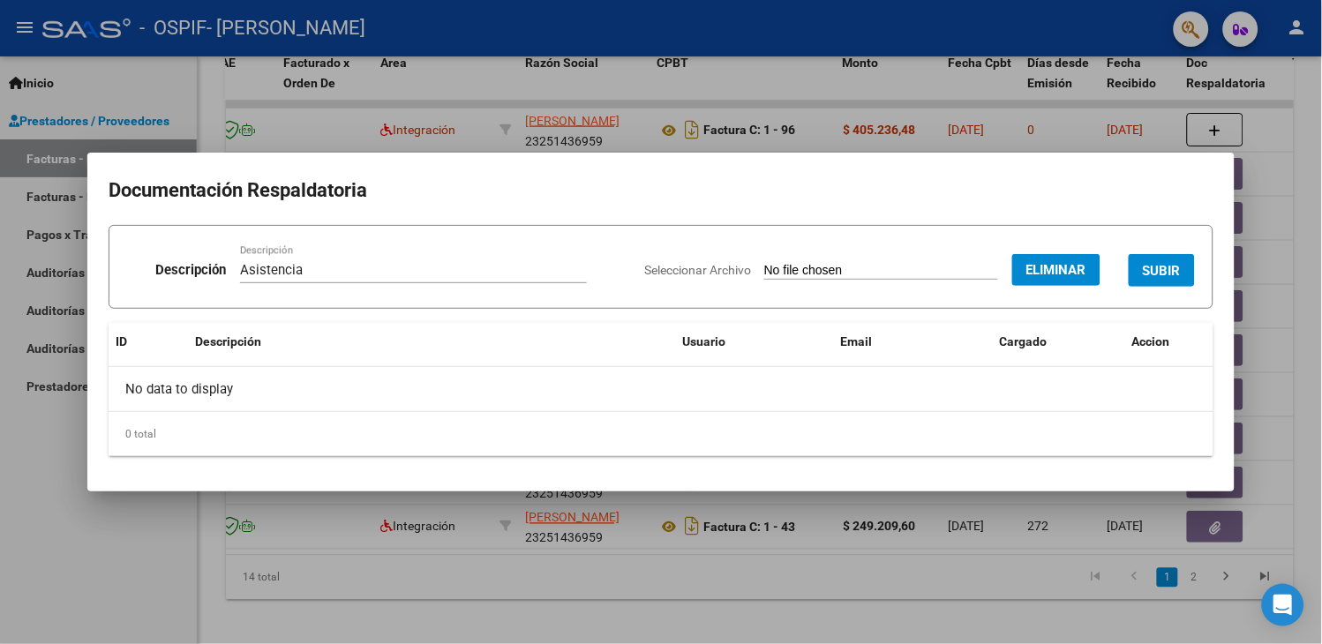
click at [897, 266] on input "Seleccionar Archivo" at bounding box center [881, 271] width 234 height 17
click at [1134, 269] on button "SUBIR" at bounding box center [1162, 270] width 66 height 33
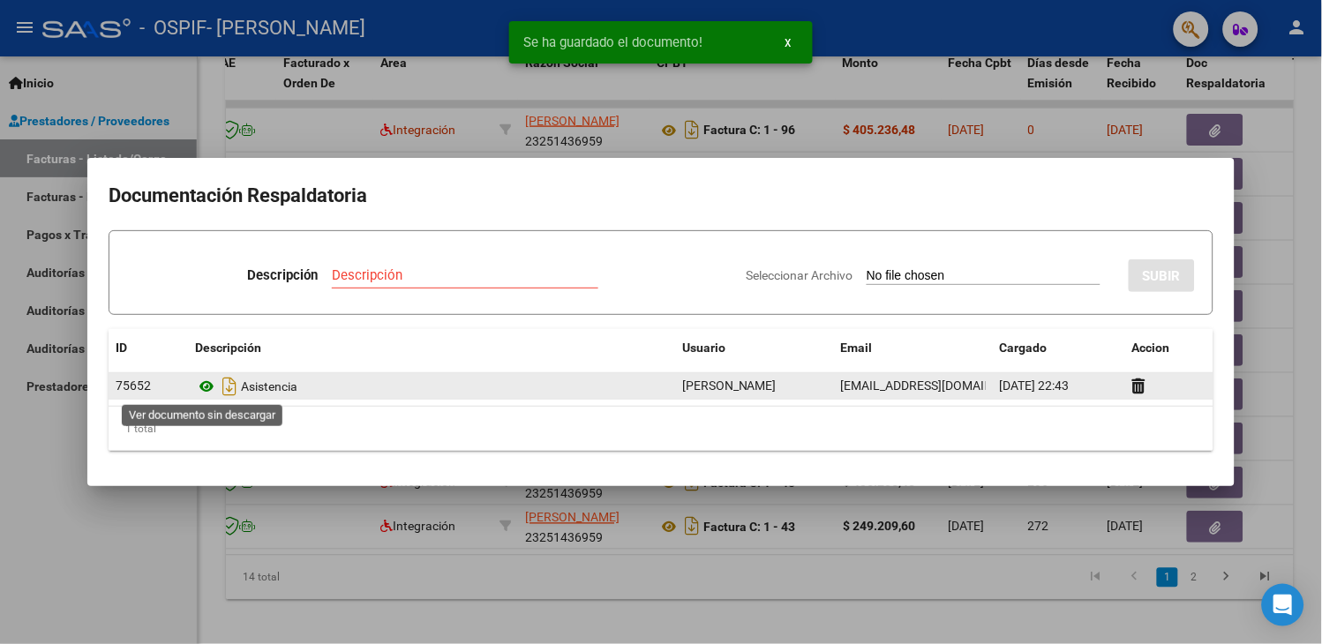
click at [205, 387] on icon at bounding box center [206, 386] width 23 height 21
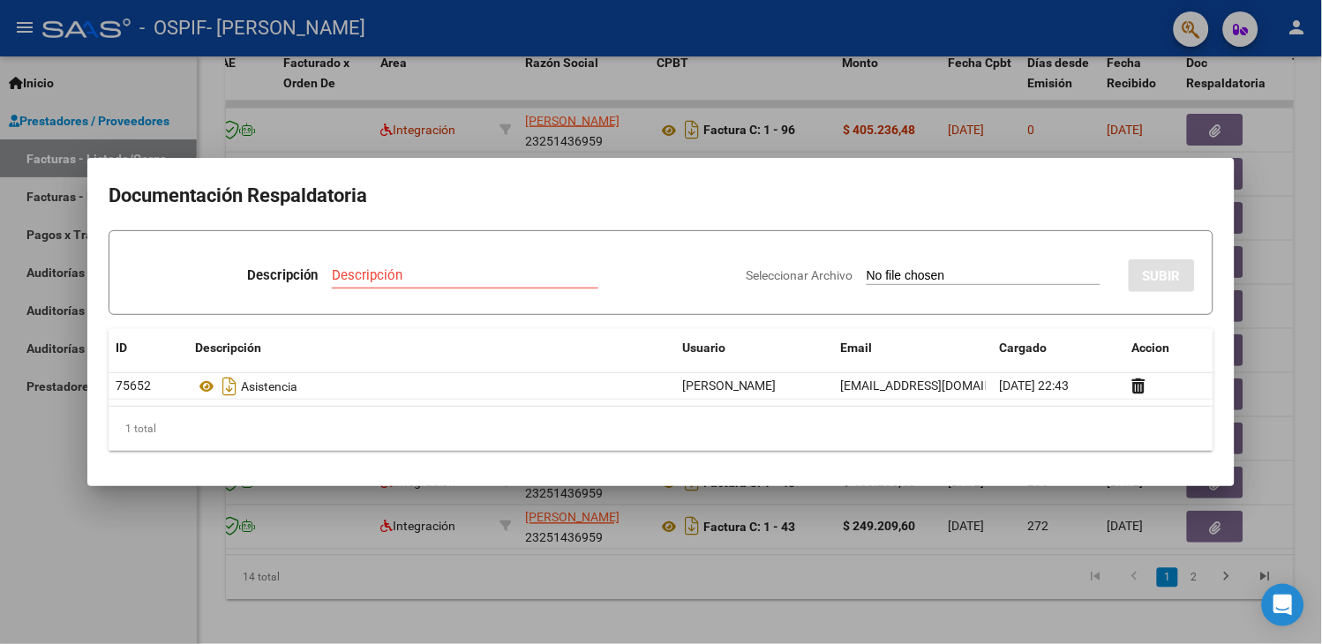
click at [615, 147] on div at bounding box center [661, 322] width 1322 height 644
